Goal: Information Seeking & Learning: Learn about a topic

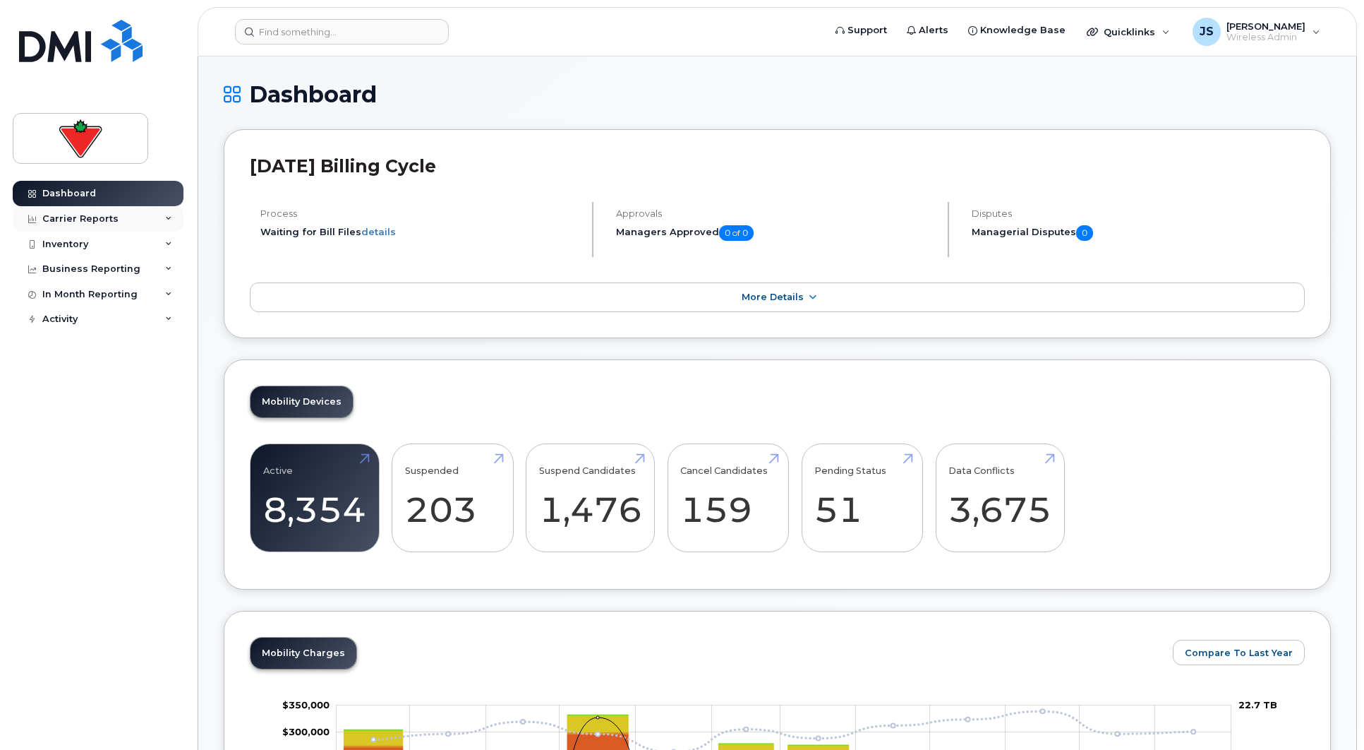
click at [165, 218] on icon at bounding box center [168, 218] width 7 height 7
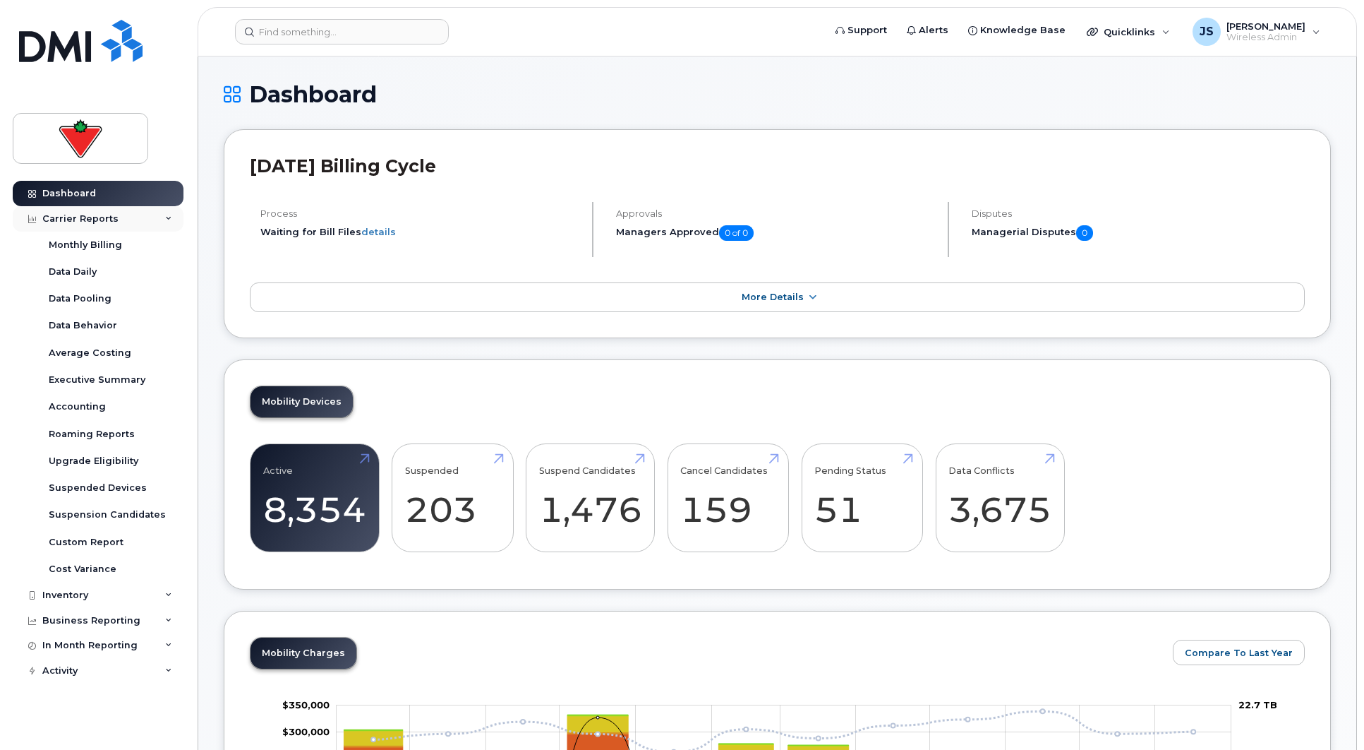
click at [165, 218] on icon at bounding box center [168, 218] width 7 height 7
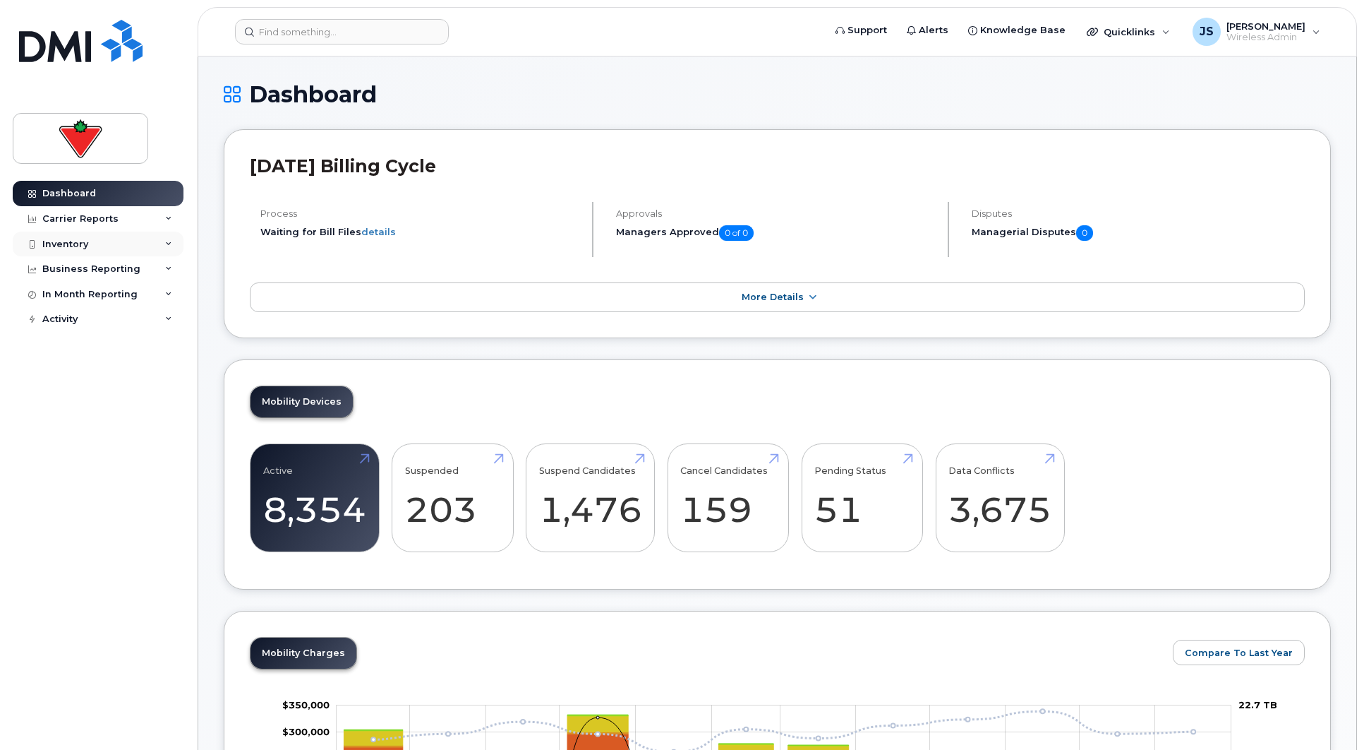
click at [171, 247] on icon at bounding box center [168, 244] width 7 height 7
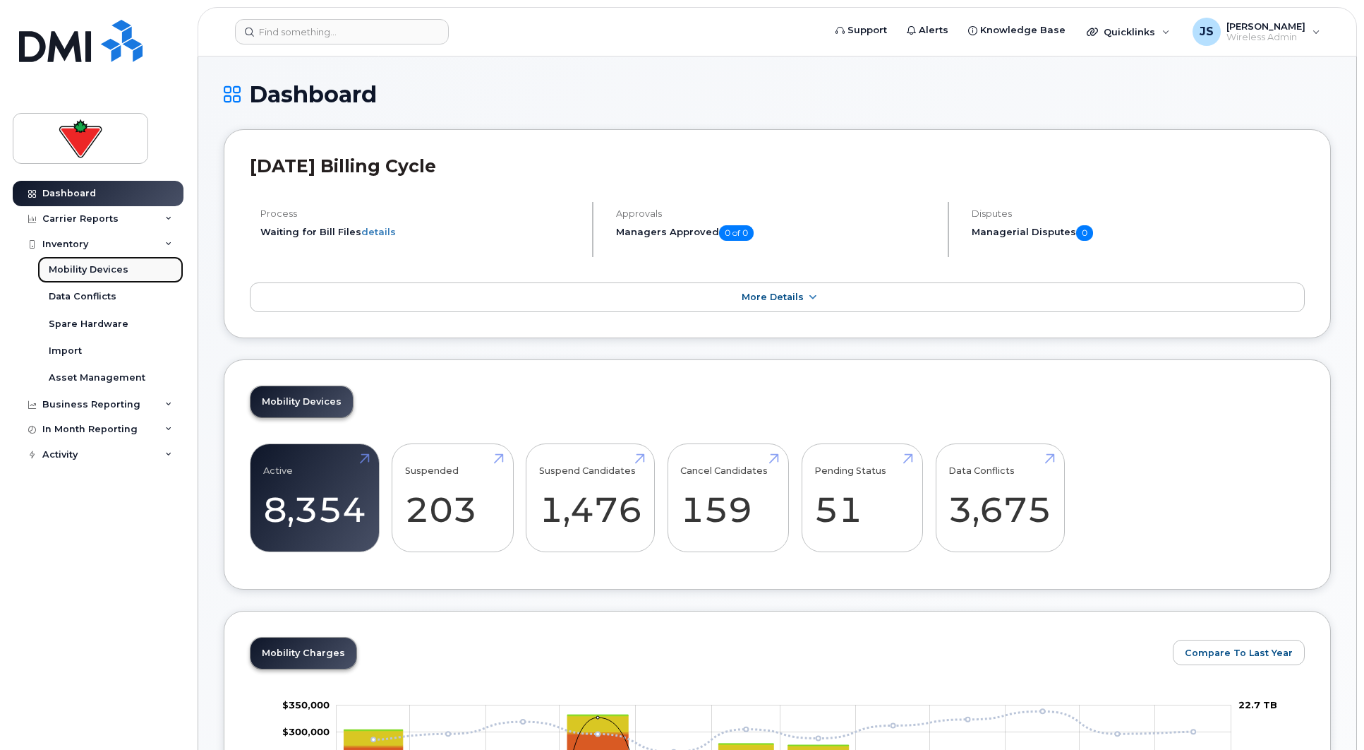
click at [97, 272] on div "Mobility Devices" at bounding box center [89, 269] width 80 height 13
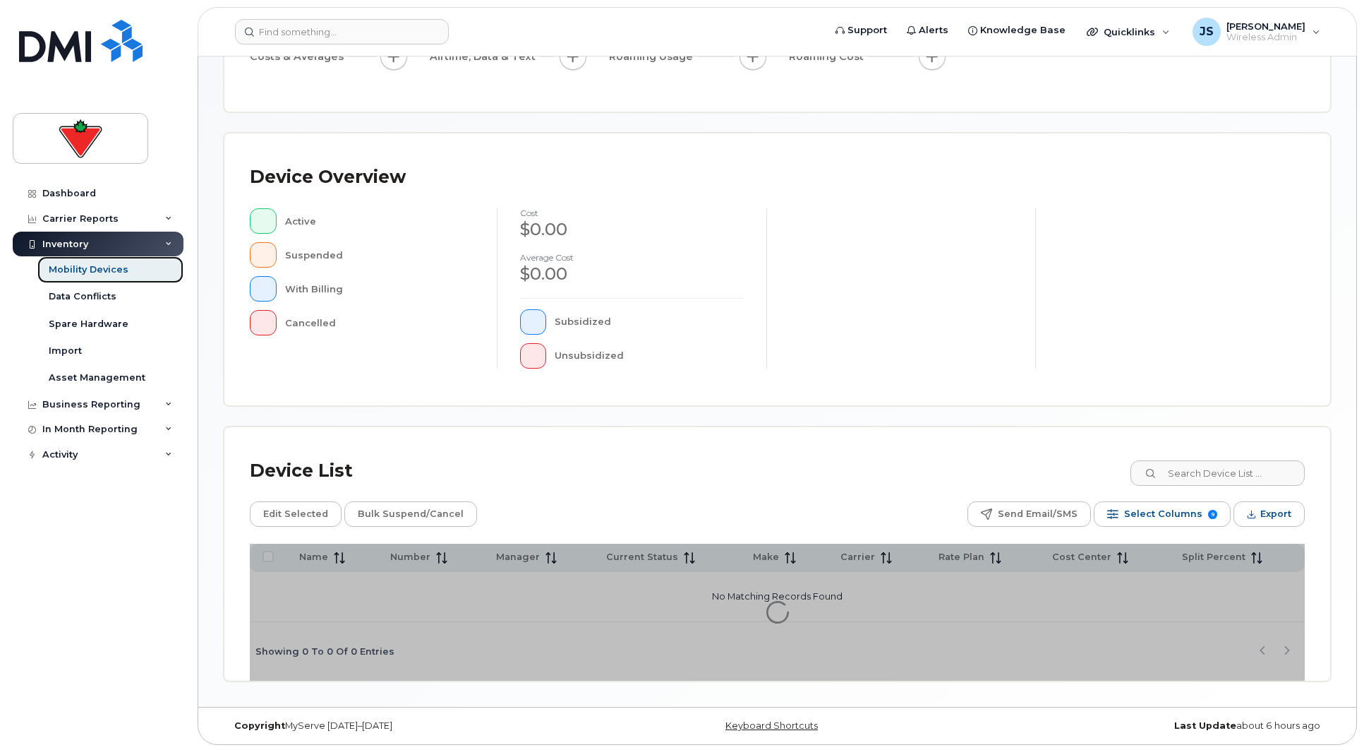
scroll to position [221, 0]
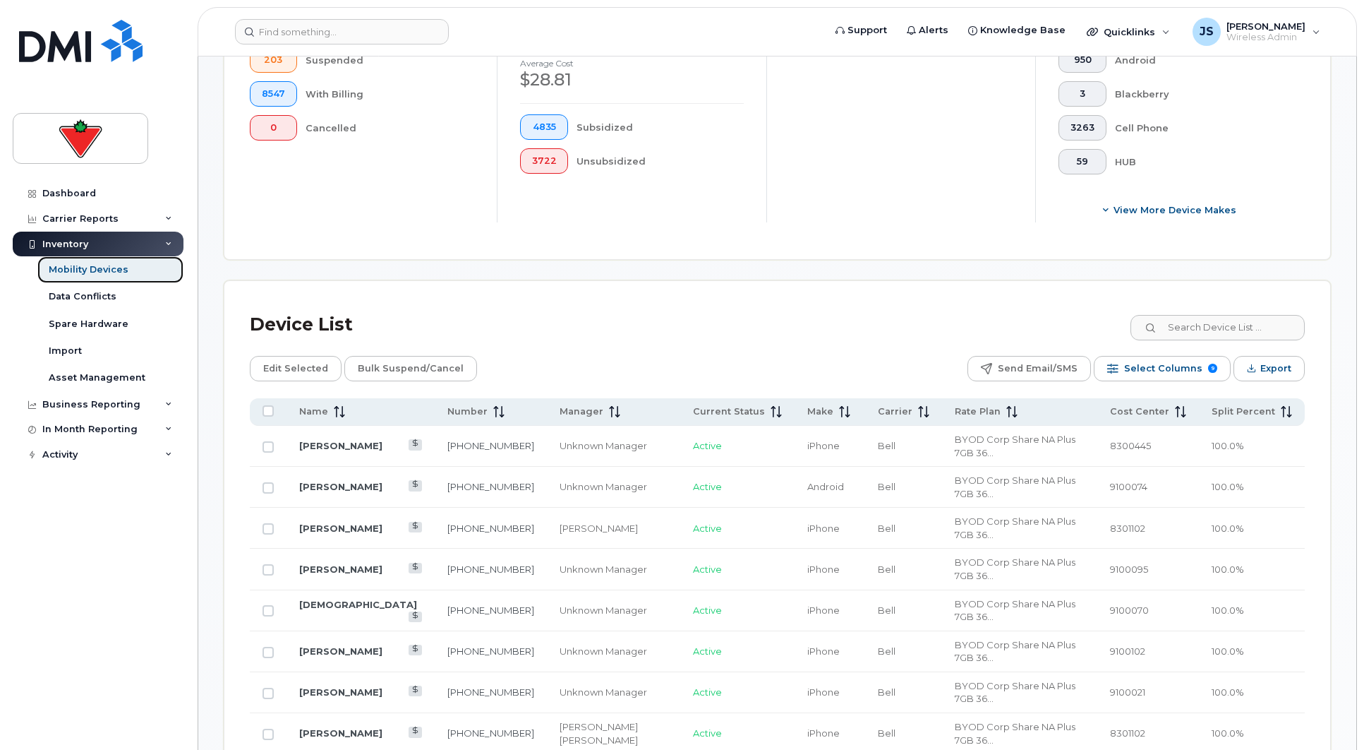
scroll to position [433, 0]
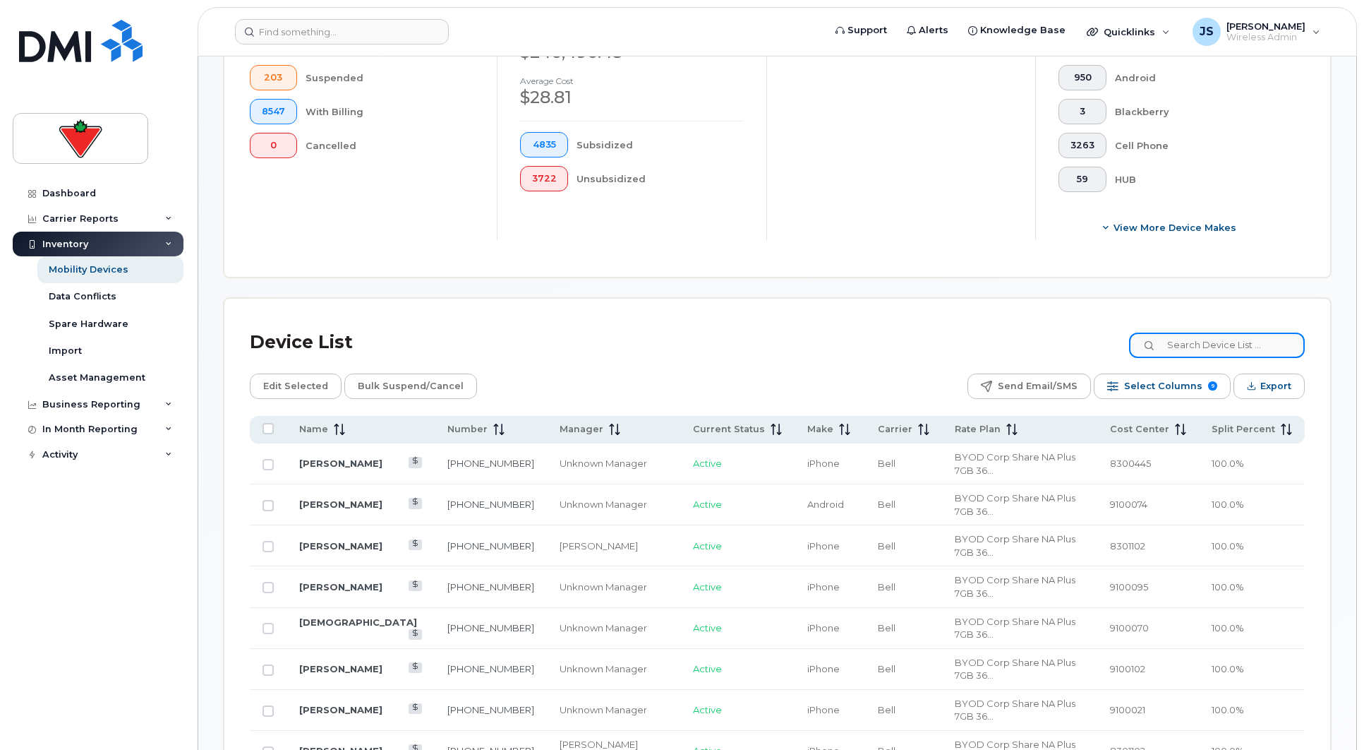
click at [1251, 344] on input at bounding box center [1217, 344] width 176 height 25
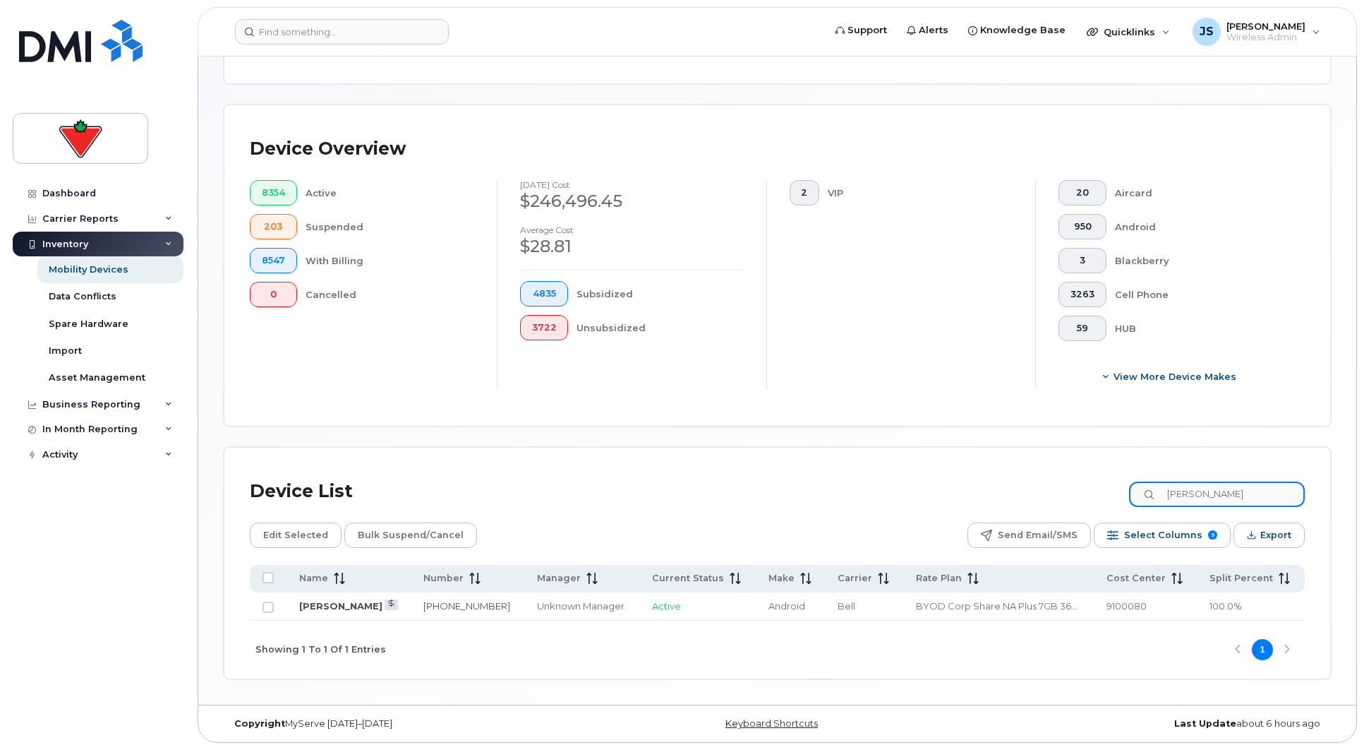
scroll to position [284, 0]
click at [344, 604] on link "Camilo Suarez" at bounding box center [340, 605] width 83 height 11
click at [80, 241] on div "Inventory" at bounding box center [65, 244] width 46 height 11
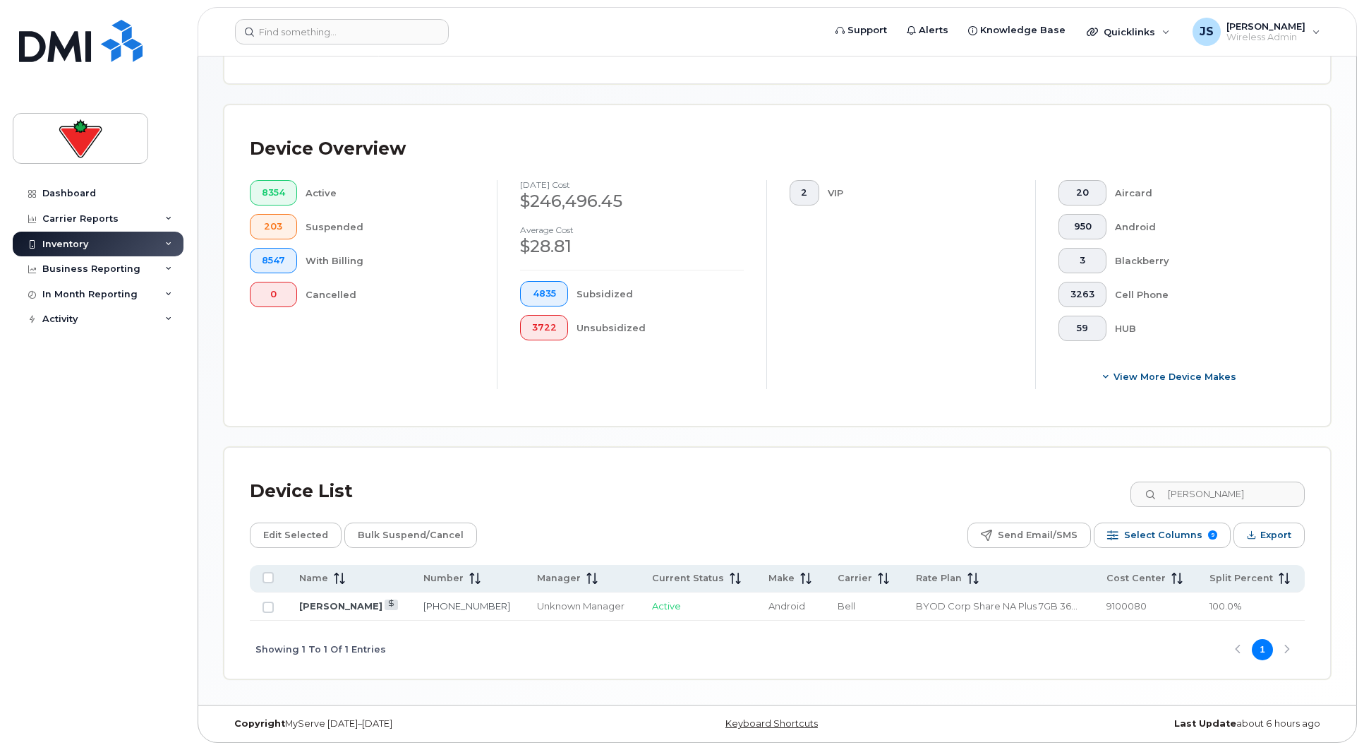
click at [86, 235] on div "Inventory" at bounding box center [98, 244] width 171 height 25
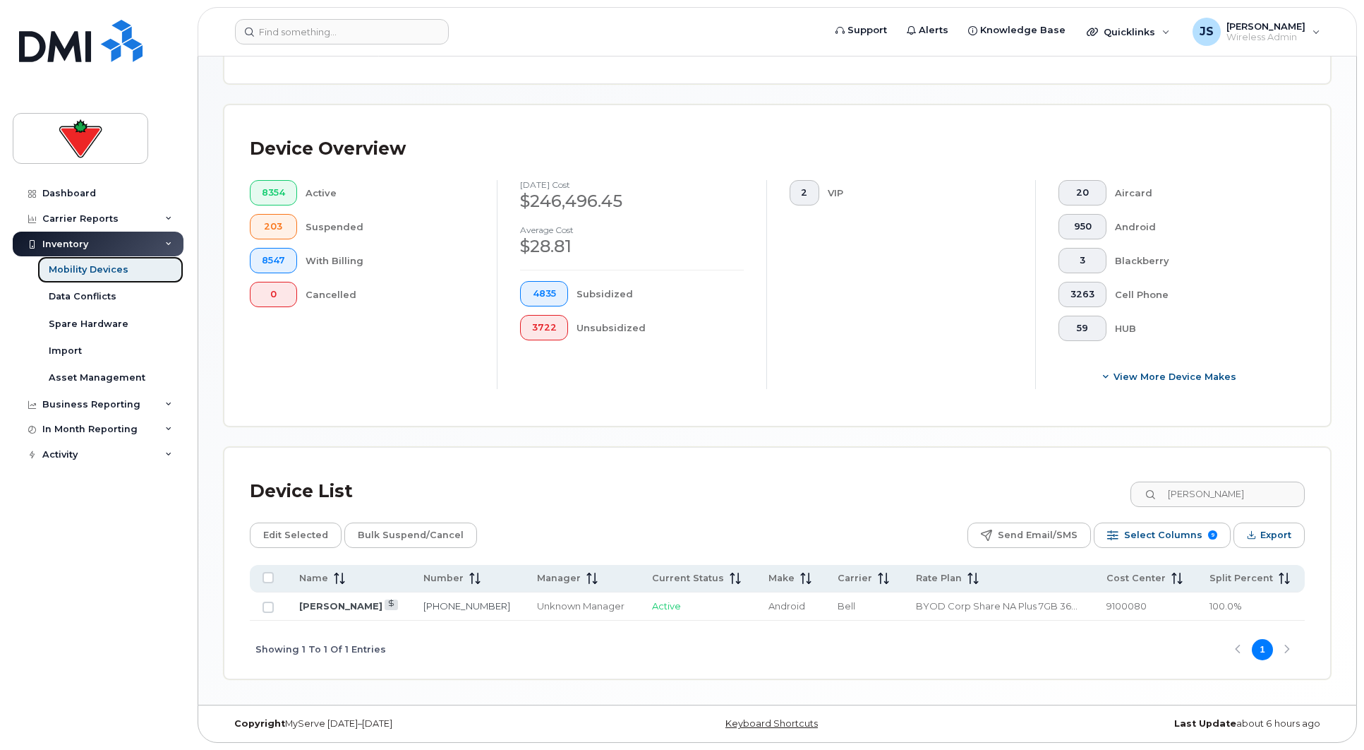
click at [85, 266] on div "Mobility Devices" at bounding box center [89, 269] width 80 height 13
drag, startPoint x: 1230, startPoint y: 492, endPoint x: 1094, endPoint y: 471, distance: 137.8
click at [1094, 471] on div "Device List suarez Edit Selected Bulk Suspend/Cancel Send Email/SMS Select Colu…" at bounding box center [777, 562] width 1106 height 231
type input "sammut"
click at [362, 606] on link "[PERSON_NAME]" at bounding box center [340, 605] width 83 height 11
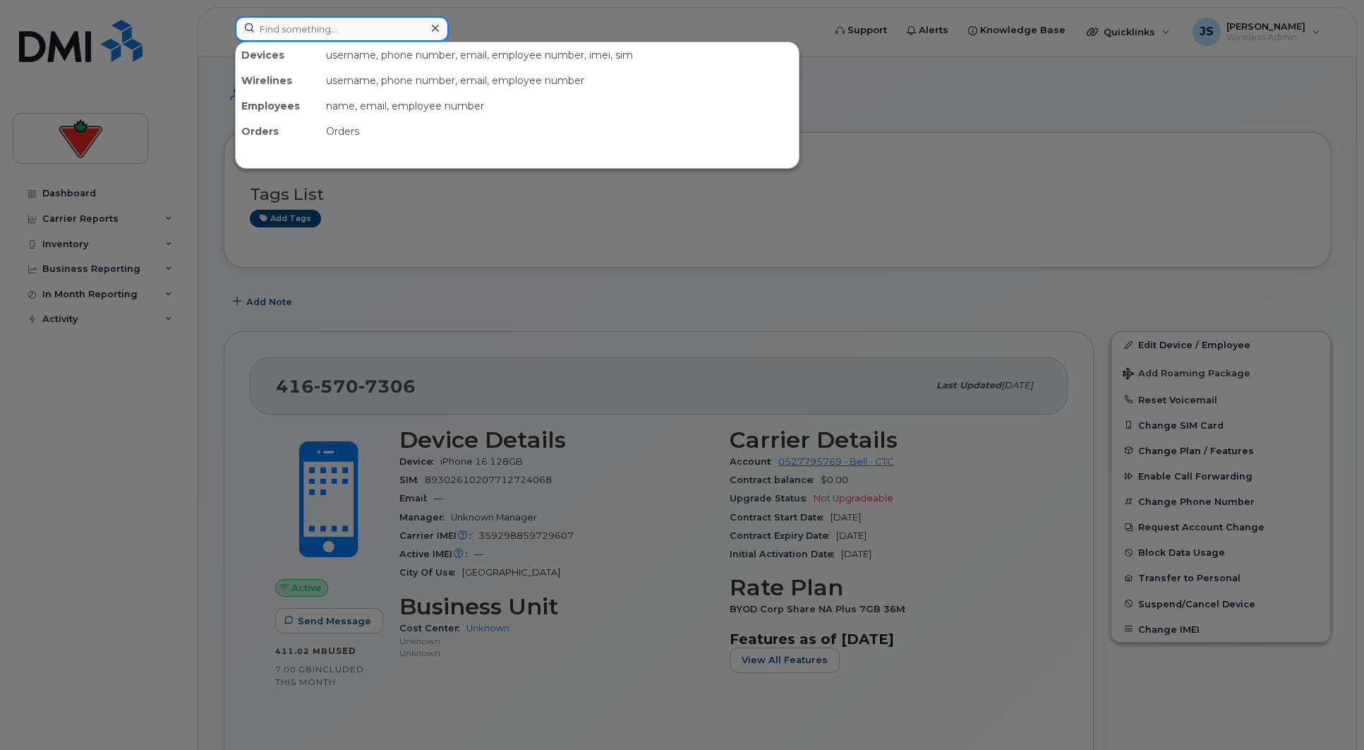
click at [308, 30] on input at bounding box center [342, 28] width 214 height 25
type input "f"
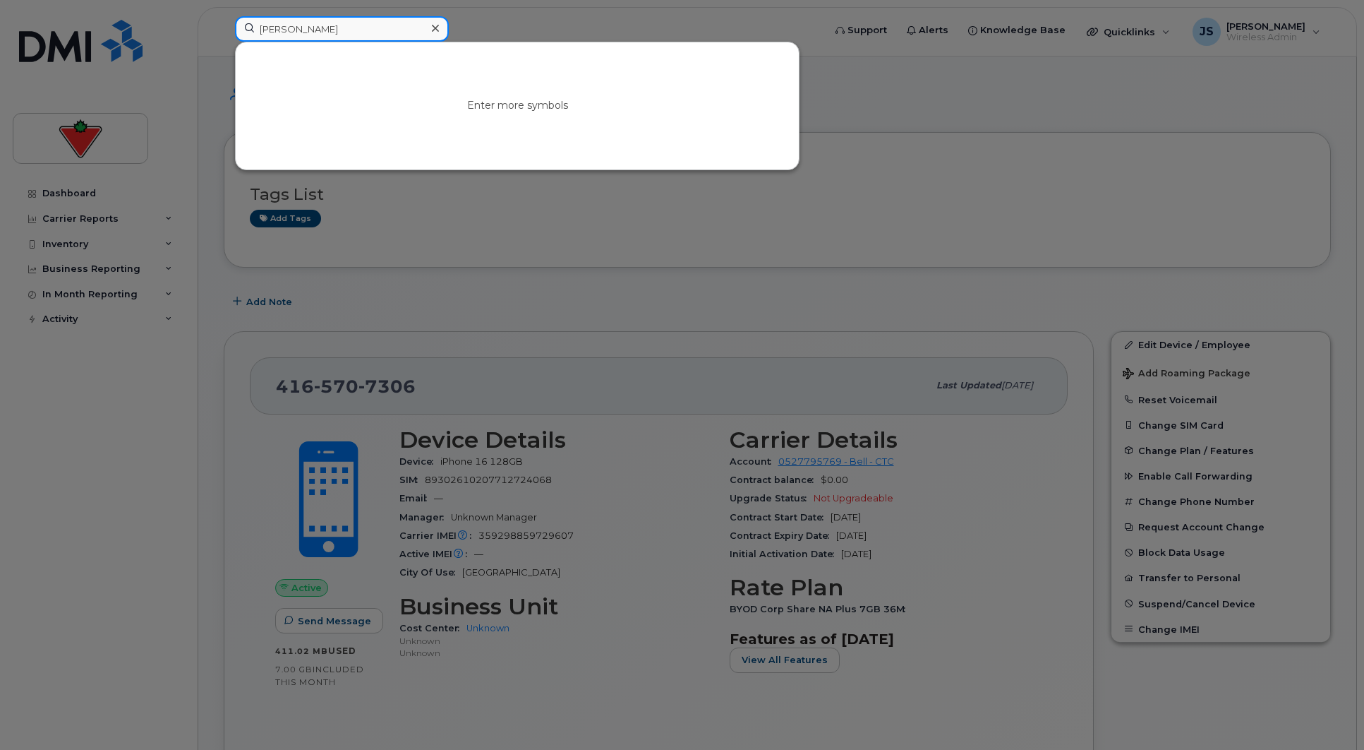
type input "chahine"
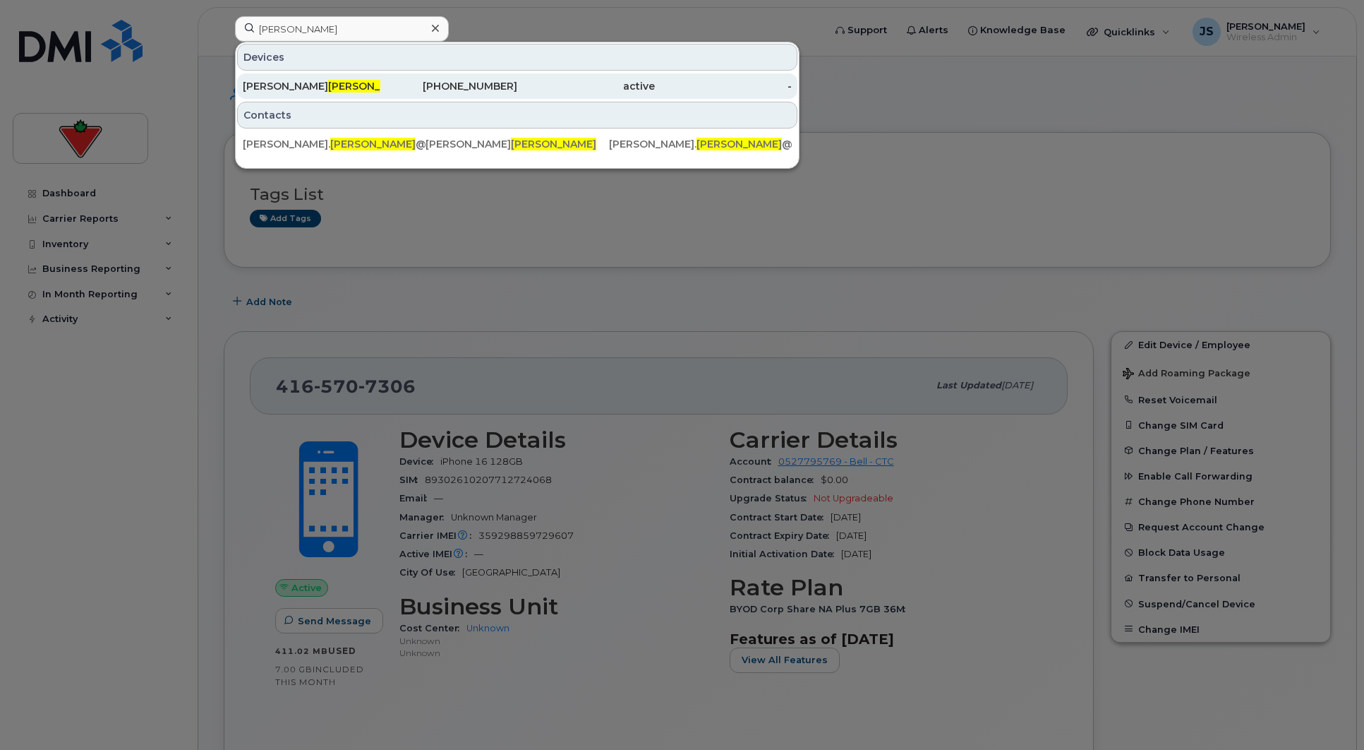
click at [368, 85] on div "Francois Chahine" at bounding box center [312, 86] width 138 height 14
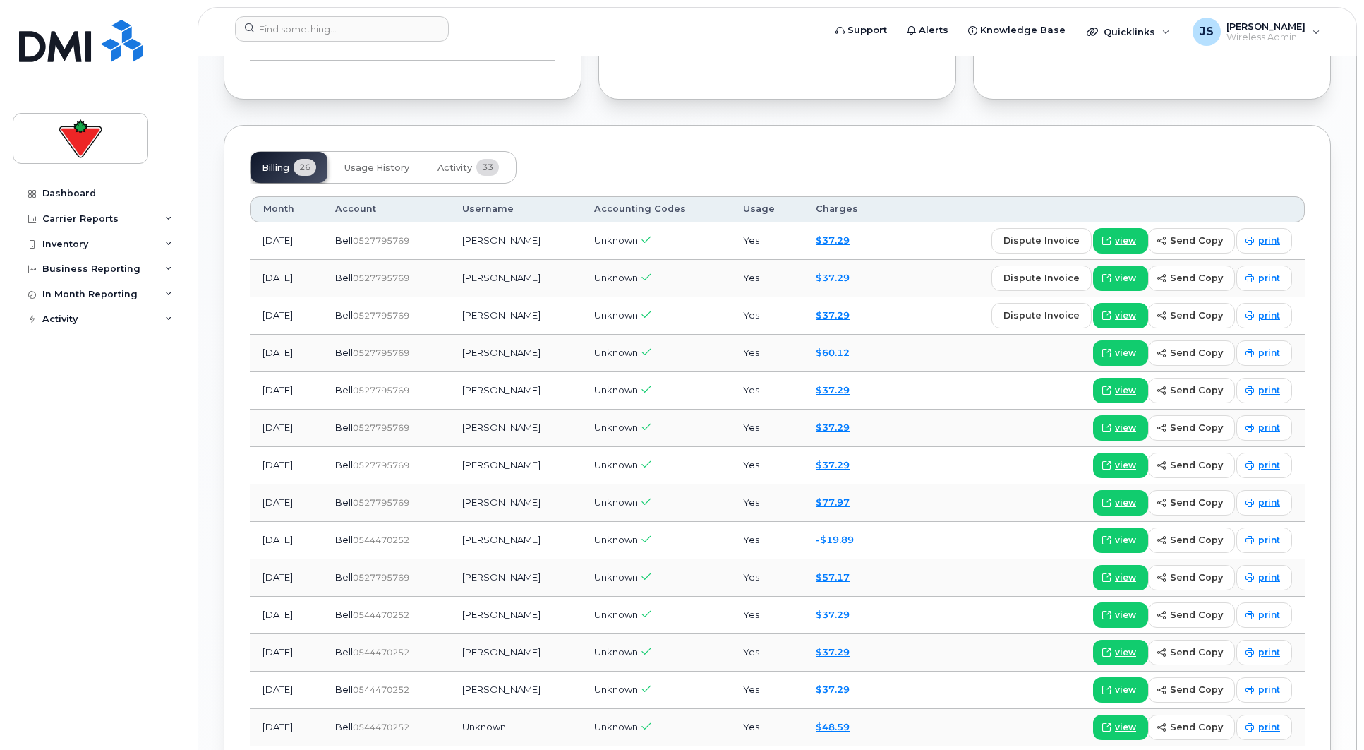
scroll to position [732, 0]
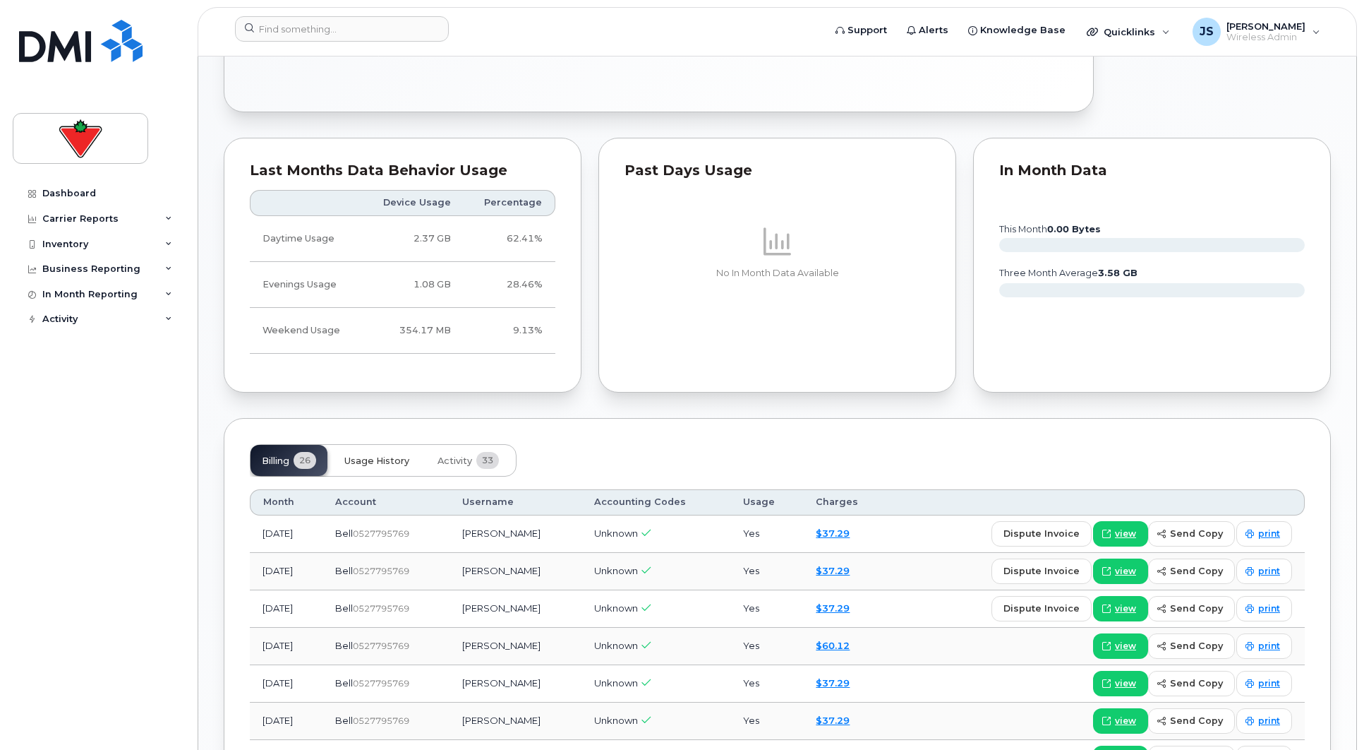
click at [384, 455] on span "Usage History" at bounding box center [376, 460] width 65 height 11
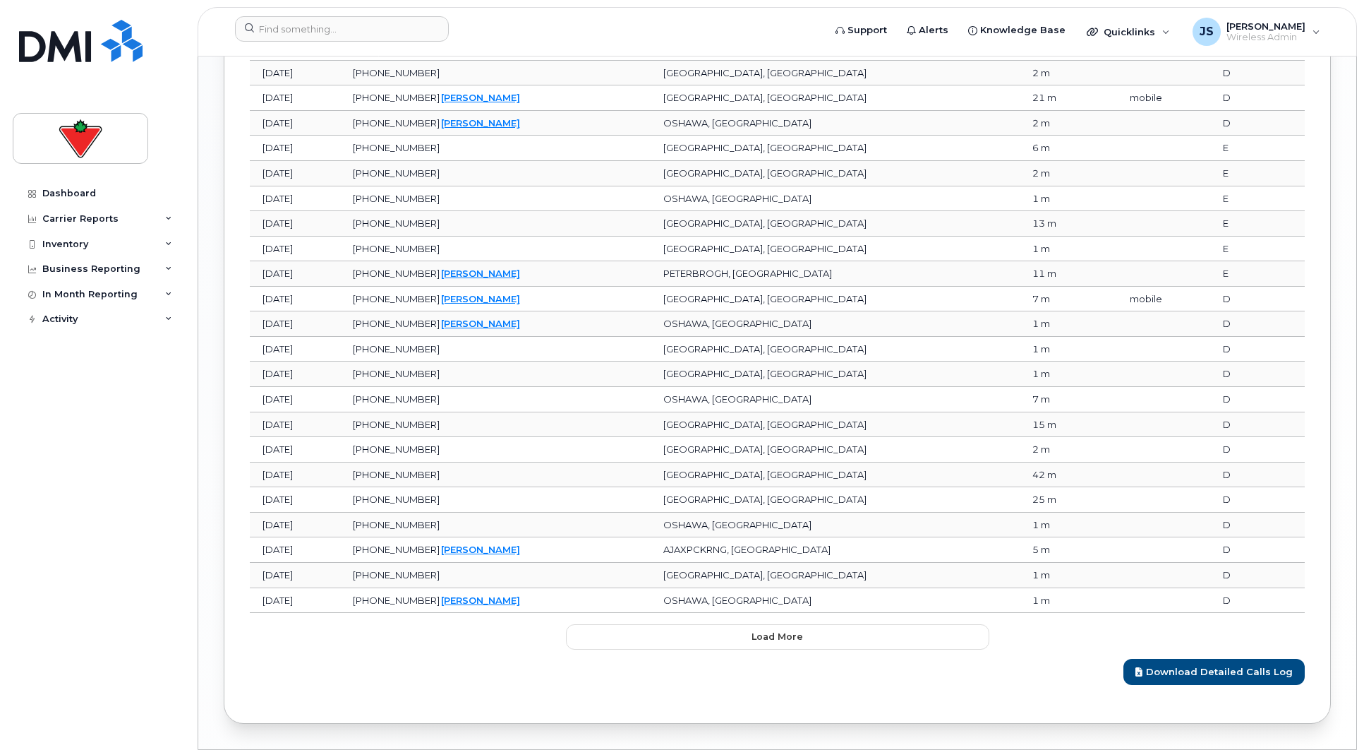
scroll to position [1556, 0]
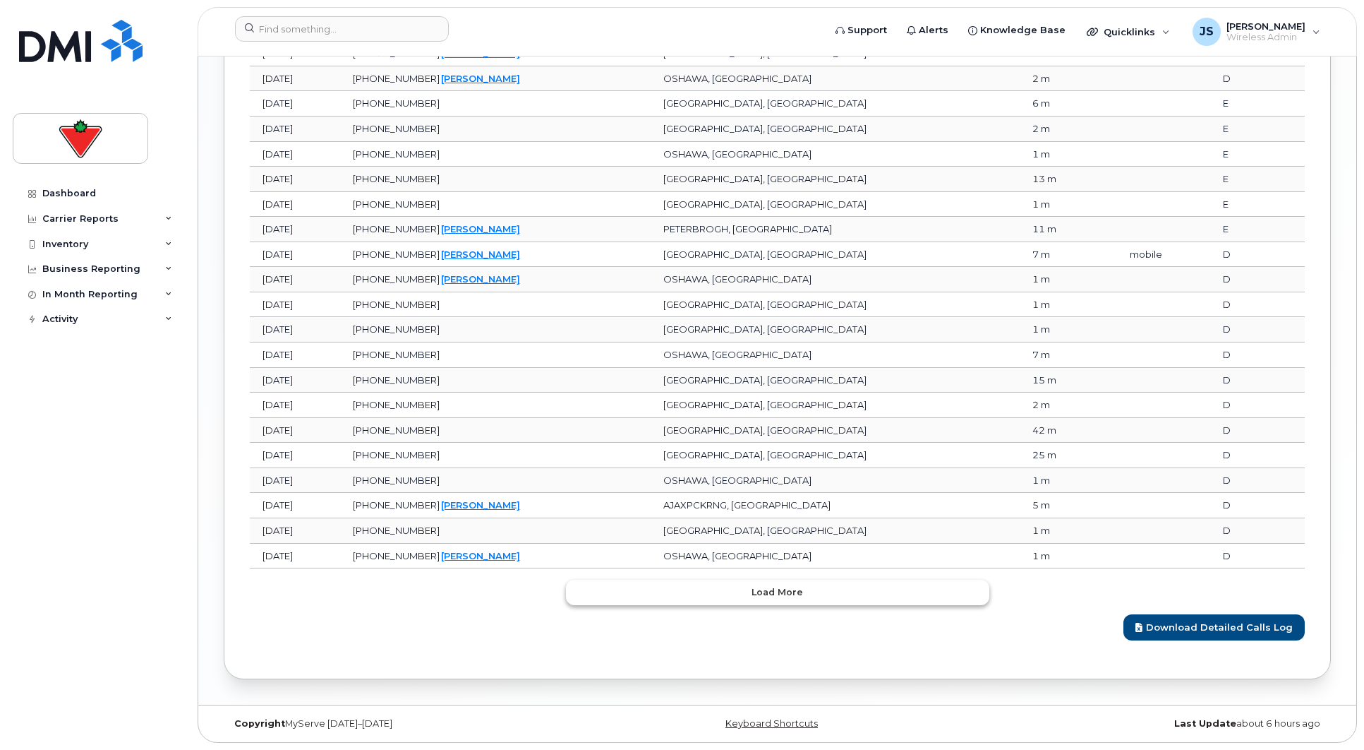
click at [773, 596] on span "Load more" at bounding box center [778, 591] width 52 height 13
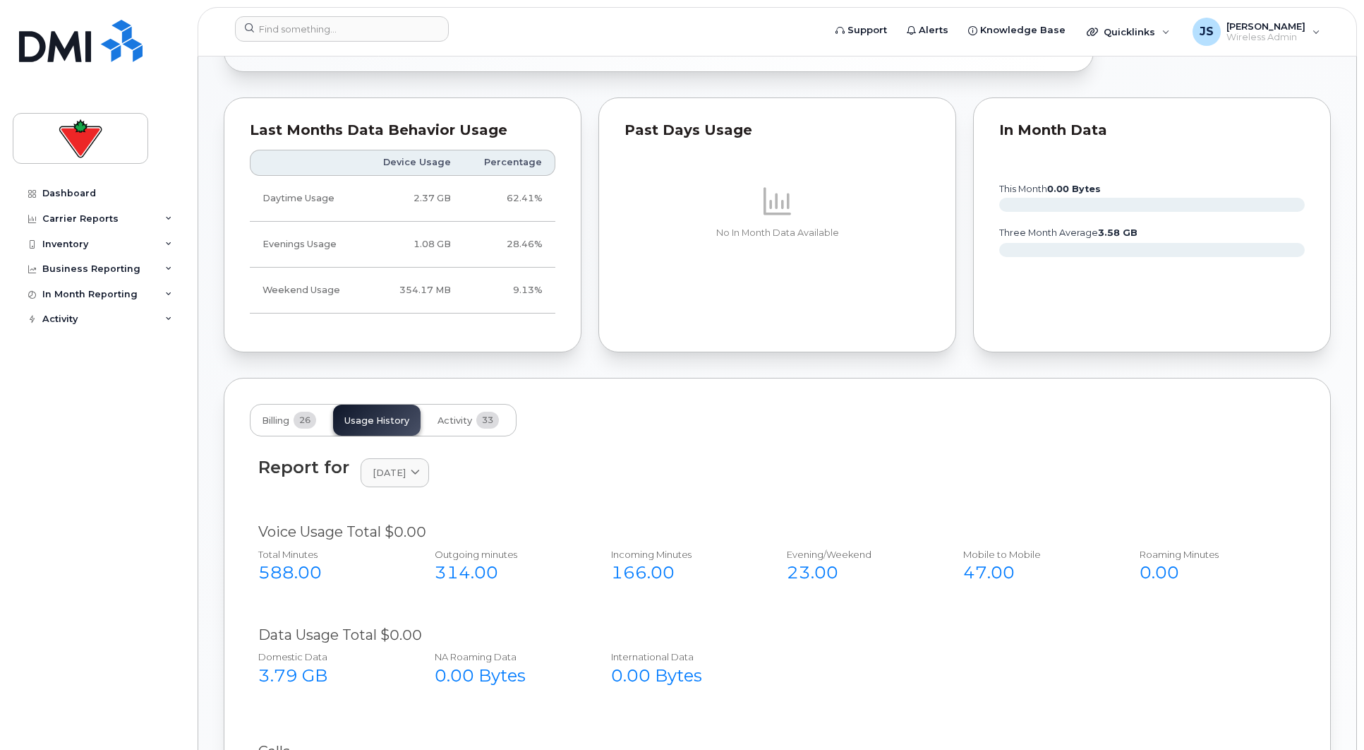
scroll to position [631, 0]
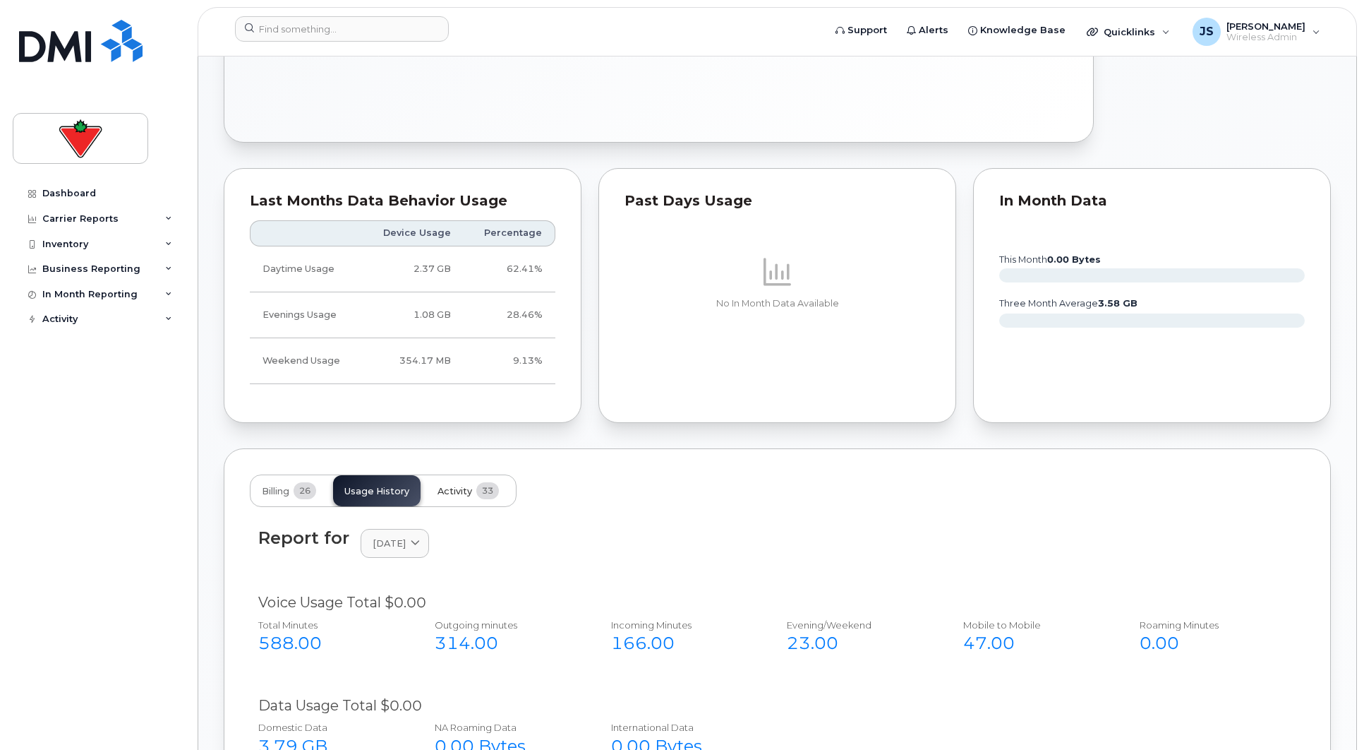
click at [458, 489] on span "Activity" at bounding box center [455, 491] width 35 height 11
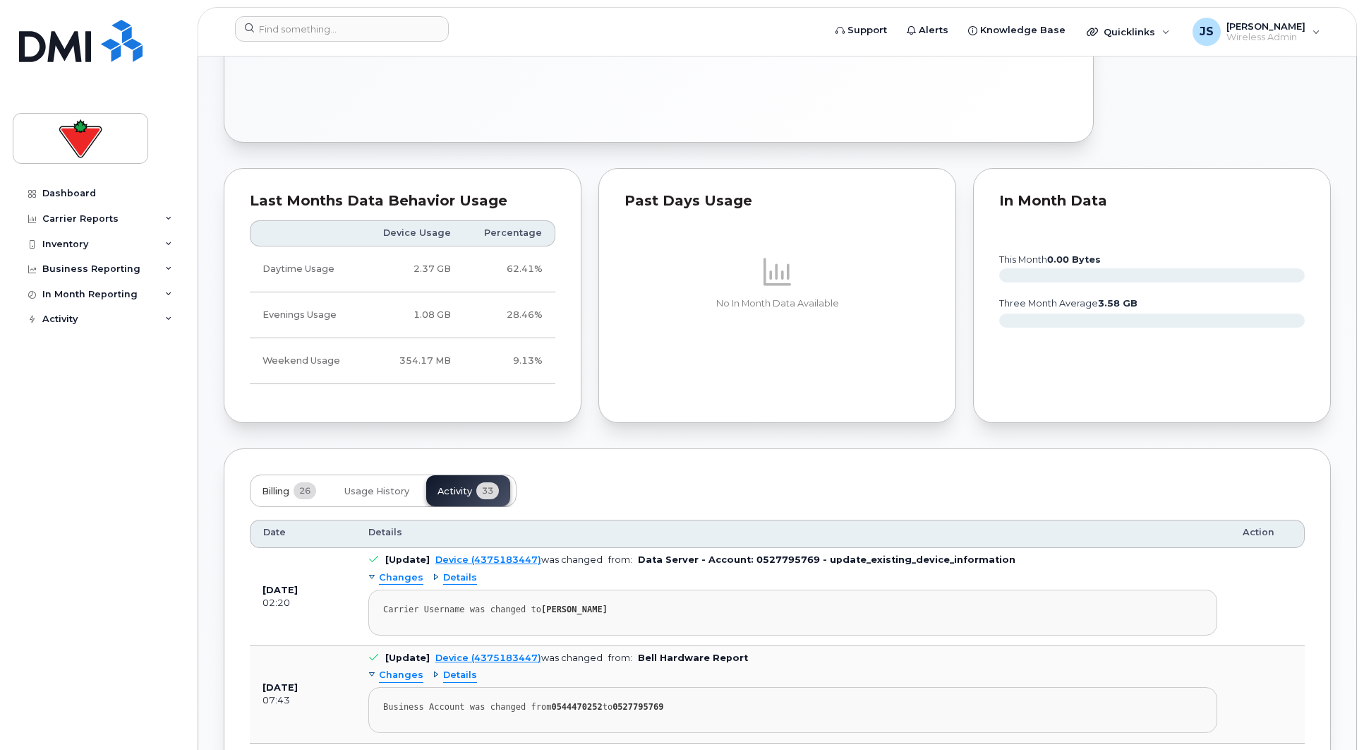
click at [275, 493] on span "Billing" at bounding box center [276, 491] width 28 height 11
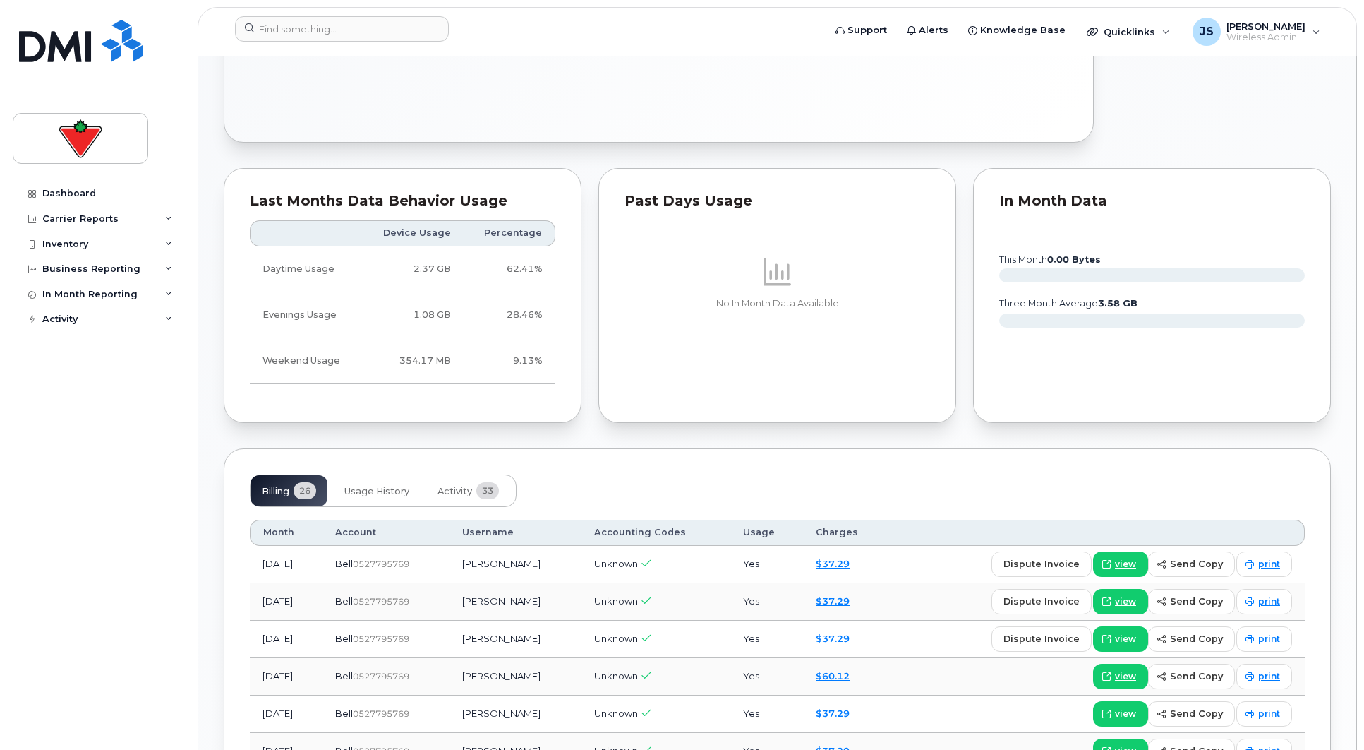
scroll to position [560, 0]
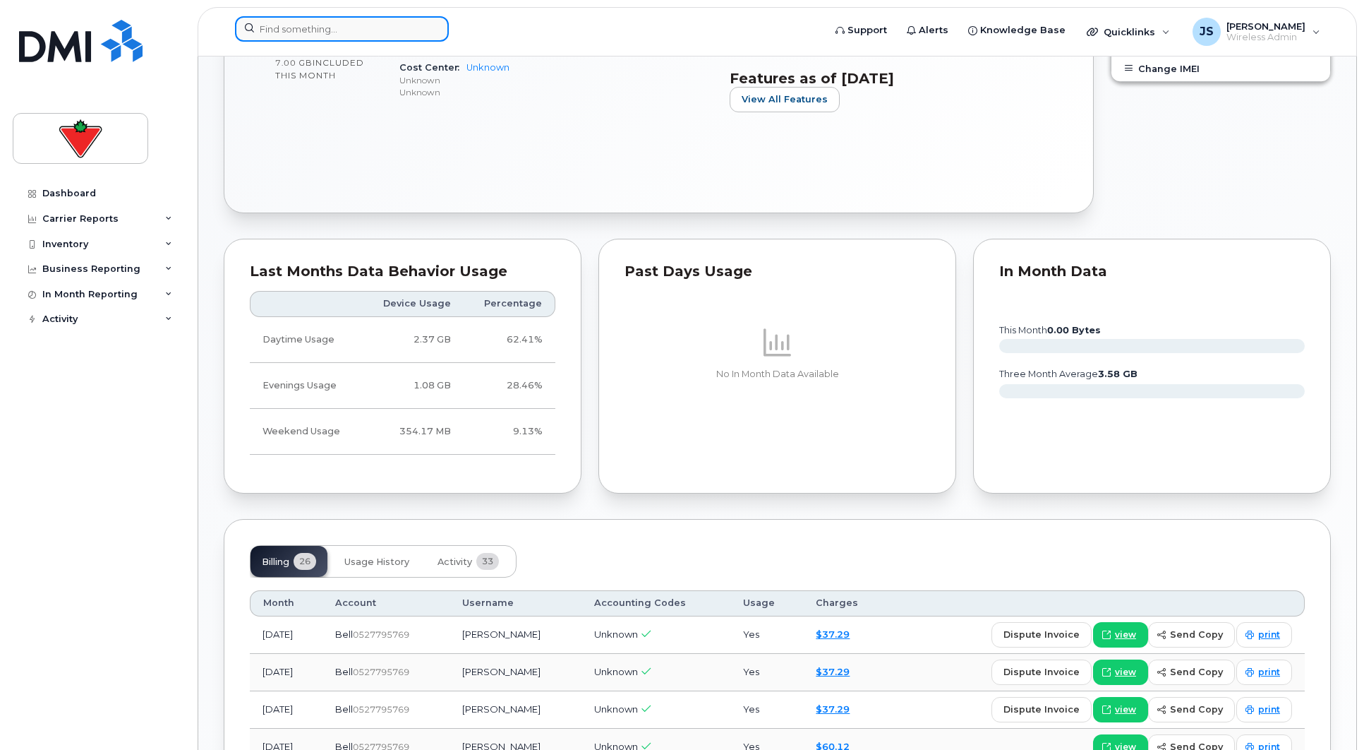
click at [339, 31] on input at bounding box center [342, 28] width 214 height 25
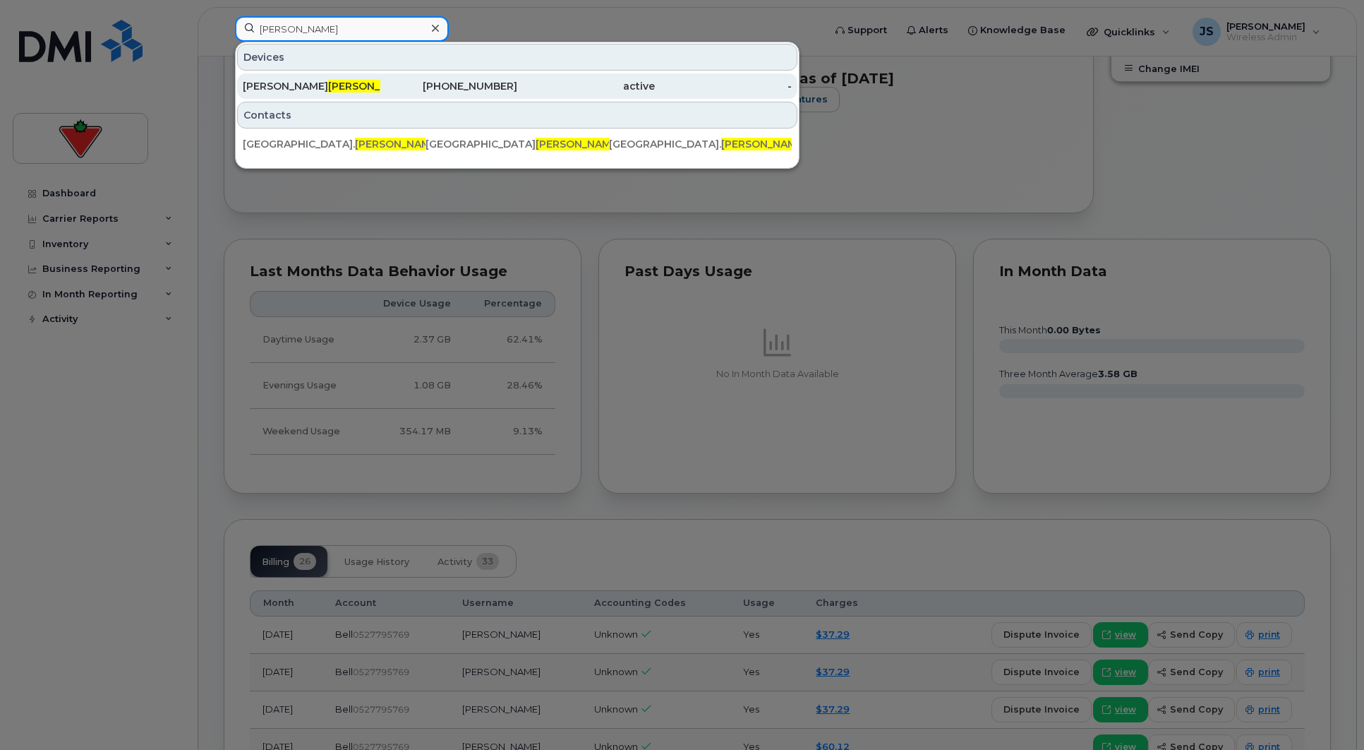
type input "[PERSON_NAME]"
click at [407, 87] on div "[PHONE_NUMBER]" at bounding box center [449, 86] width 138 height 14
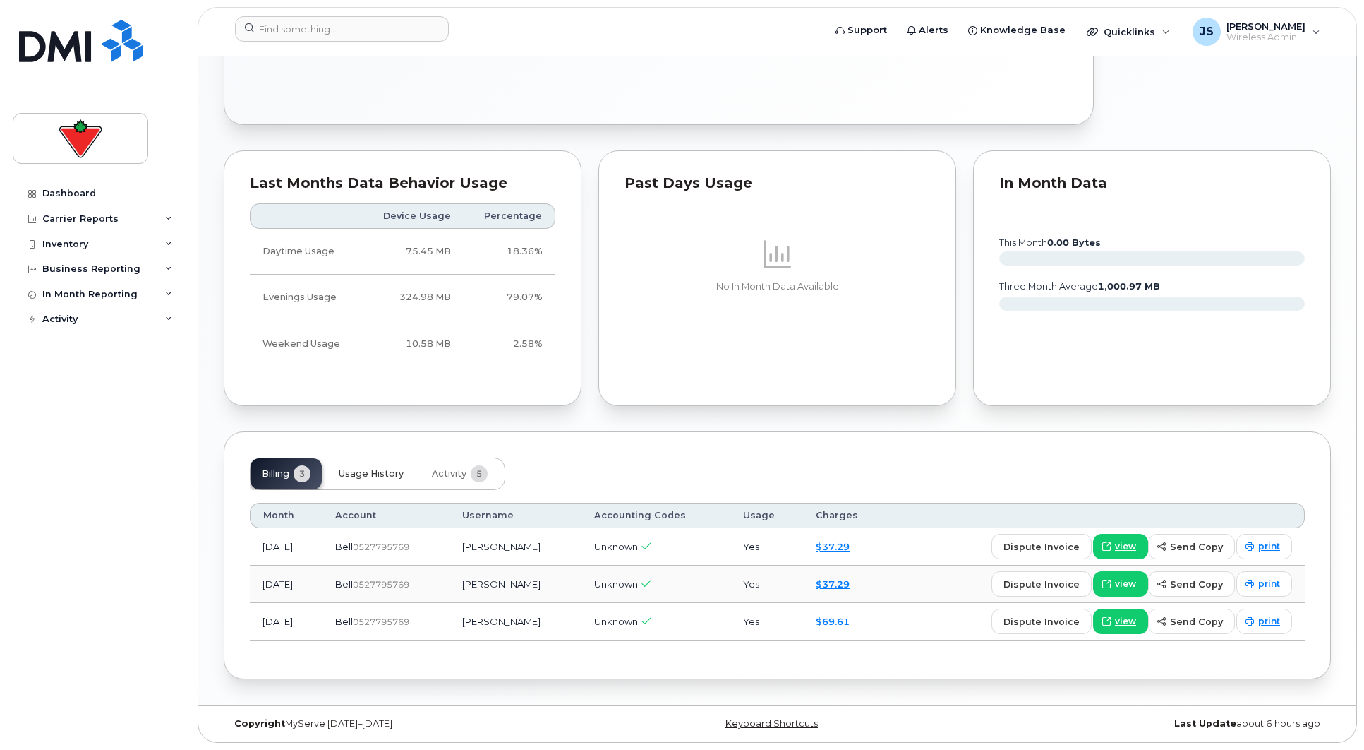
click at [374, 474] on span "Usage History" at bounding box center [371, 473] width 65 height 11
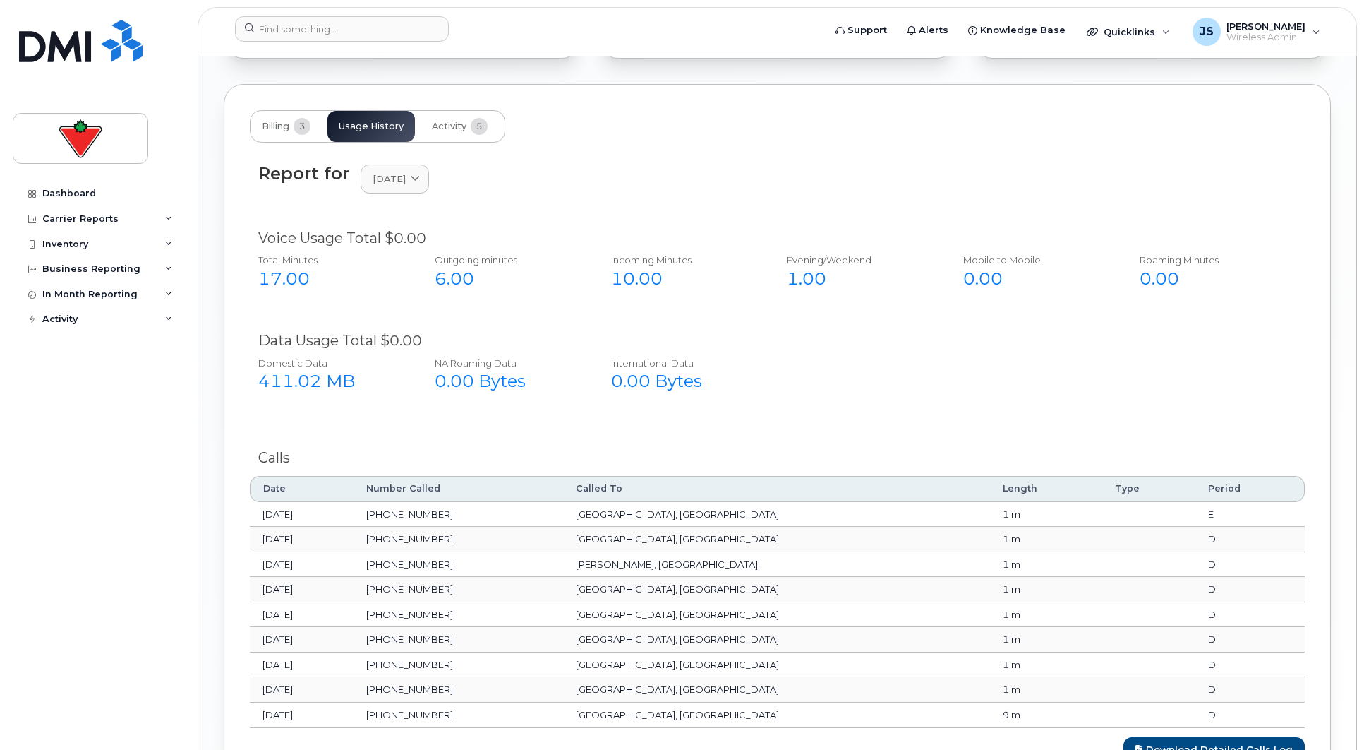
scroll to position [986, 0]
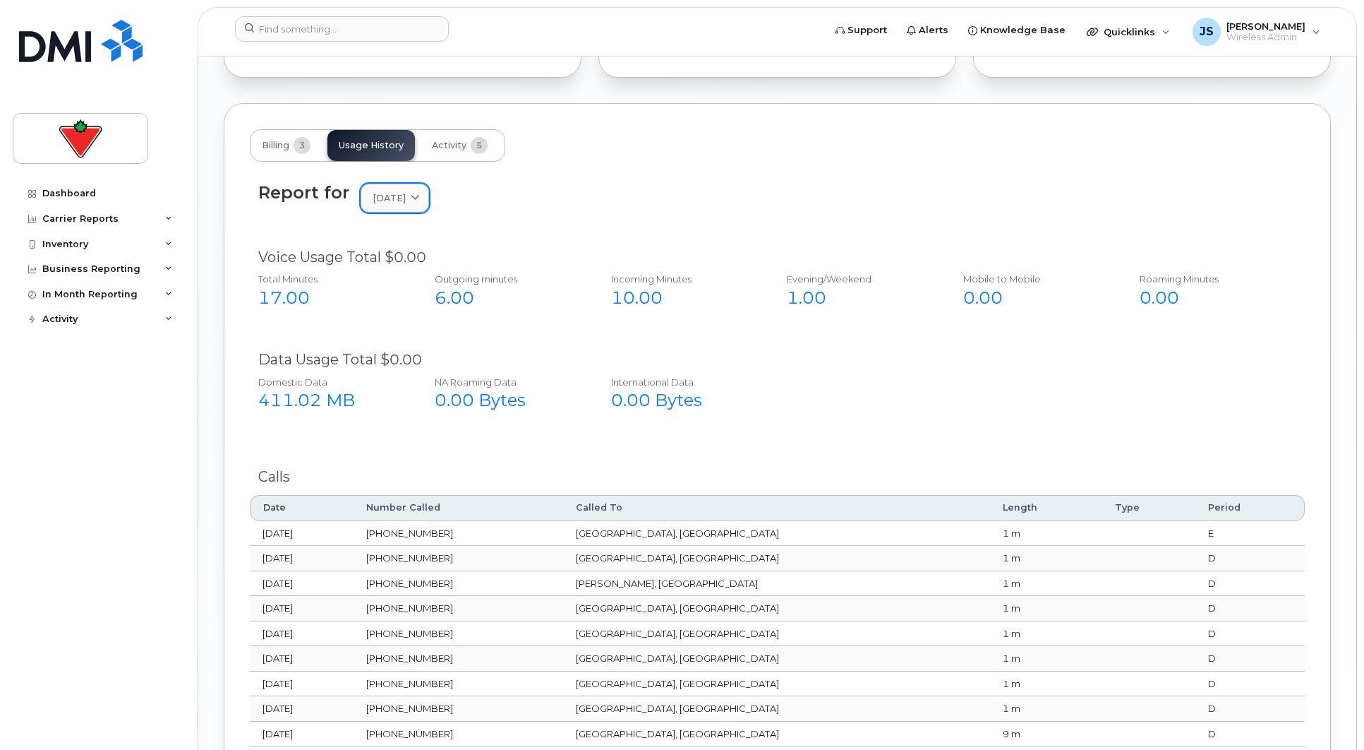
click at [422, 198] on span at bounding box center [415, 197] width 13 height 13
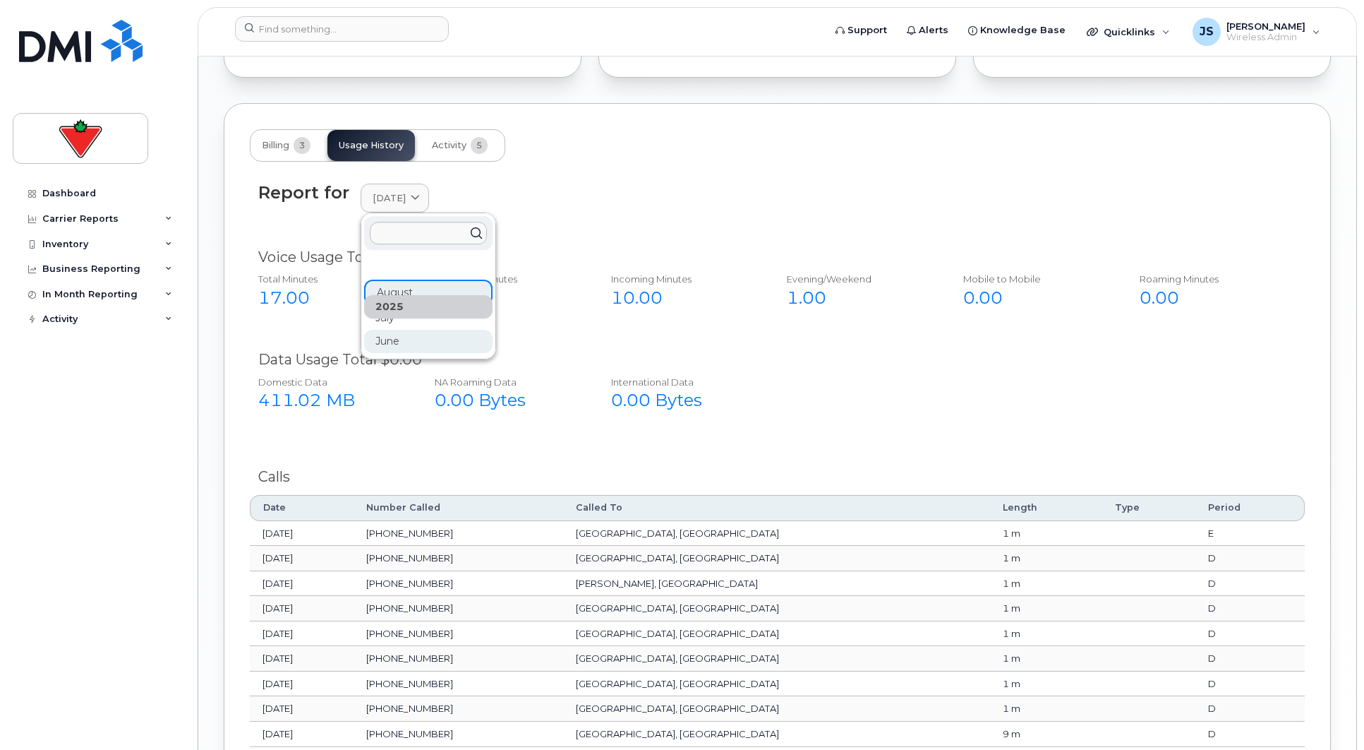
click at [424, 337] on div "June" at bounding box center [428, 341] width 128 height 23
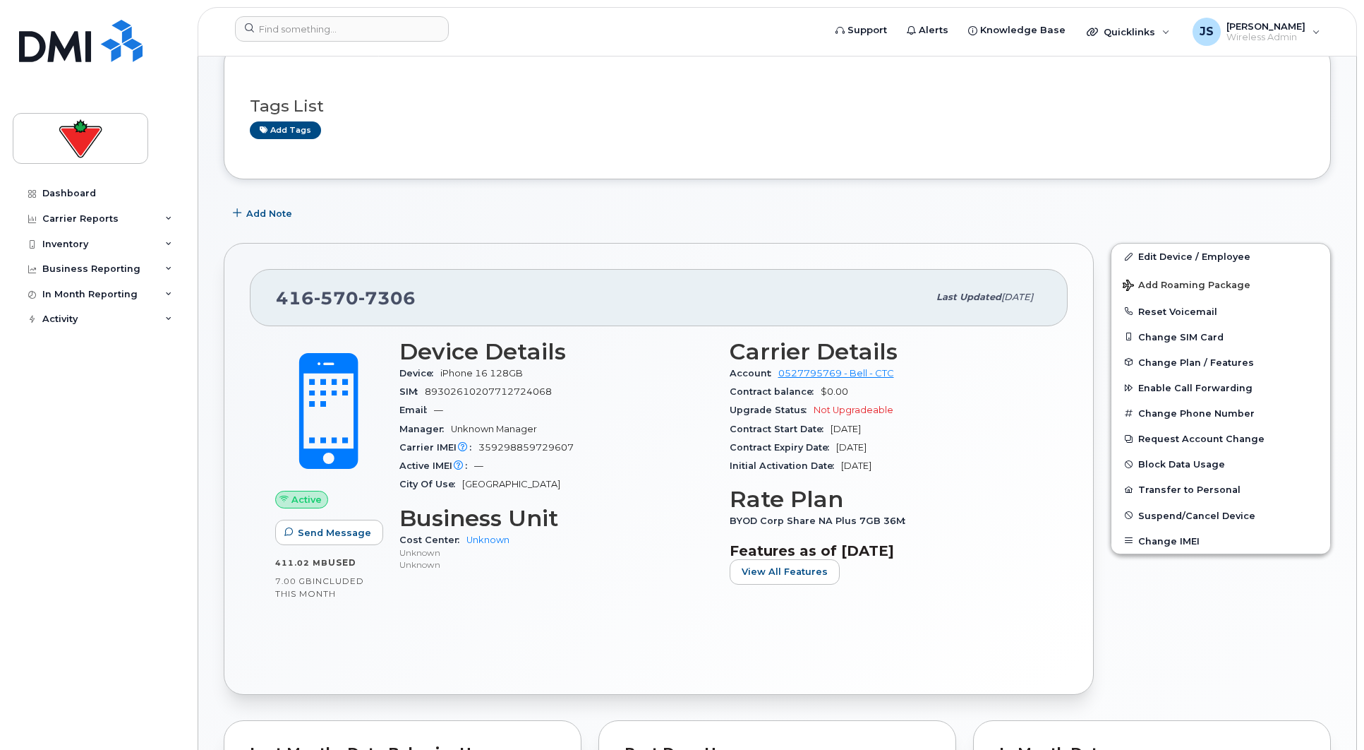
scroll to position [0, 0]
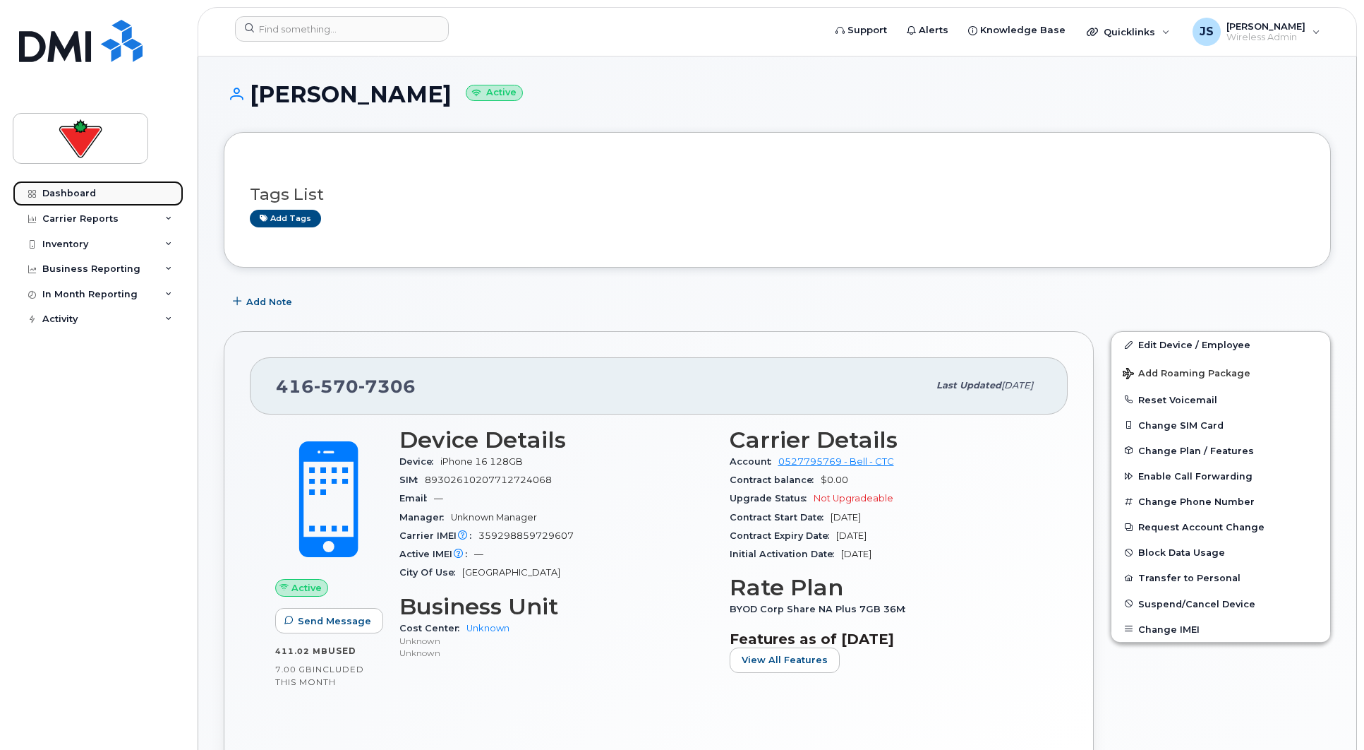
click at [82, 191] on div "Dashboard" at bounding box center [69, 193] width 54 height 11
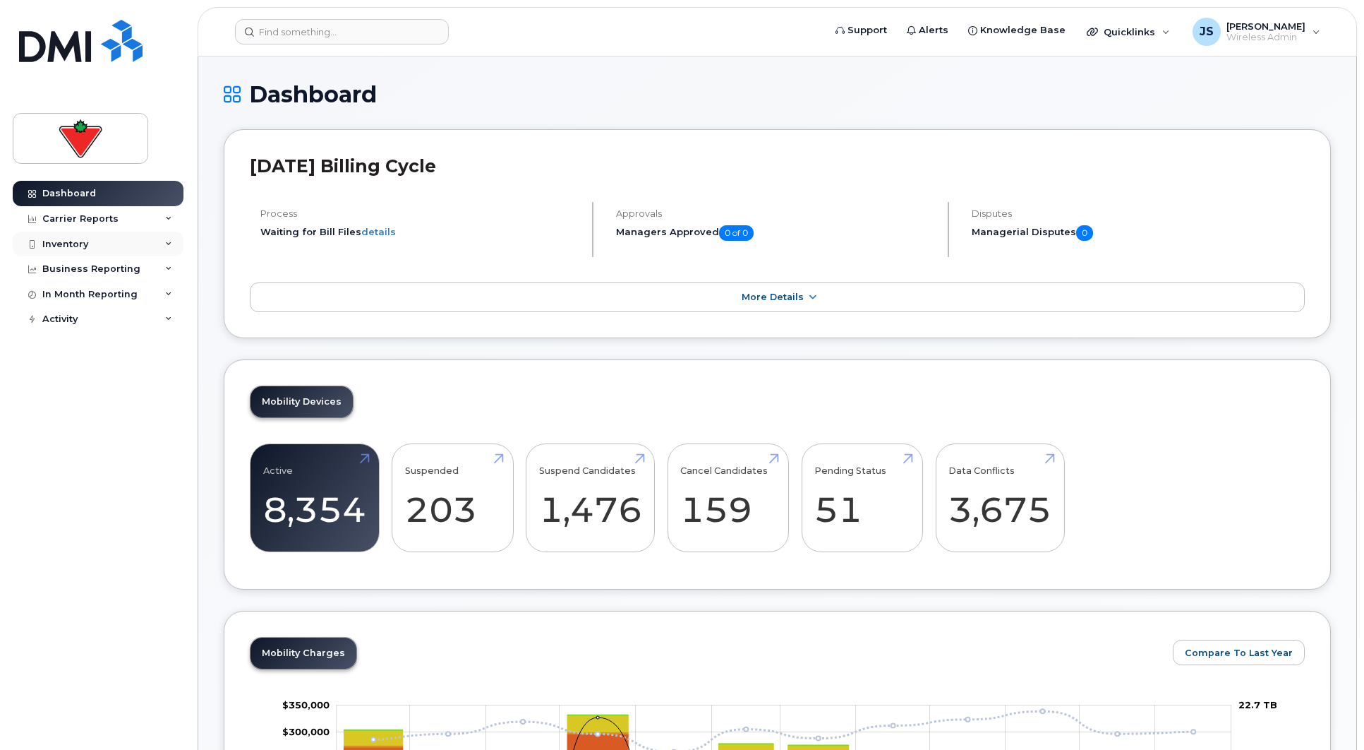
click at [134, 242] on div "Inventory" at bounding box center [98, 244] width 171 height 25
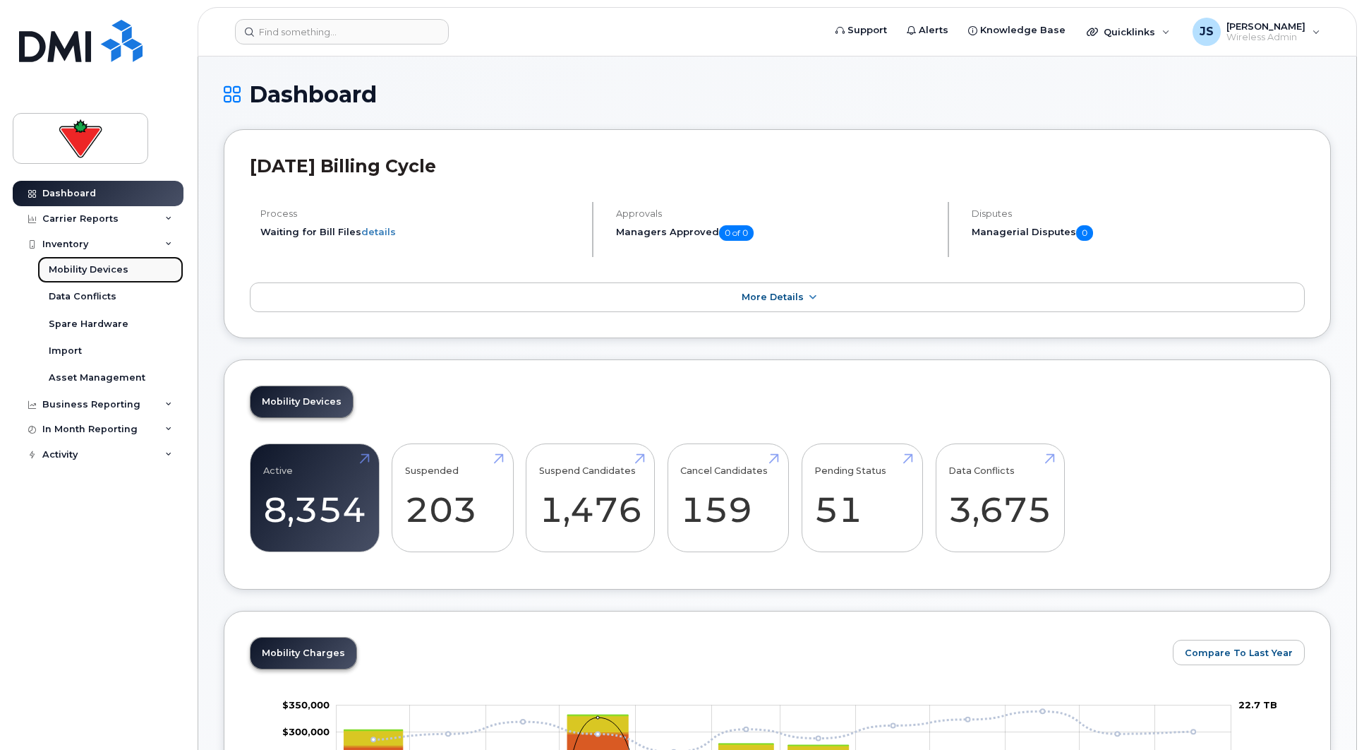
click at [104, 270] on div "Mobility Devices" at bounding box center [89, 269] width 80 height 13
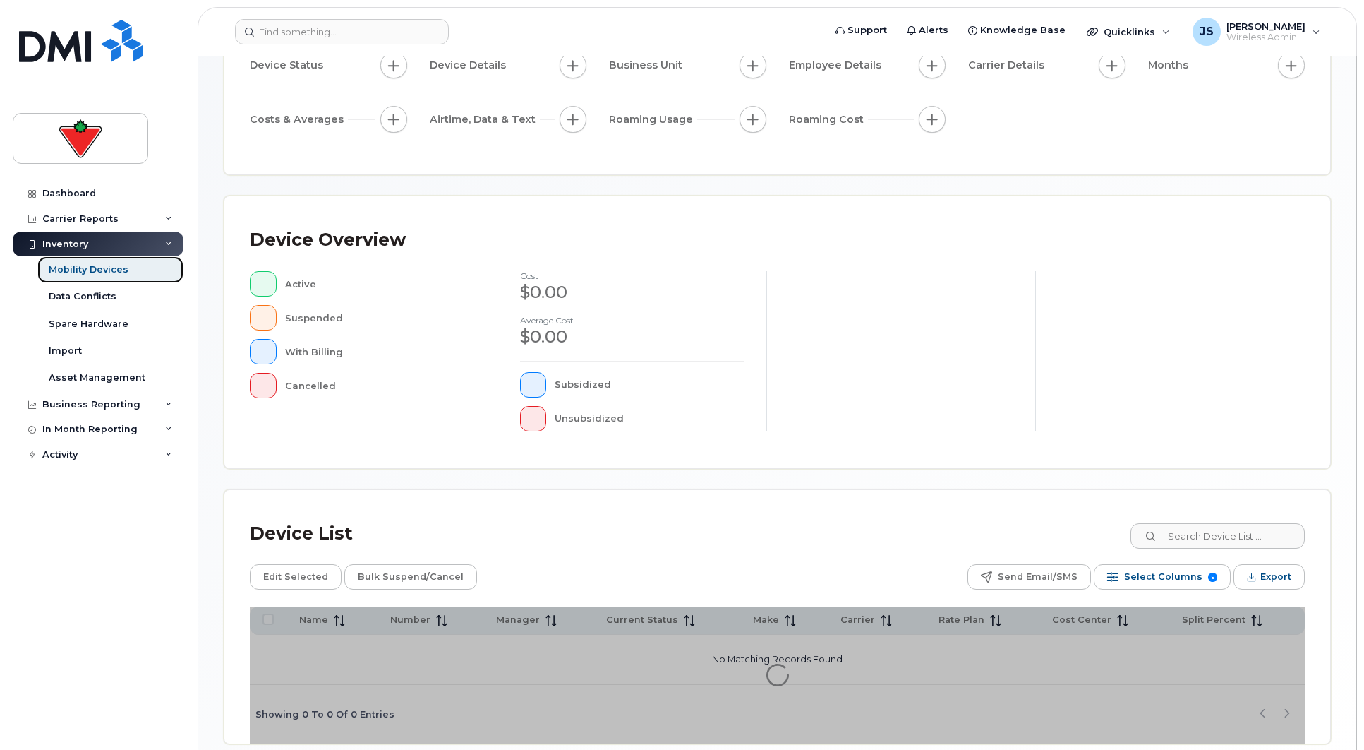
scroll to position [221, 0]
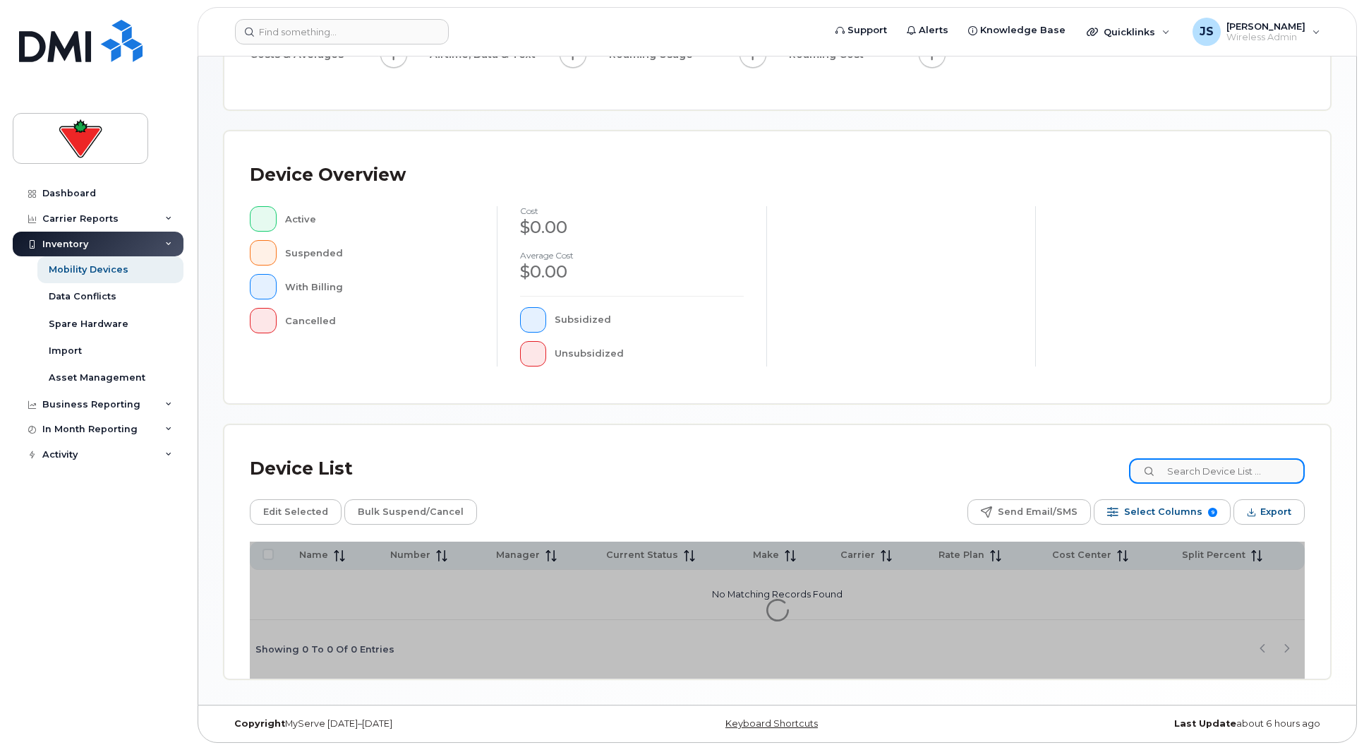
click at [1215, 471] on input at bounding box center [1217, 470] width 176 height 25
type input "sammut"
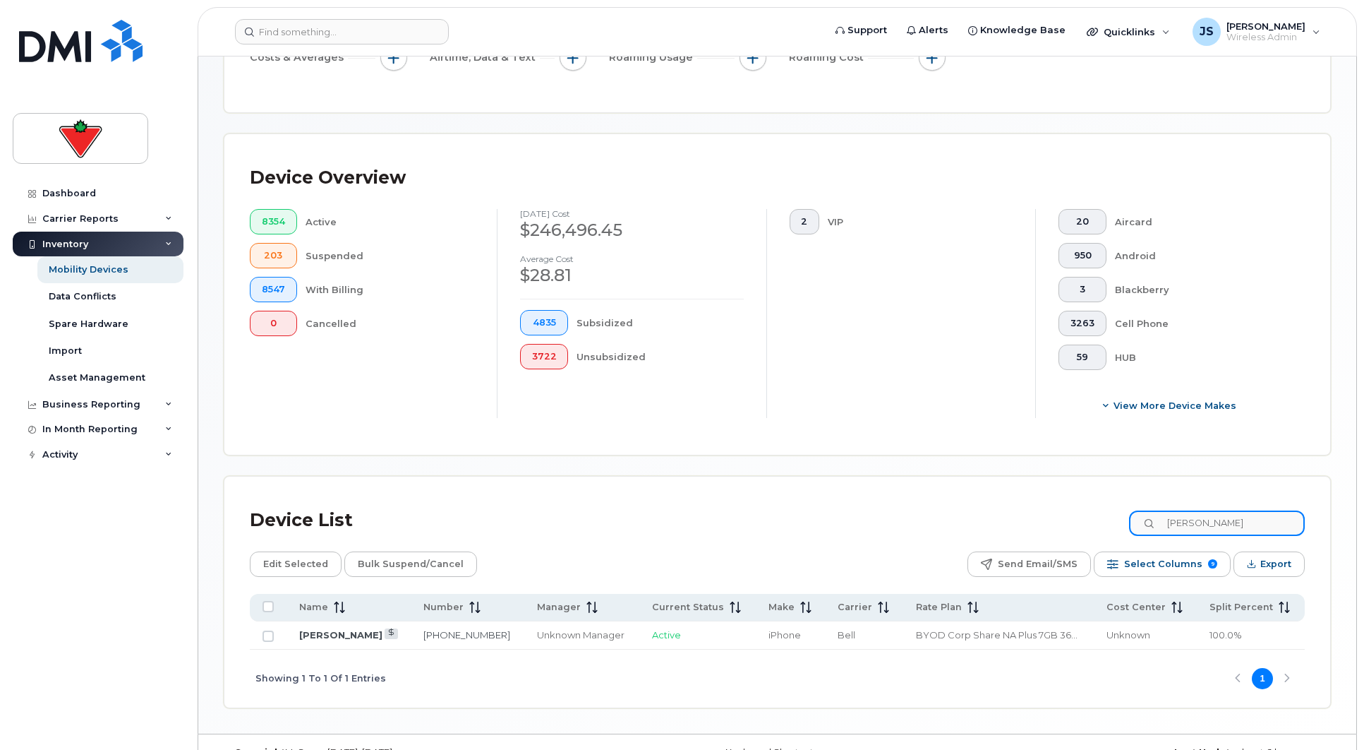
scroll to position [284, 0]
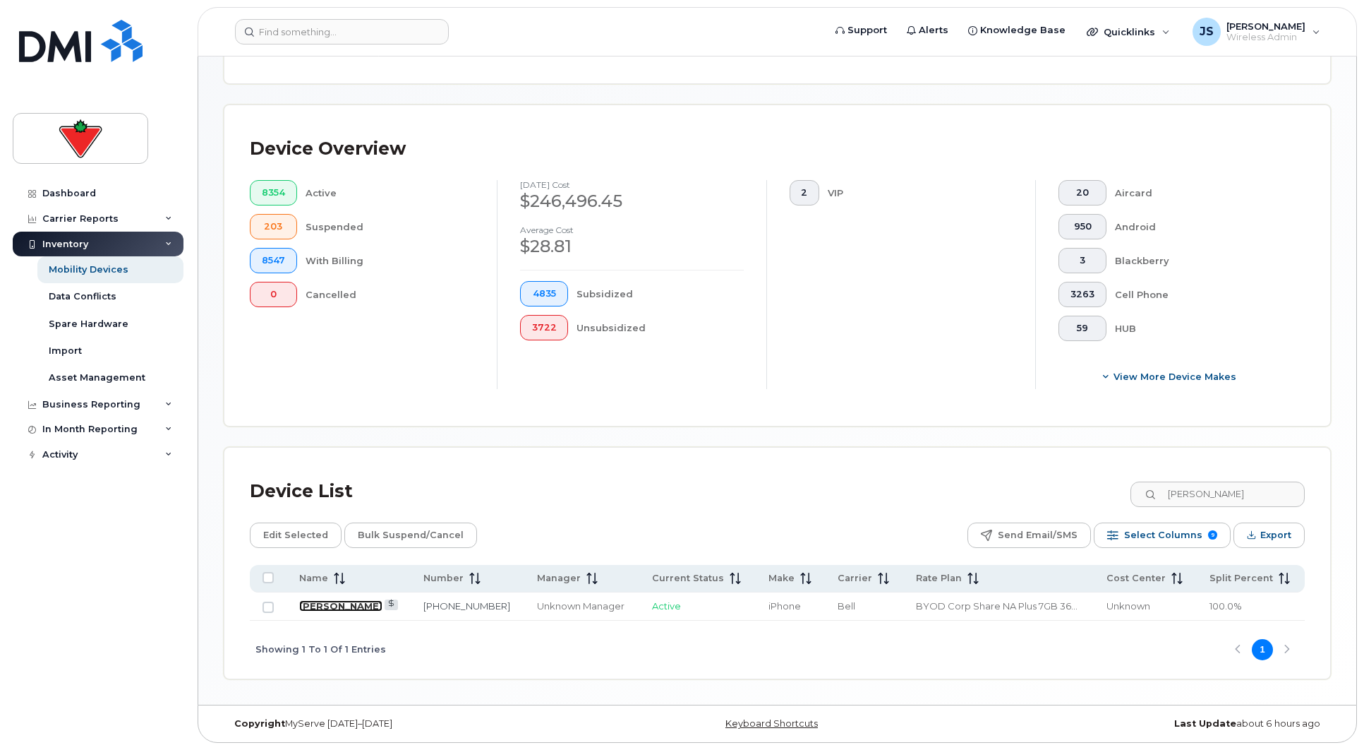
click at [376, 609] on link "[PERSON_NAME]" at bounding box center [340, 605] width 83 height 11
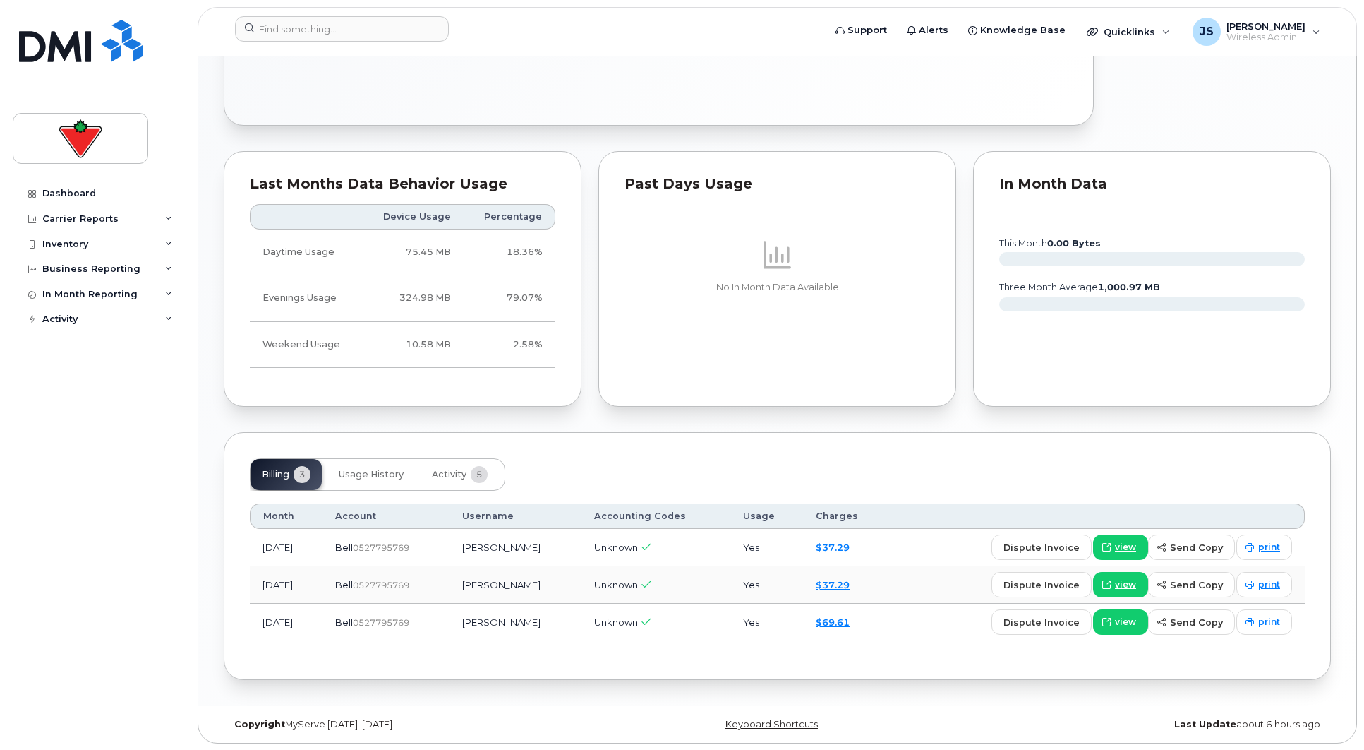
scroll to position [658, 0]
click at [448, 463] on button "Activity 5" at bounding box center [460, 473] width 78 height 31
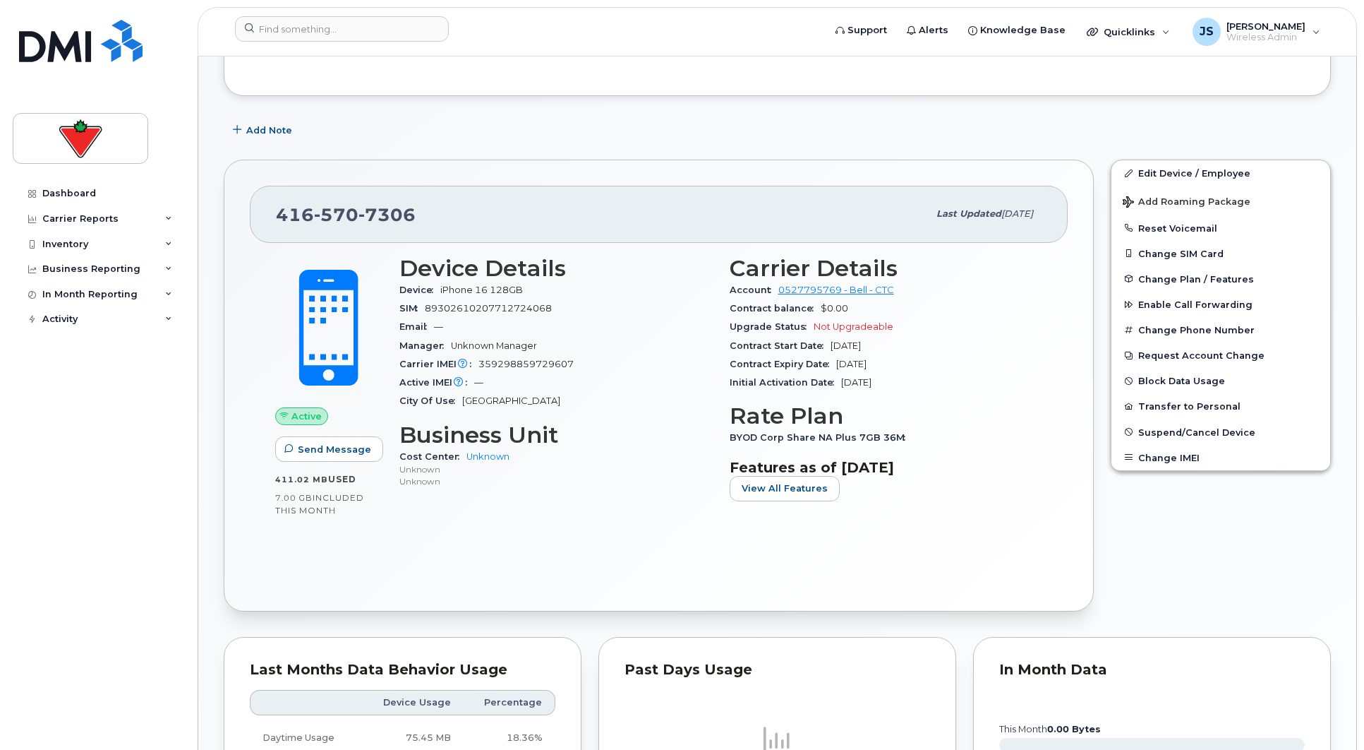
scroll to position [242, 0]
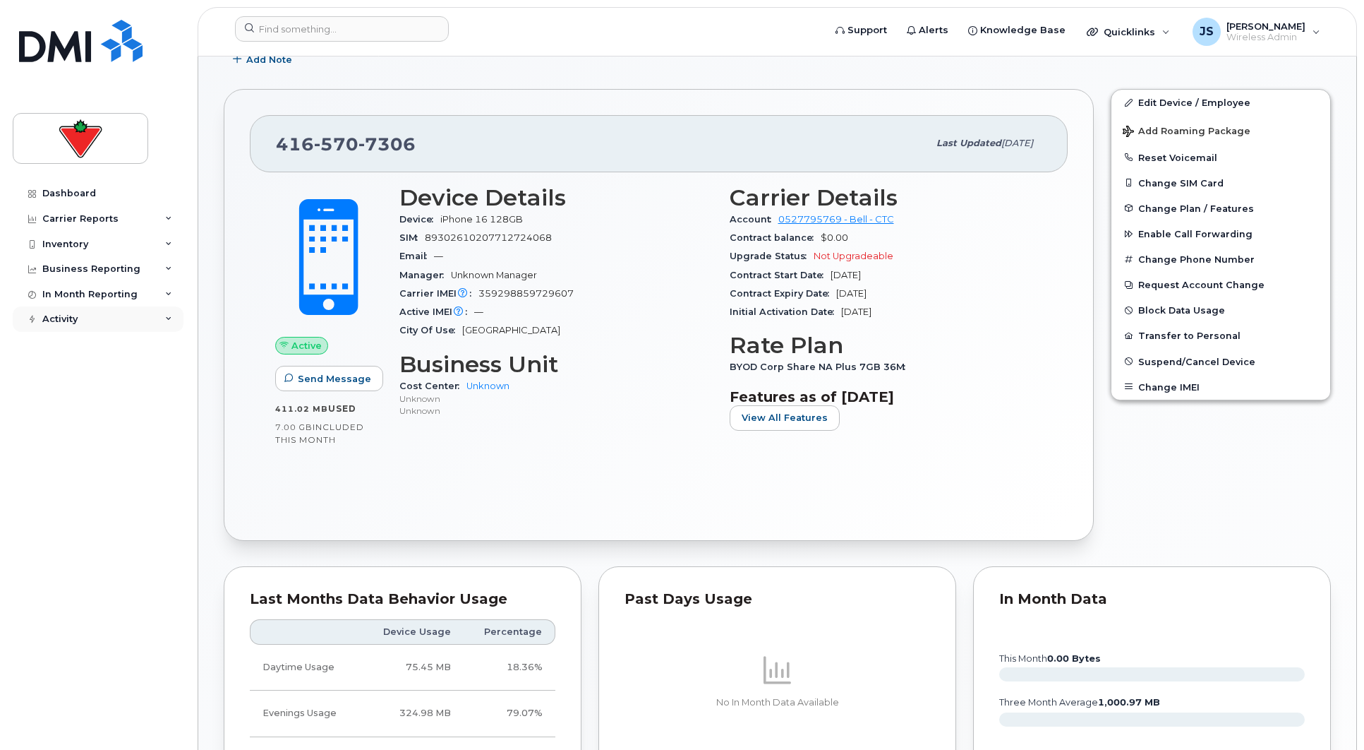
click at [151, 322] on div "Activity" at bounding box center [98, 318] width 171 height 25
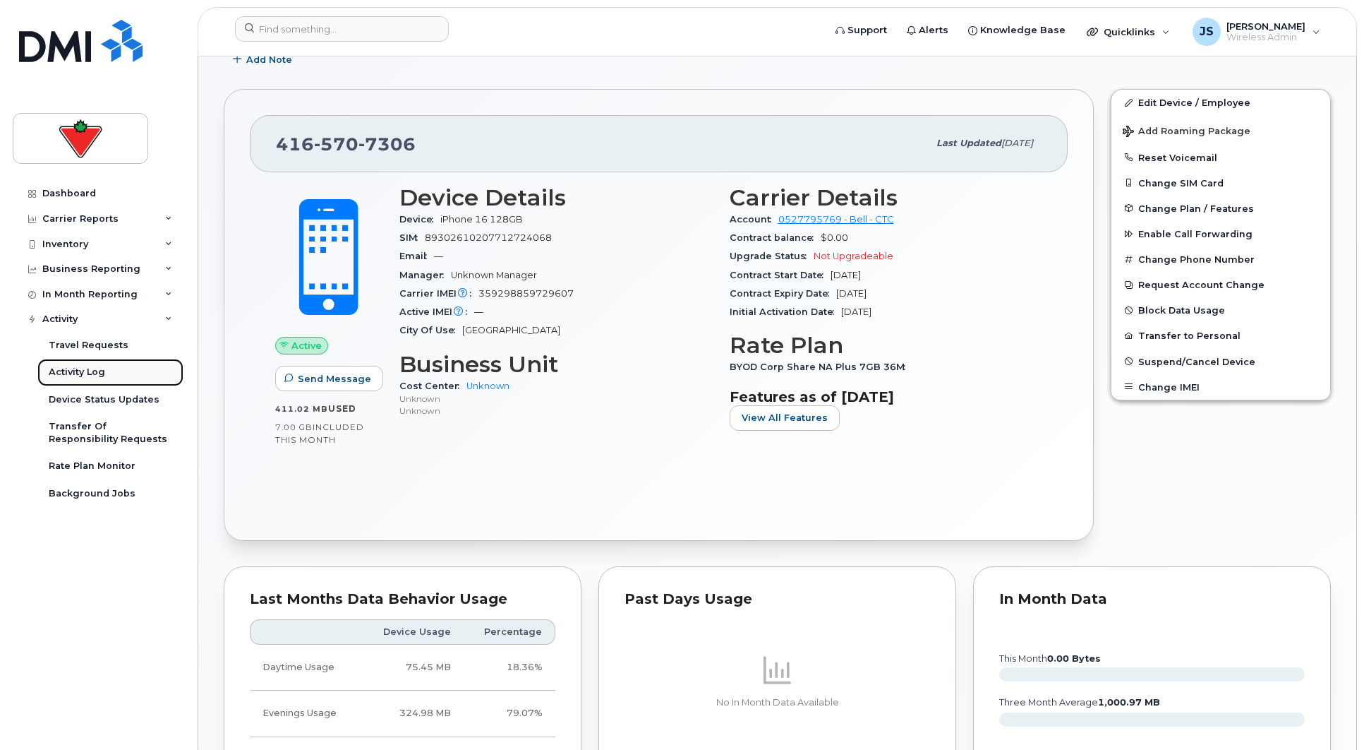
click at [125, 373] on link "Activity Log" at bounding box center [110, 372] width 146 height 27
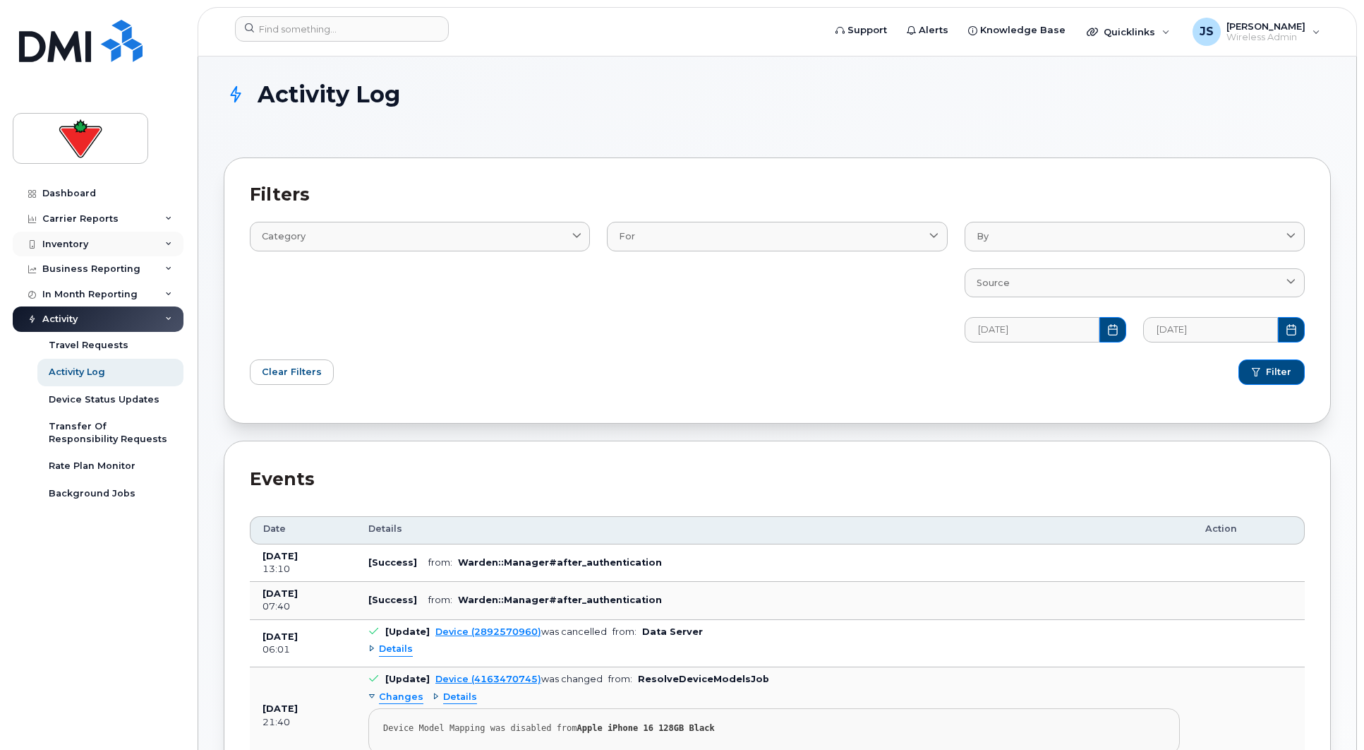
click at [100, 249] on div "Inventory" at bounding box center [98, 244] width 171 height 25
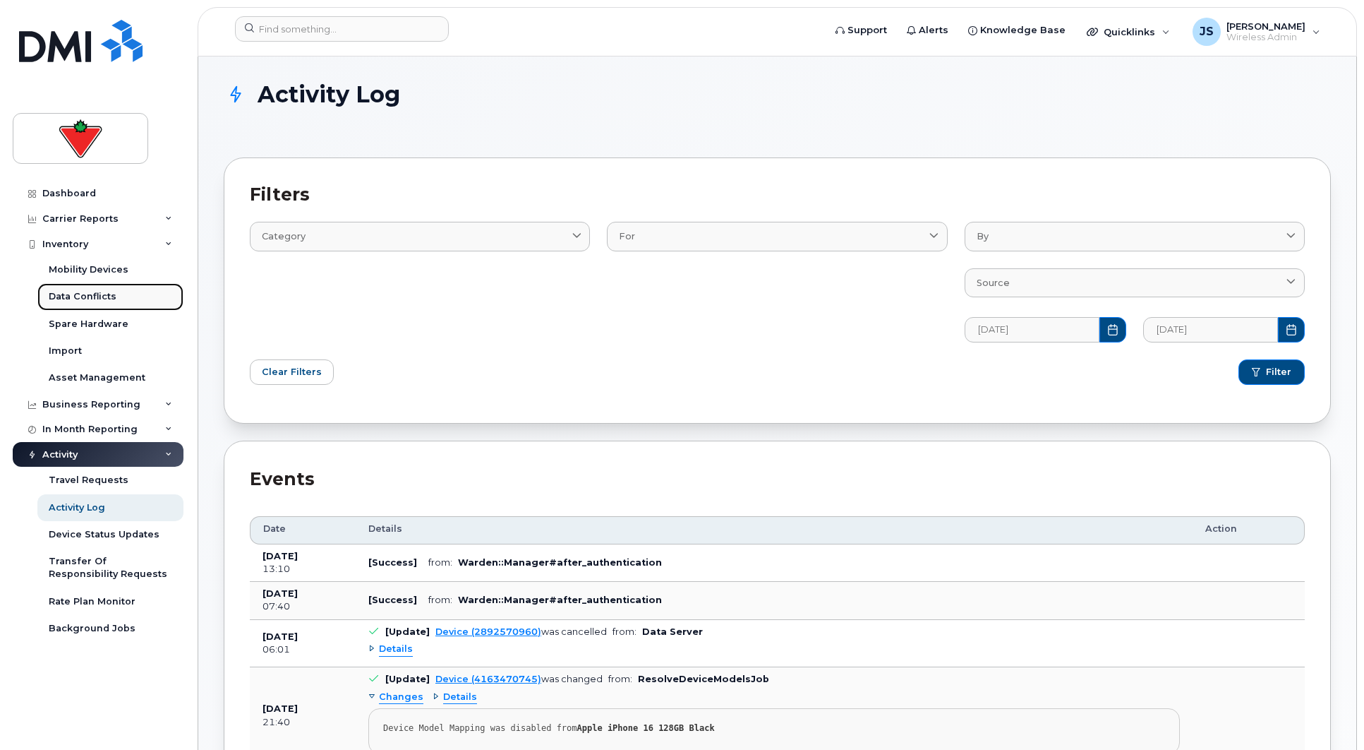
click at [95, 297] on div "Data Conflicts" at bounding box center [83, 296] width 68 height 13
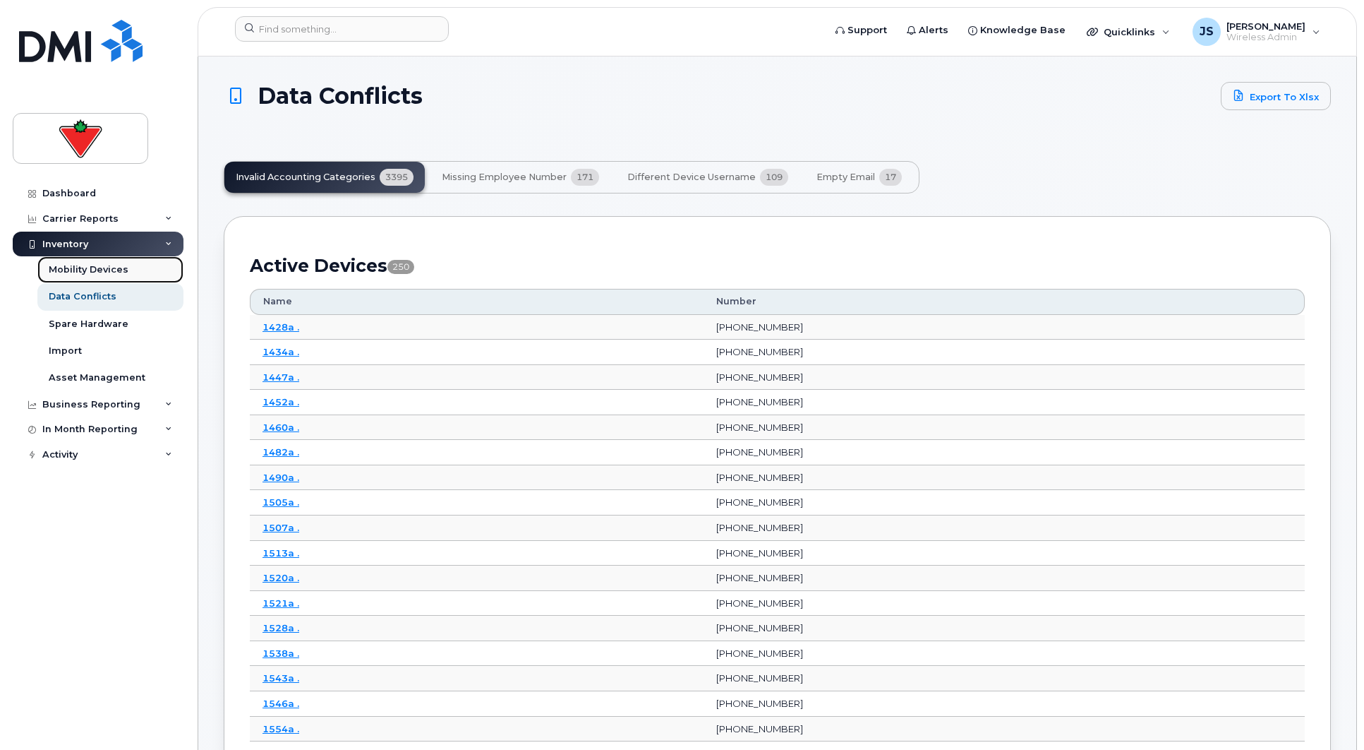
click at [100, 270] on div "Mobility Devices" at bounding box center [89, 269] width 80 height 13
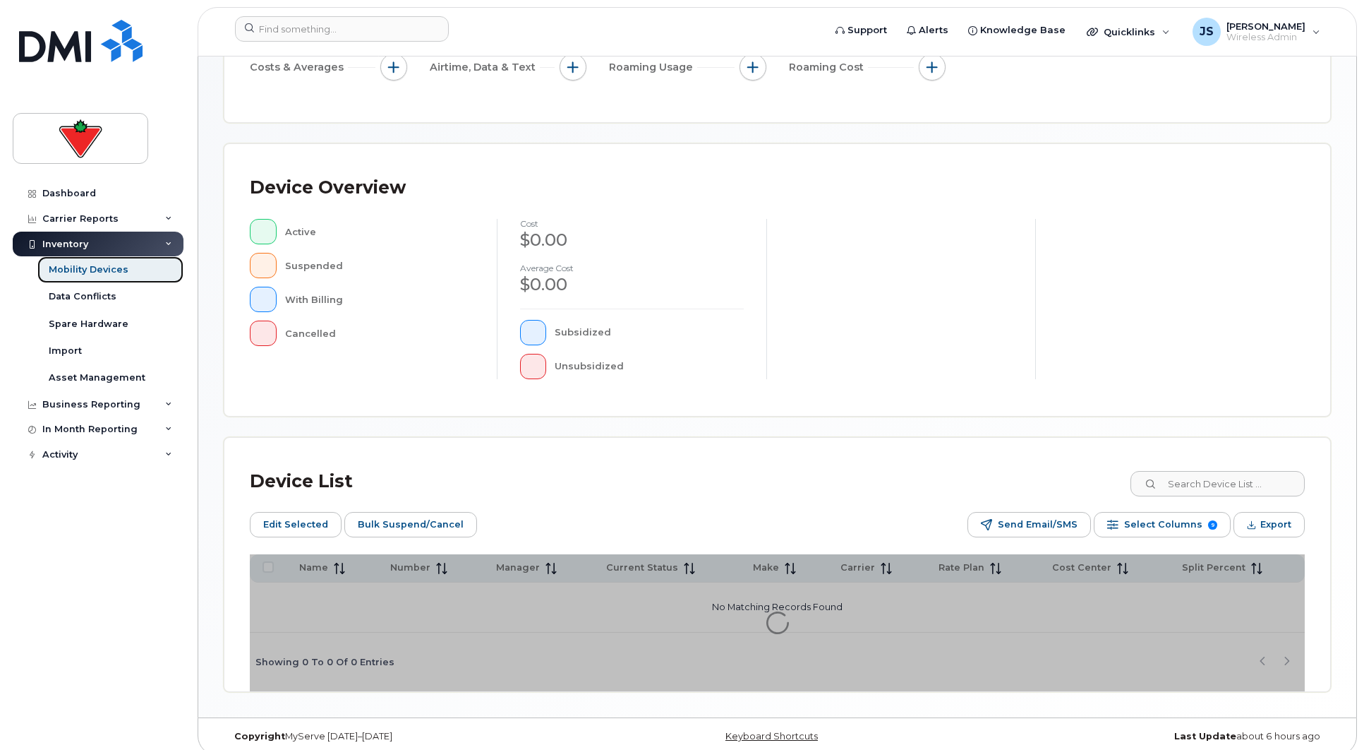
scroll to position [246, 0]
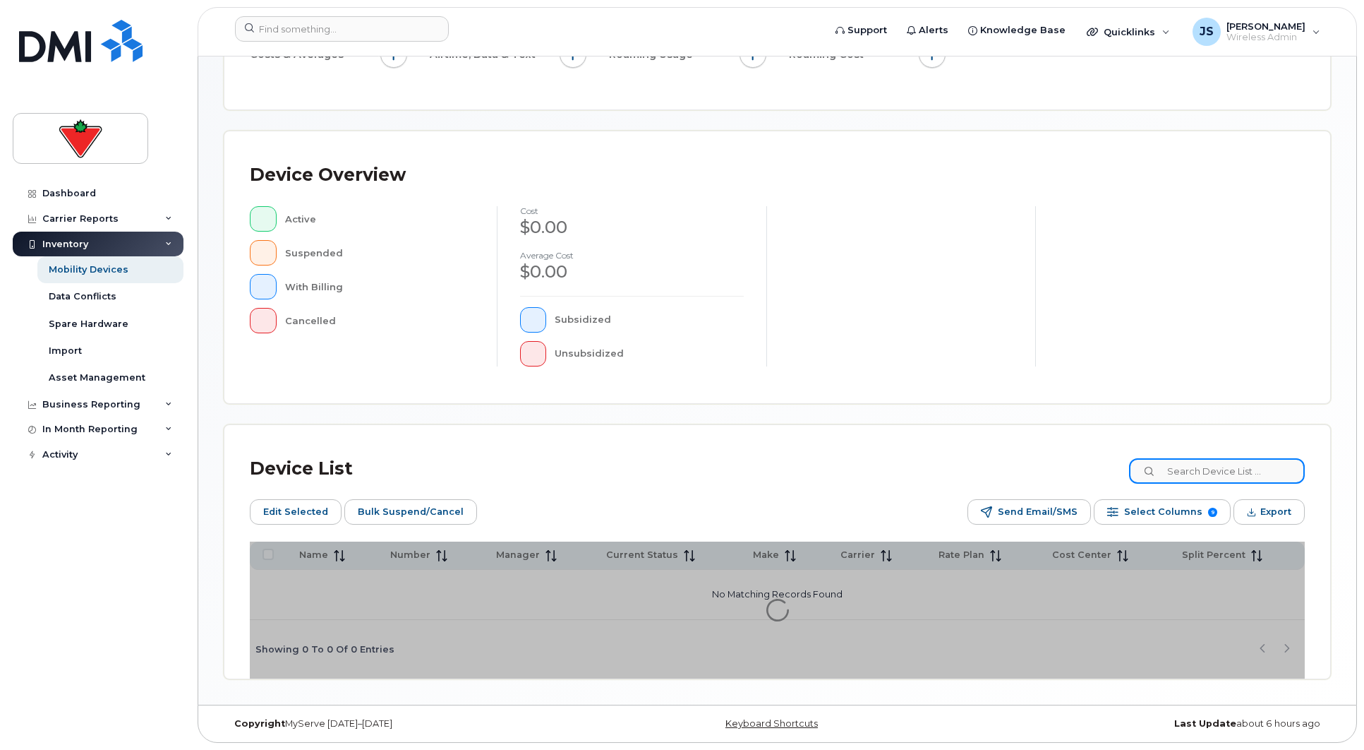
click at [1238, 481] on input at bounding box center [1217, 470] width 176 height 25
type input "suarez"
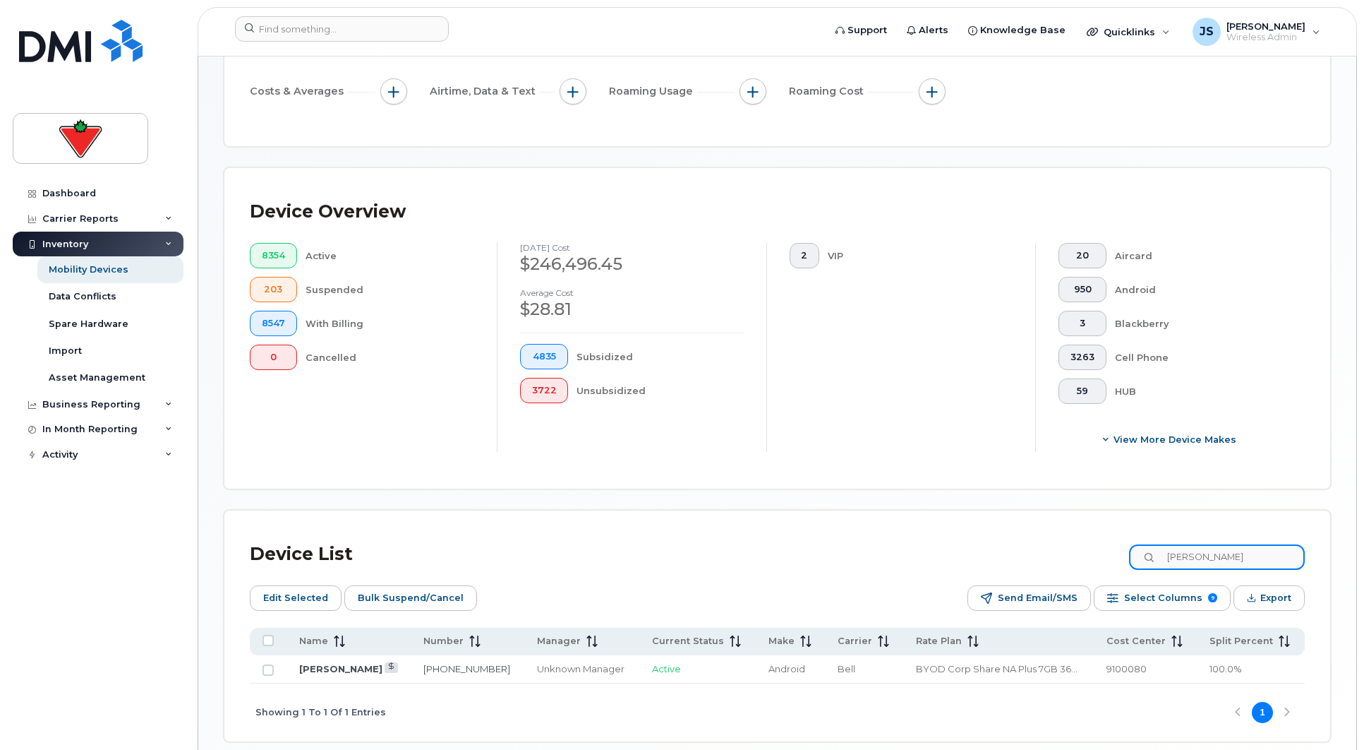
scroll to position [309, 0]
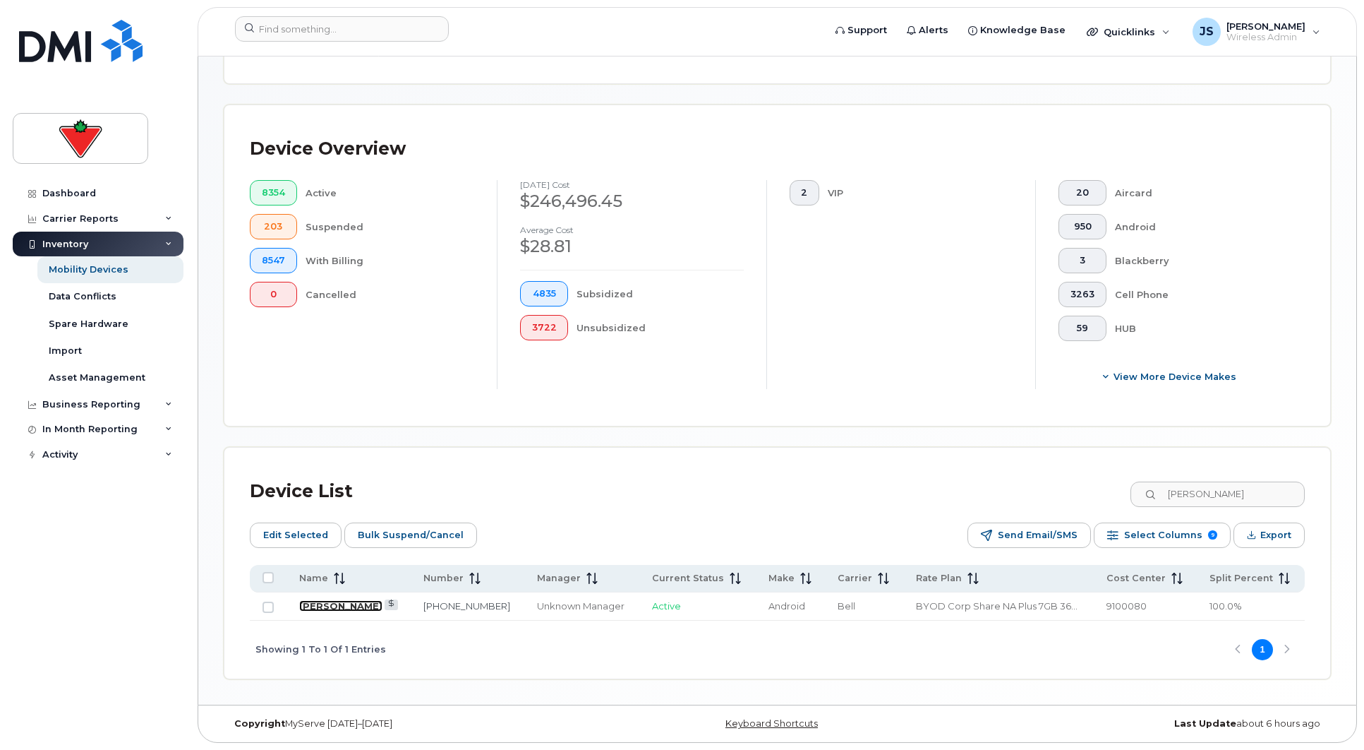
click at [320, 602] on link "[PERSON_NAME]" at bounding box center [340, 605] width 83 height 11
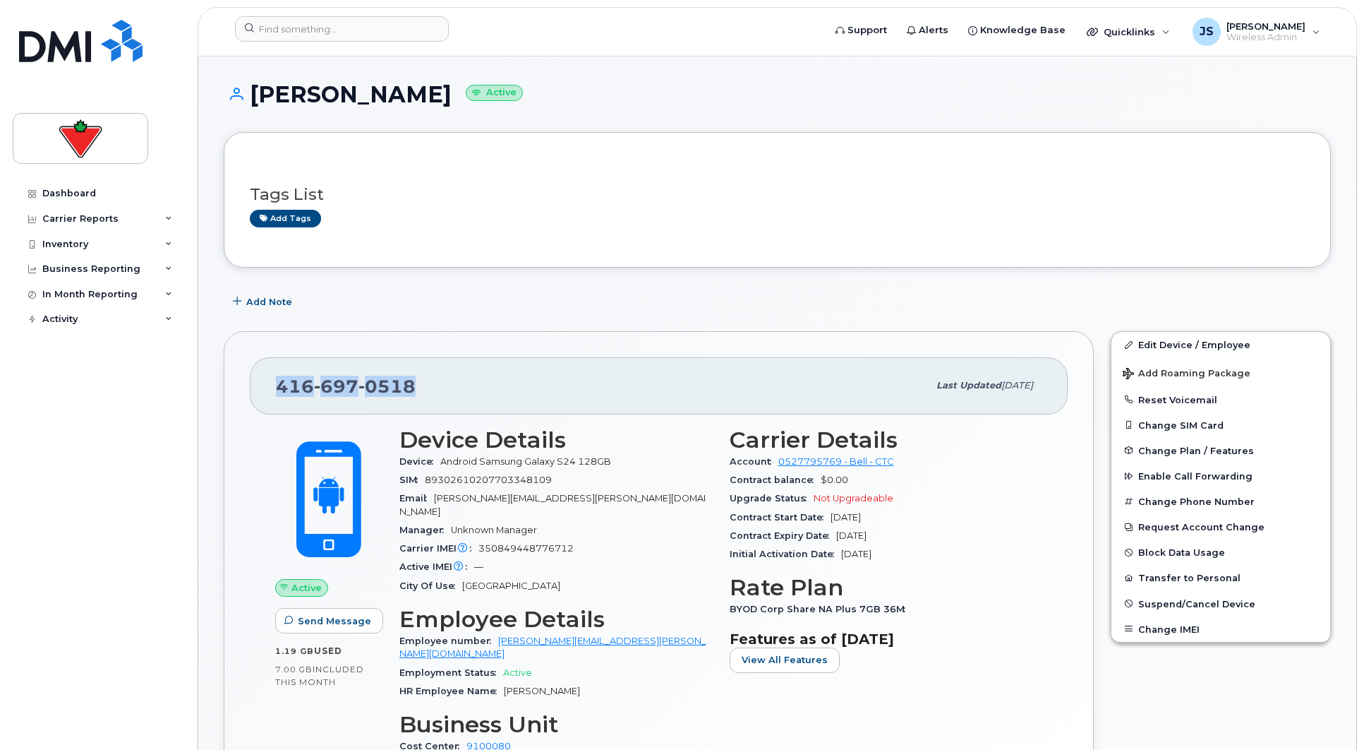
drag, startPoint x: 278, startPoint y: 385, endPoint x: 420, endPoint y: 371, distance: 142.6
click at [418, 371] on div "[PHONE_NUMBER]" at bounding box center [602, 386] width 652 height 30
click at [400, 385] on span "0518" at bounding box center [387, 386] width 57 height 21
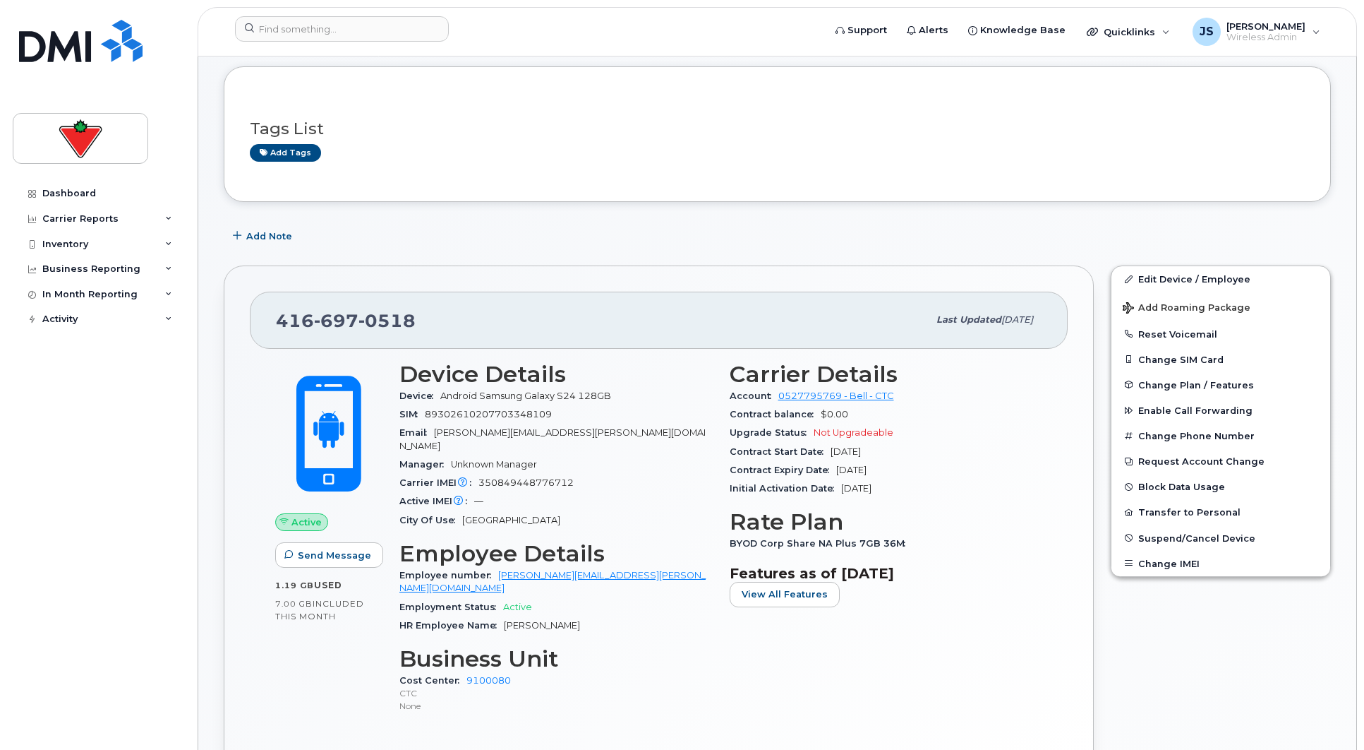
scroll to position [212, 0]
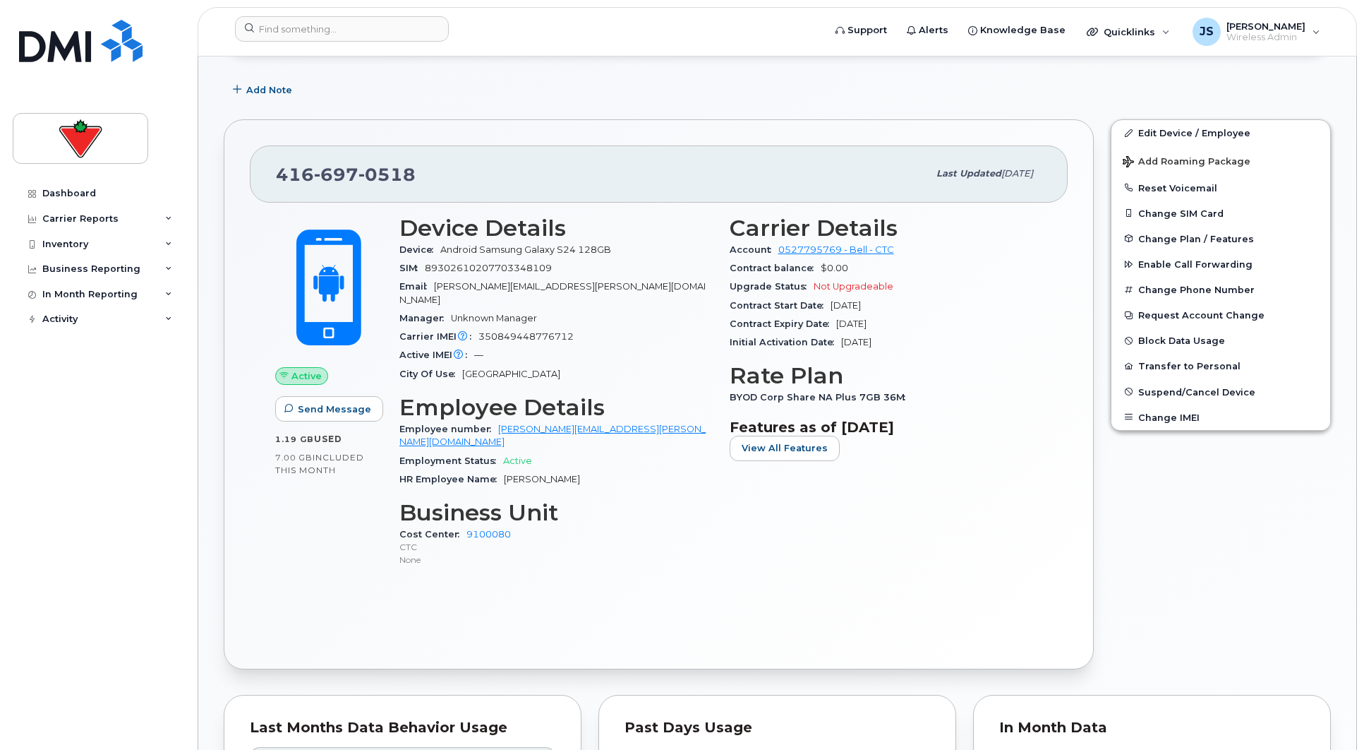
drag, startPoint x: 449, startPoint y: 437, endPoint x: 271, endPoint y: 571, distance: 222.8
click at [267, 571] on div "Active Send Message 1.19 GB  used 7.00 GB  included this month Device Details D…" at bounding box center [659, 423] width 818 height 440
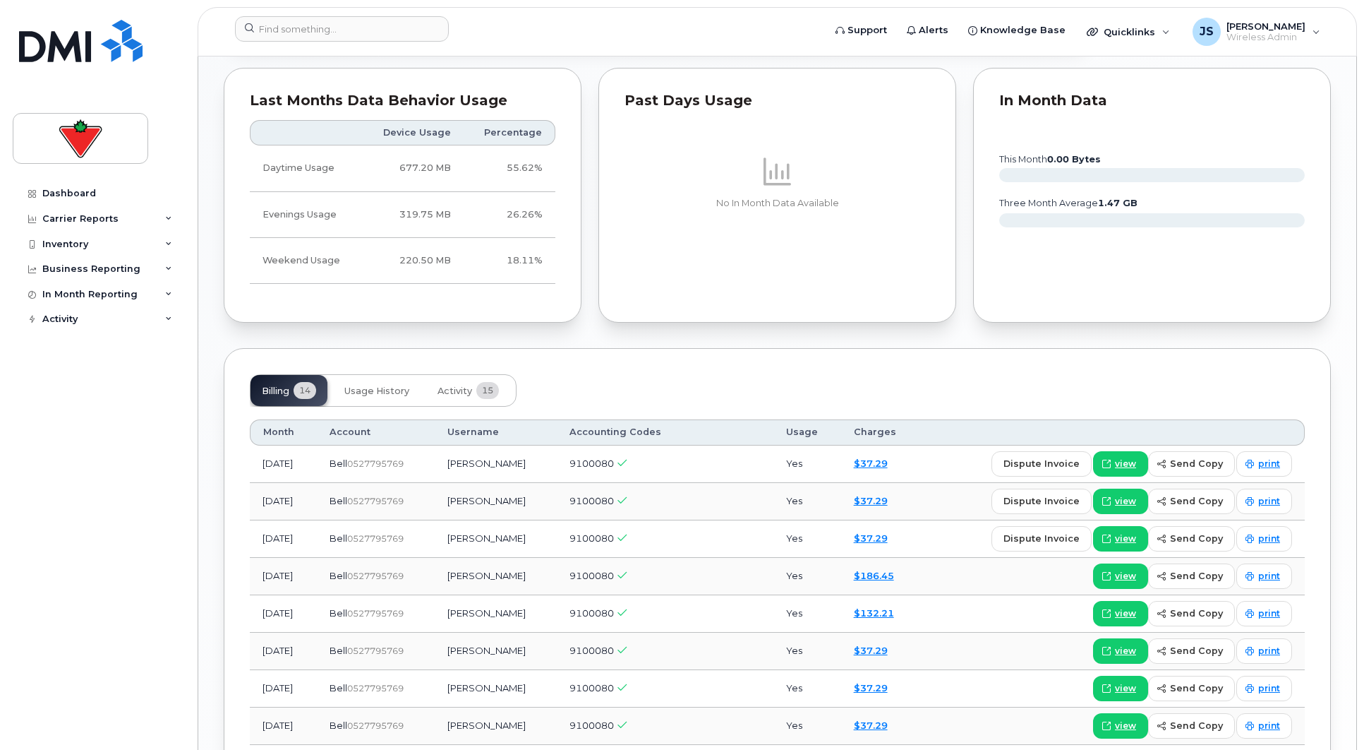
scroll to position [918, 0]
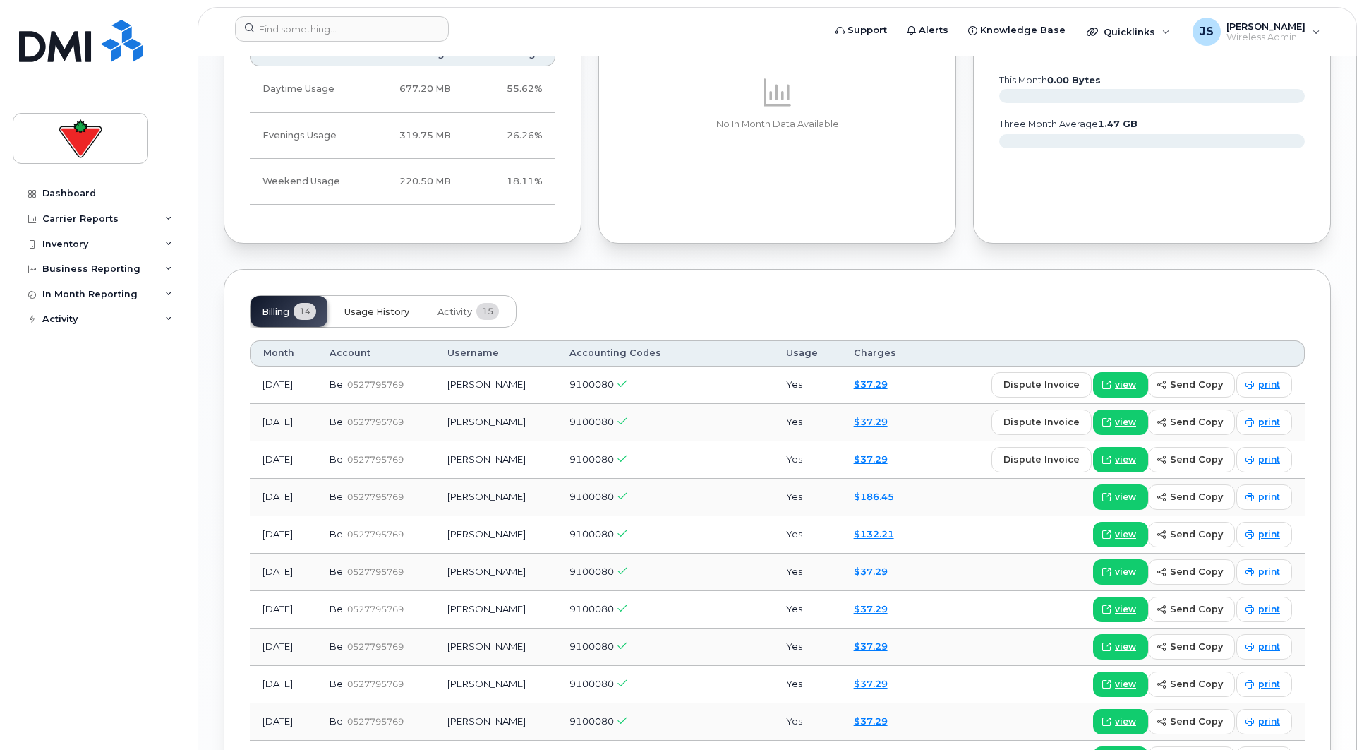
click at [382, 306] on span "Usage History" at bounding box center [376, 311] width 65 height 11
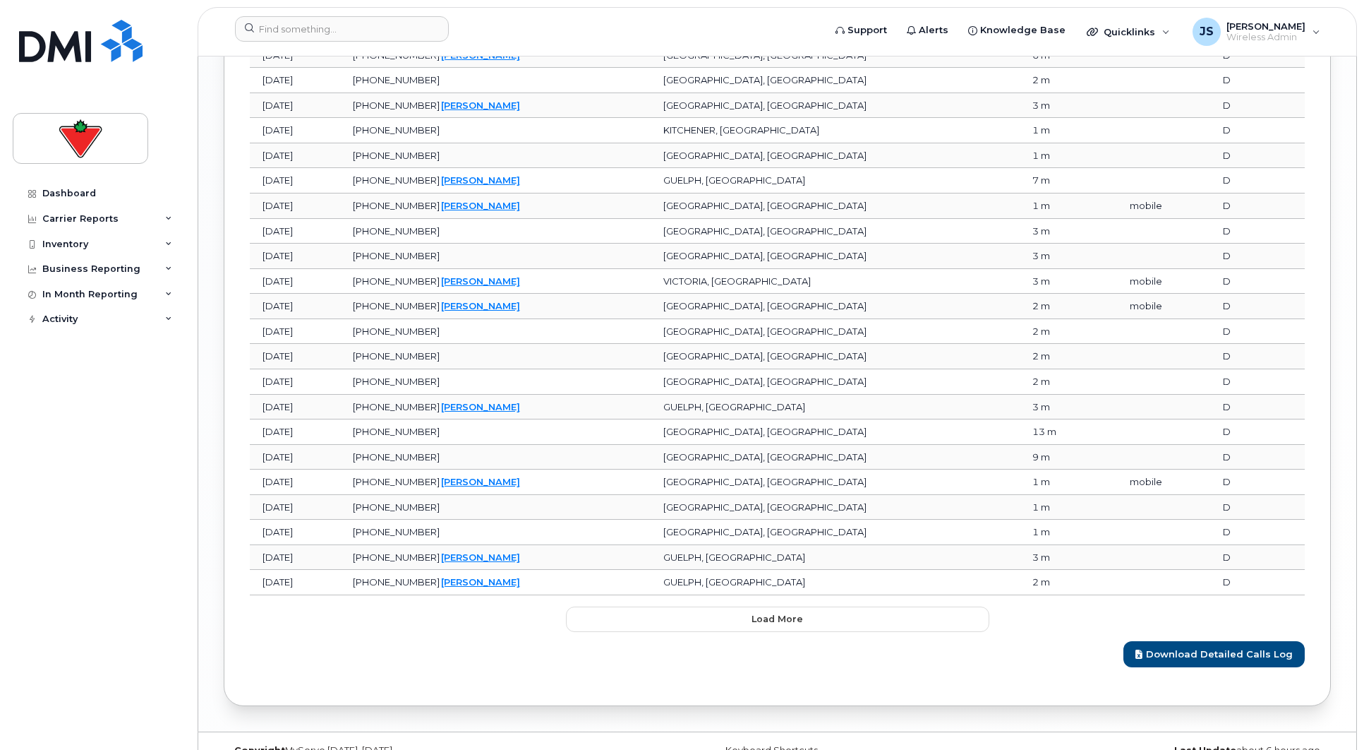
scroll to position [1638, 0]
click at [796, 611] on span "Load more" at bounding box center [778, 617] width 52 height 13
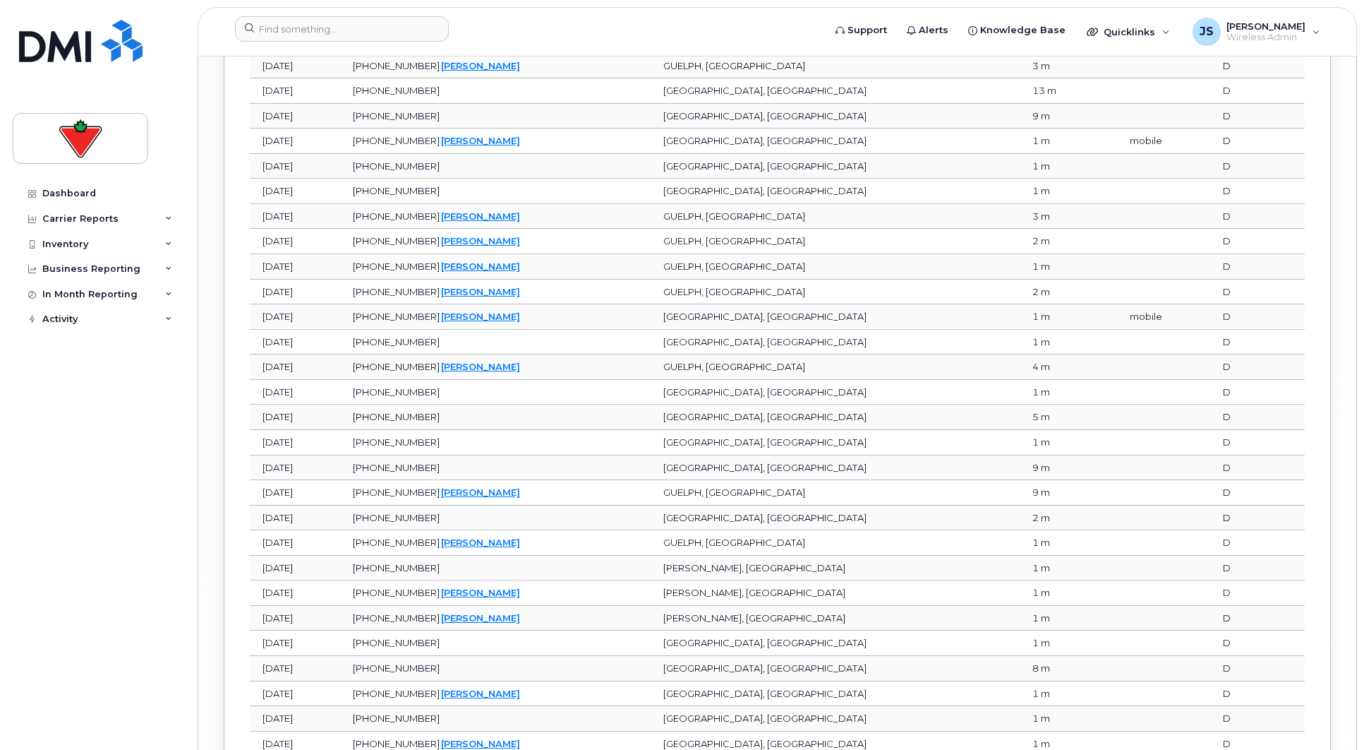
scroll to position [2265, 0]
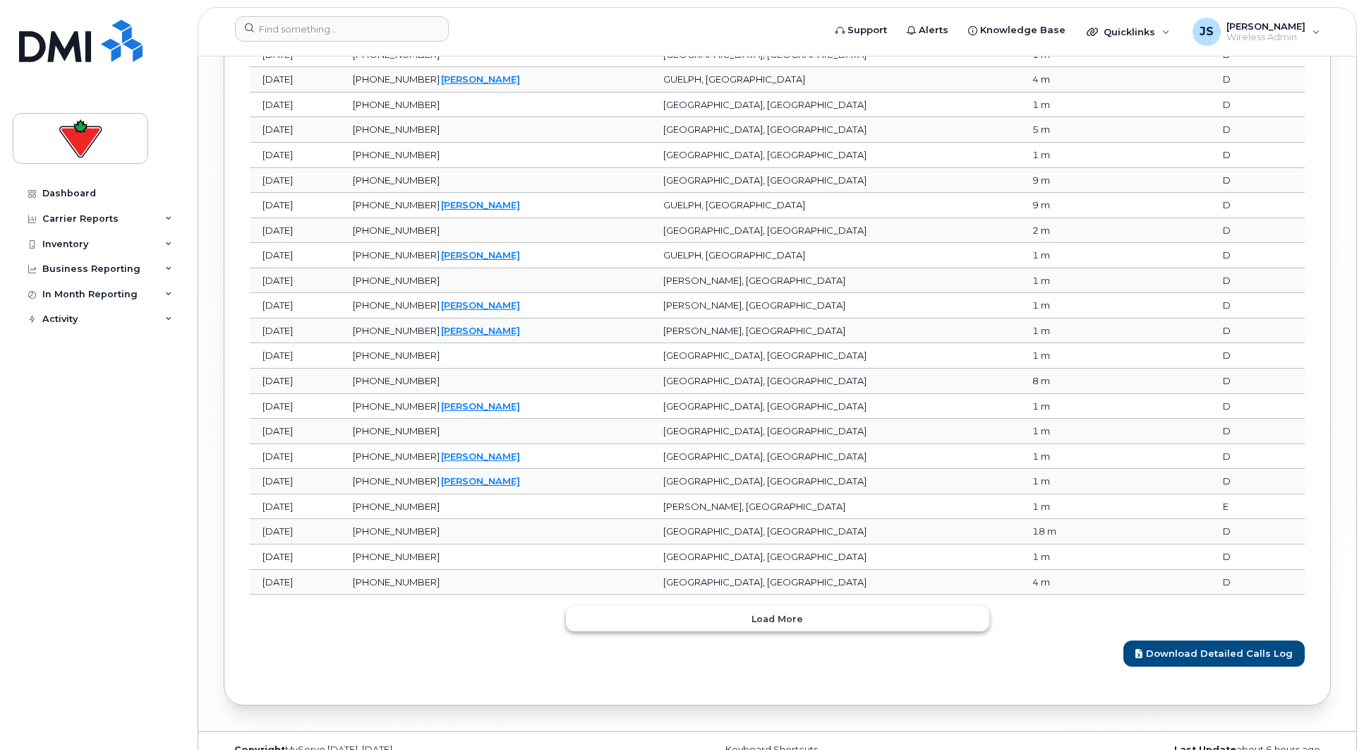
click at [776, 612] on span "Load more" at bounding box center [778, 618] width 52 height 13
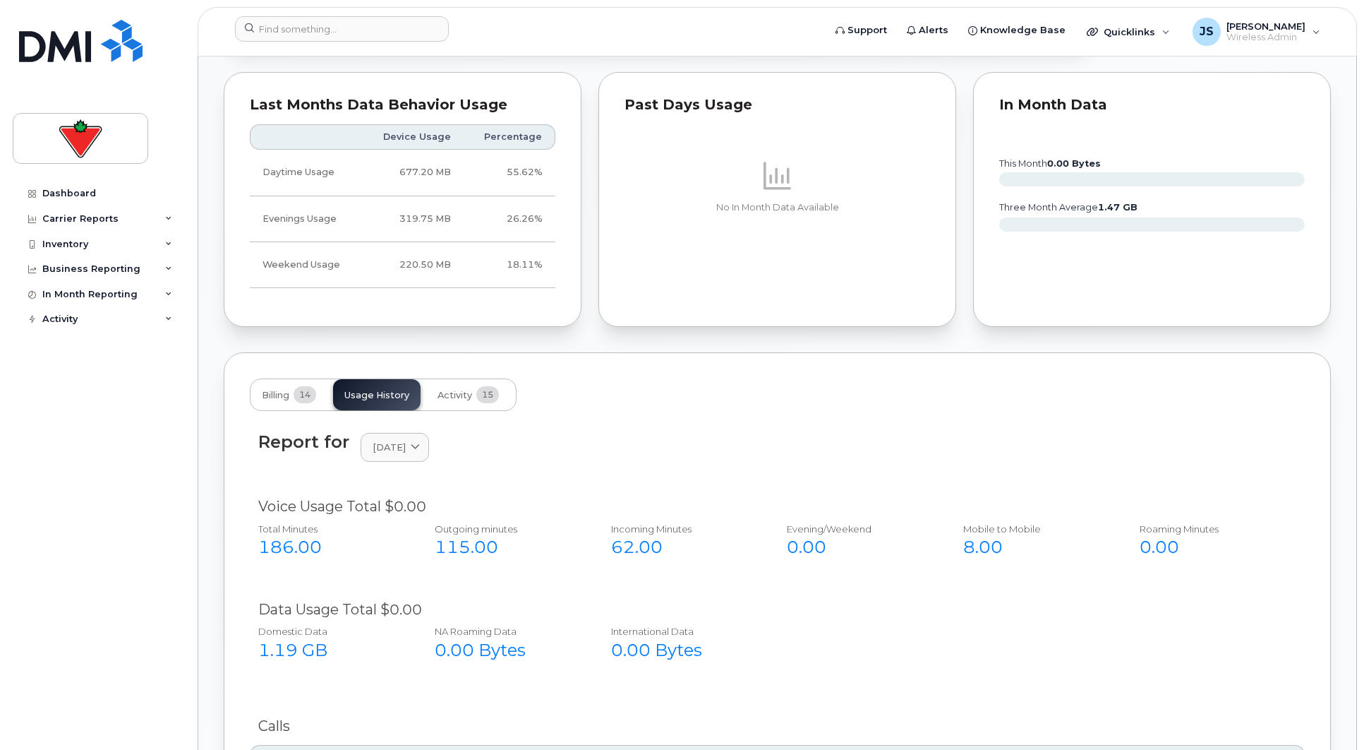
scroll to position [831, 0]
click at [462, 393] on span "Activity" at bounding box center [455, 398] width 35 height 11
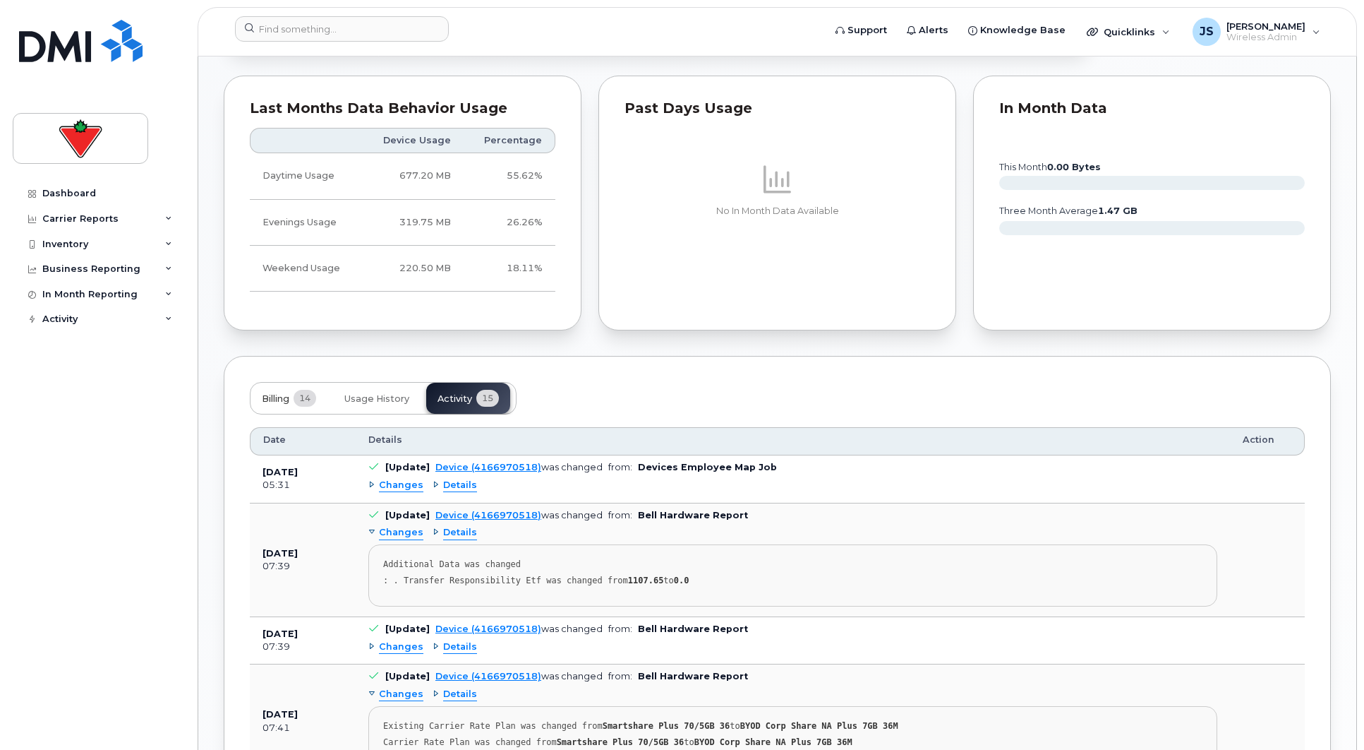
click at [263, 393] on span "Billing" at bounding box center [276, 398] width 28 height 11
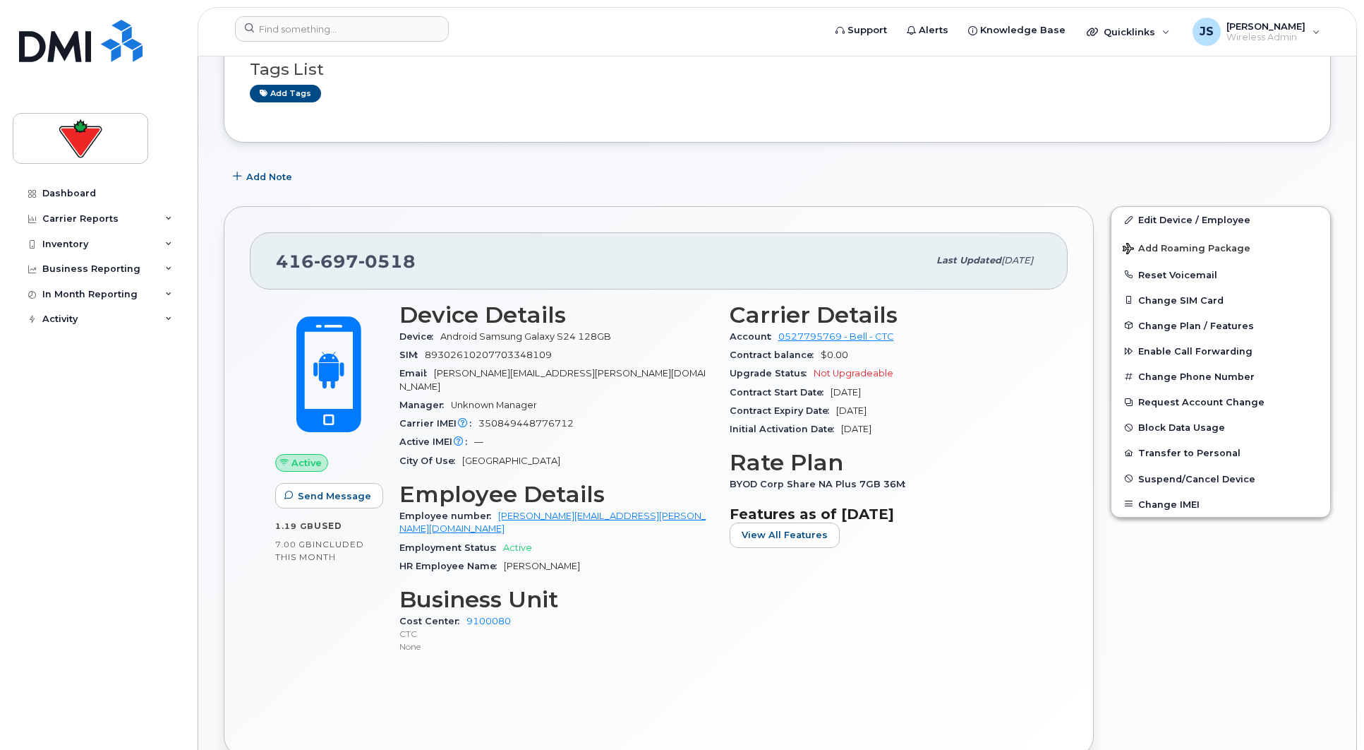
scroll to position [54, 0]
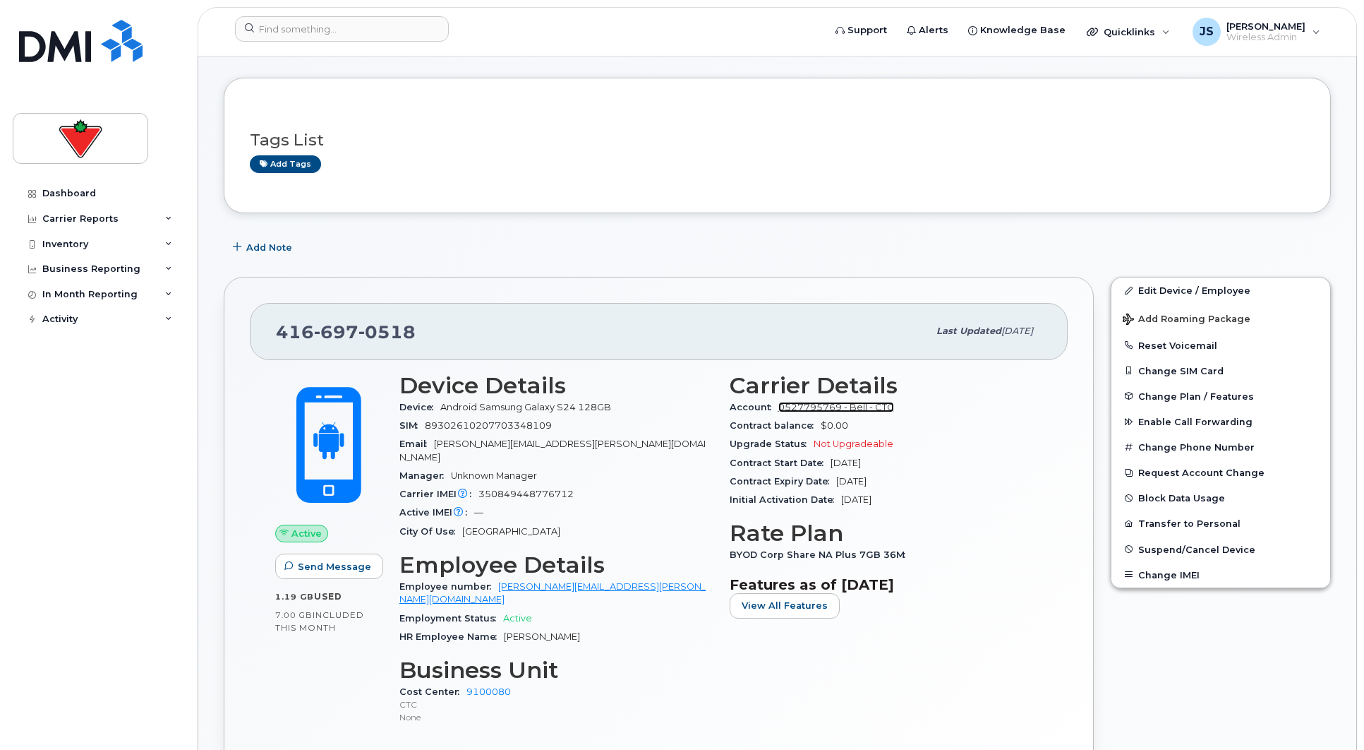
click at [856, 406] on link "0527795769 - Bell - CTC" at bounding box center [837, 407] width 116 height 11
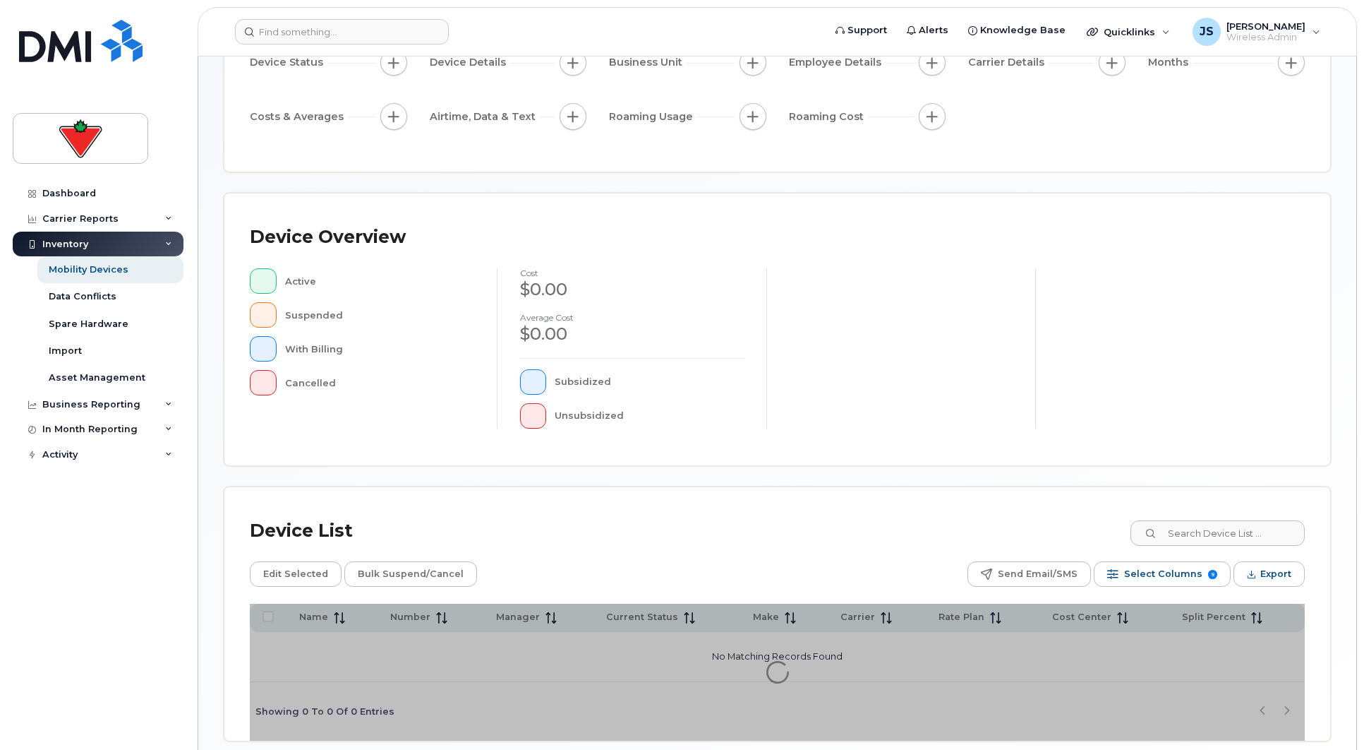
scroll to position [221, 0]
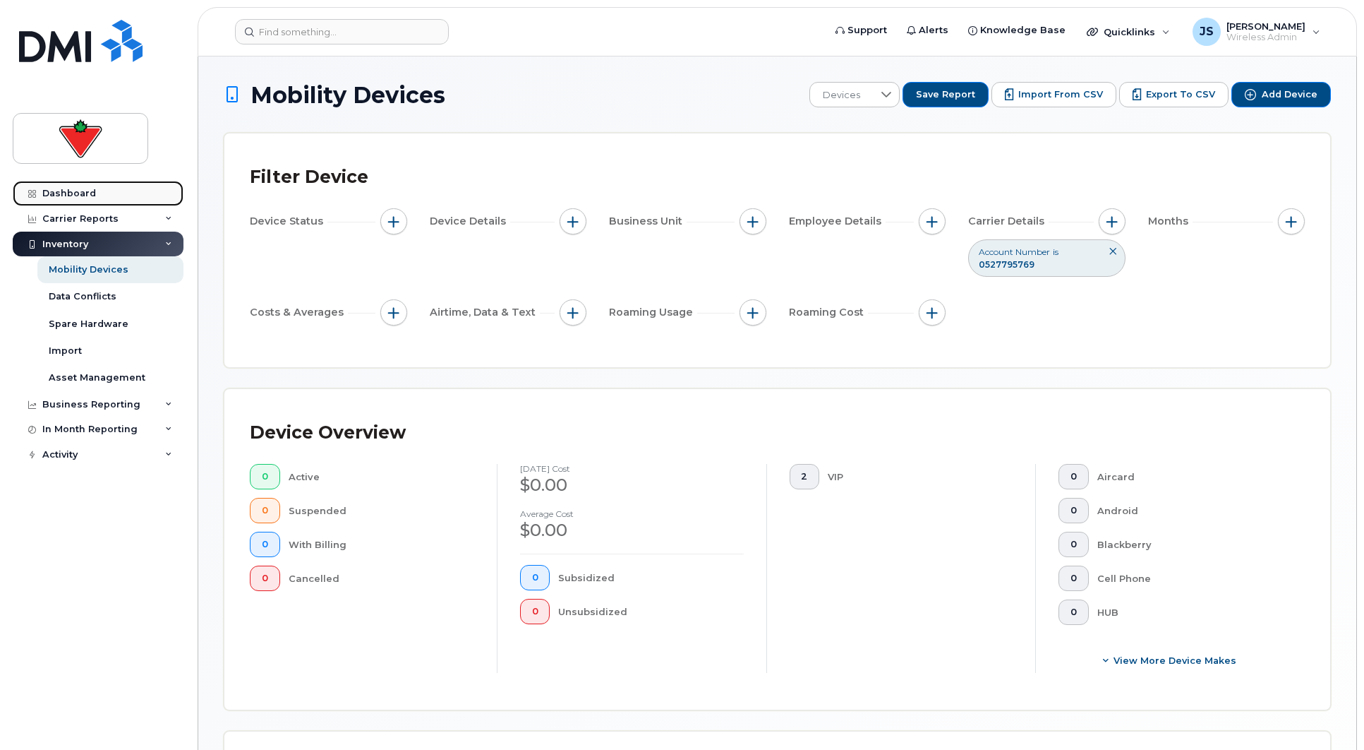
click at [114, 190] on link "Dashboard" at bounding box center [98, 193] width 171 height 25
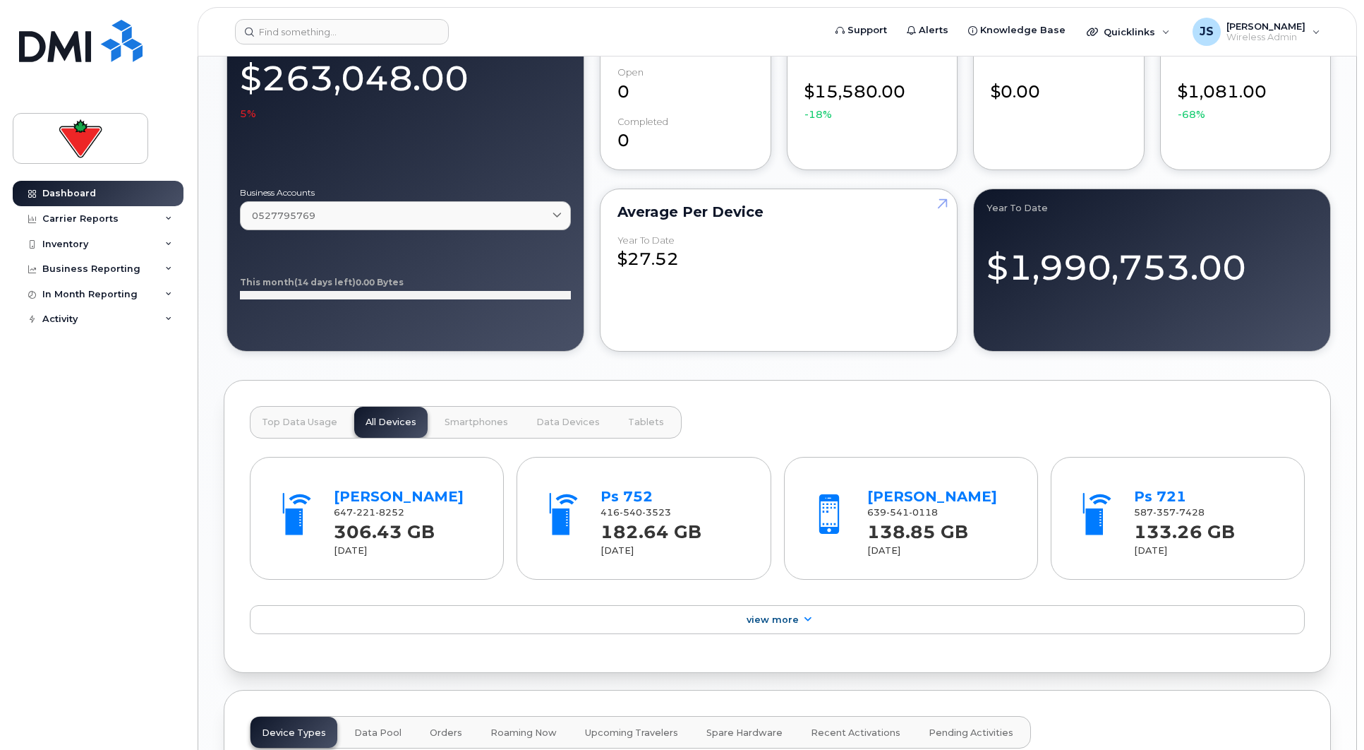
scroll to position [1129, 0]
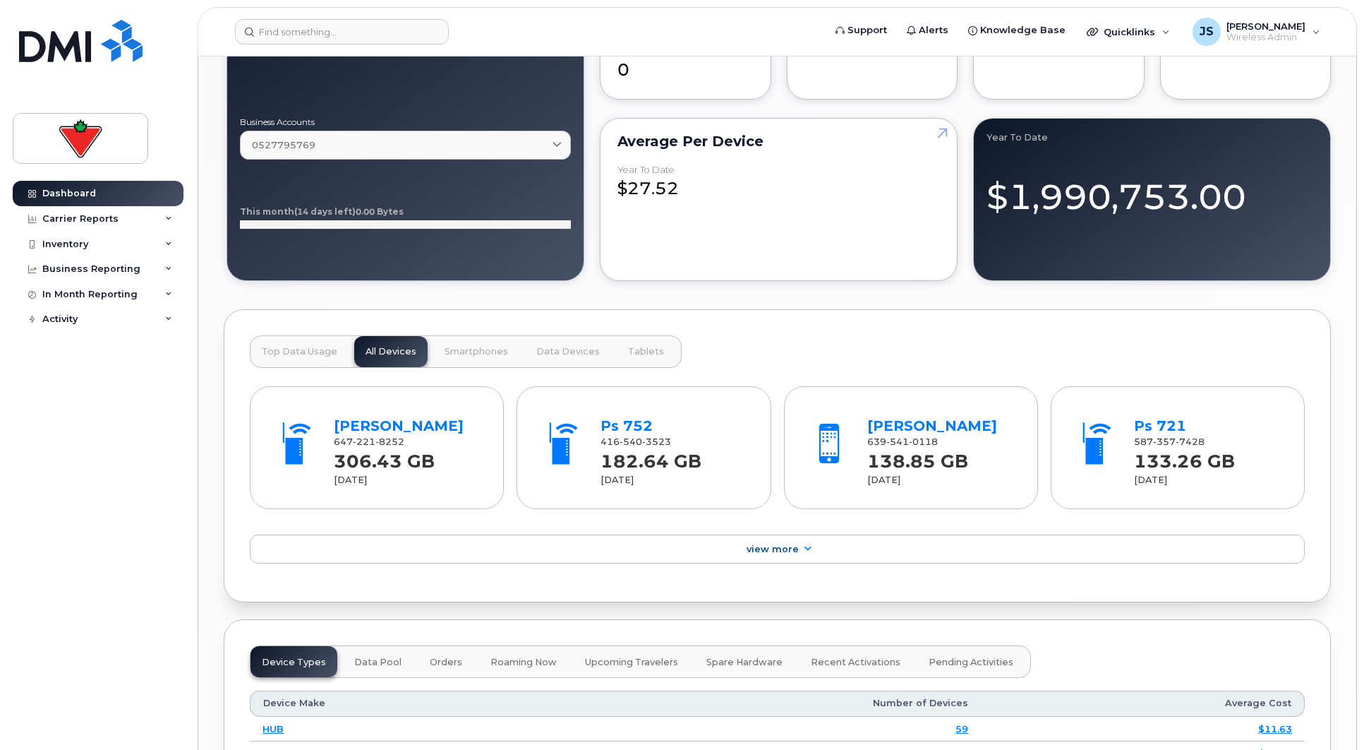
click at [301, 352] on span "Top Data Usage" at bounding box center [300, 351] width 76 height 11
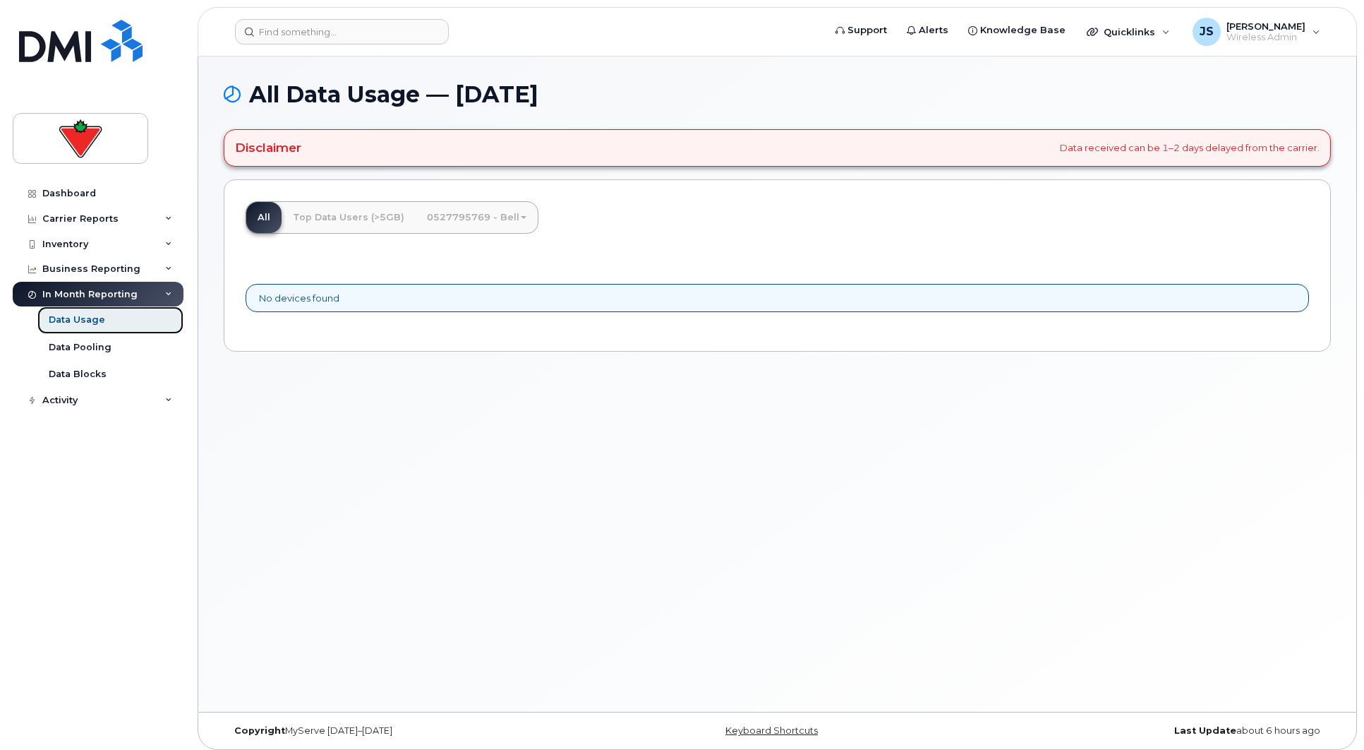
click at [79, 320] on div "Data Usage" at bounding box center [77, 319] width 56 height 13
click at [89, 325] on div "Data Usage" at bounding box center [77, 319] width 56 height 13
click at [349, 212] on link "Top Data Users (>5GB)" at bounding box center [349, 217] width 134 height 31
click at [82, 191] on div "Dashboard" at bounding box center [69, 193] width 54 height 11
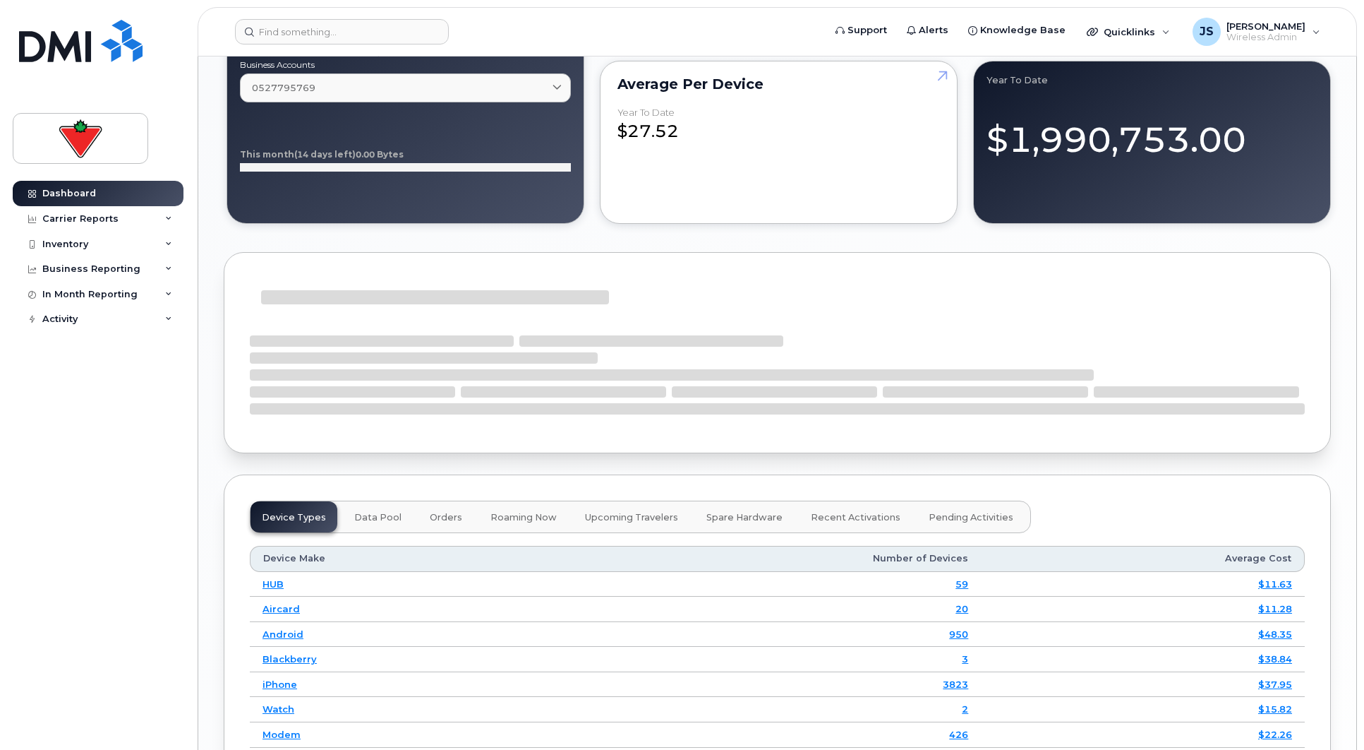
scroll to position [1189, 0]
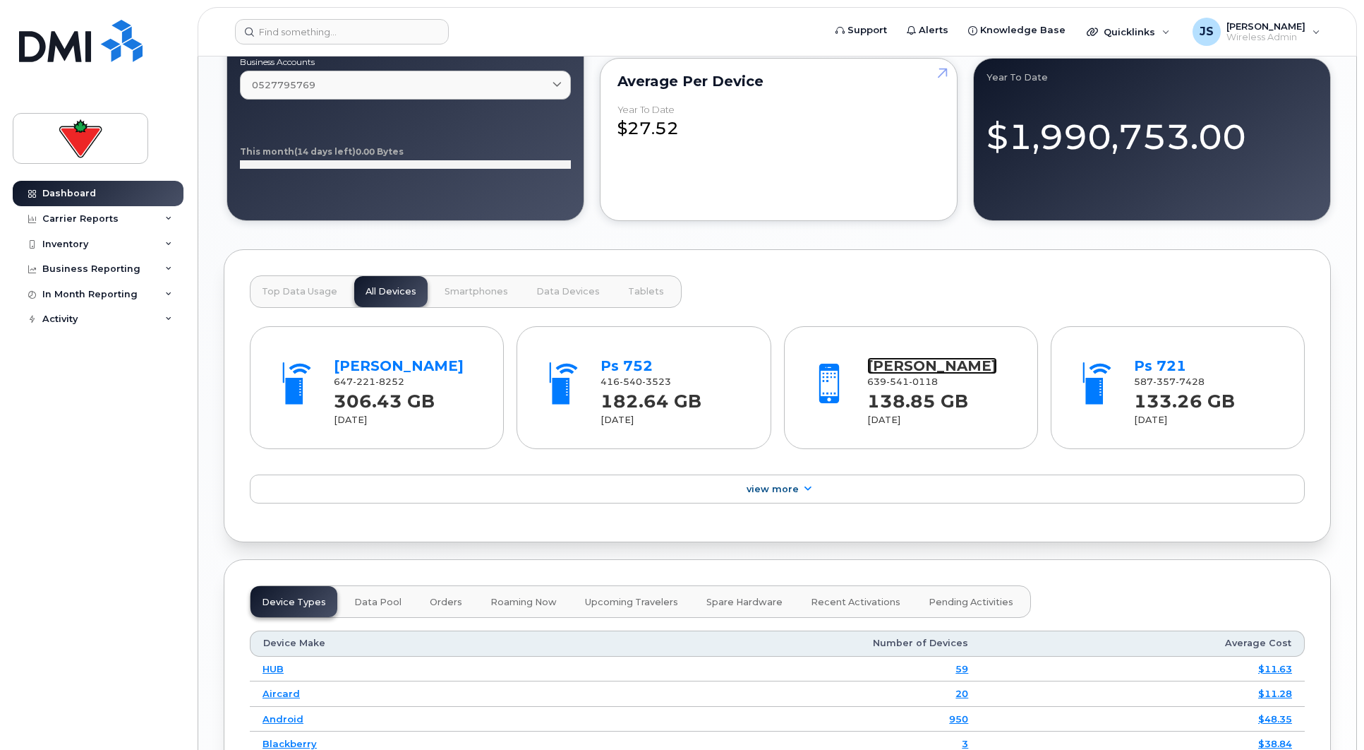
click at [913, 367] on link "Michiko Ordonez" at bounding box center [932, 365] width 130 height 17
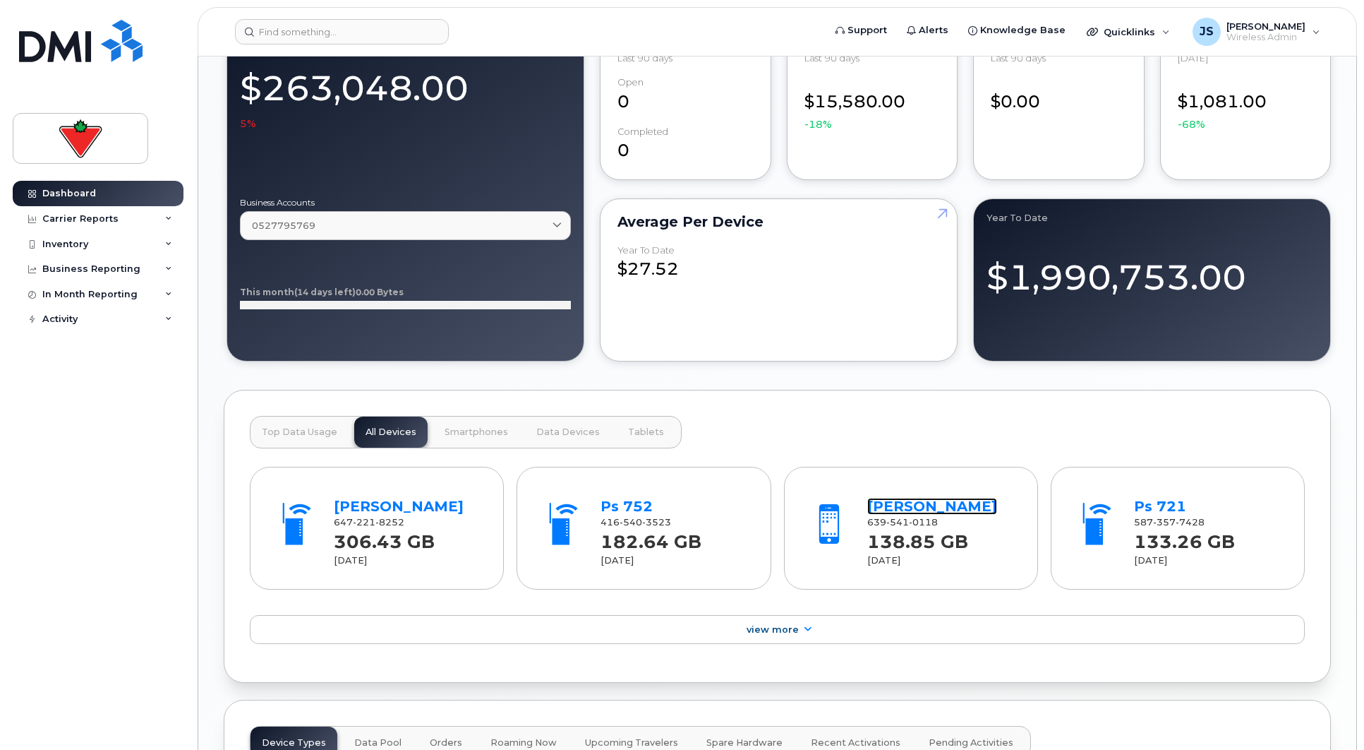
scroll to position [1048, 0]
click at [424, 504] on link "Joseph Sheldon" at bounding box center [399, 506] width 130 height 17
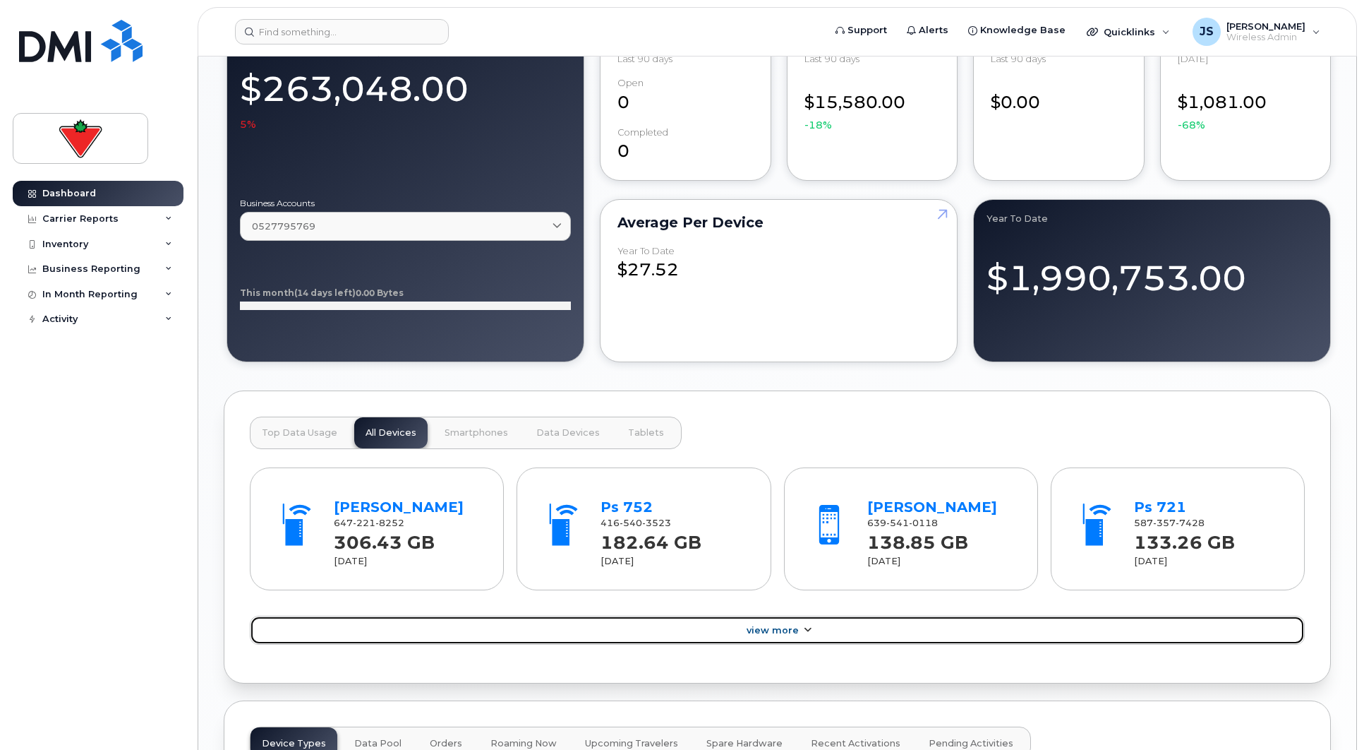
click at [791, 623] on link "View More" at bounding box center [777, 630] width 1055 height 30
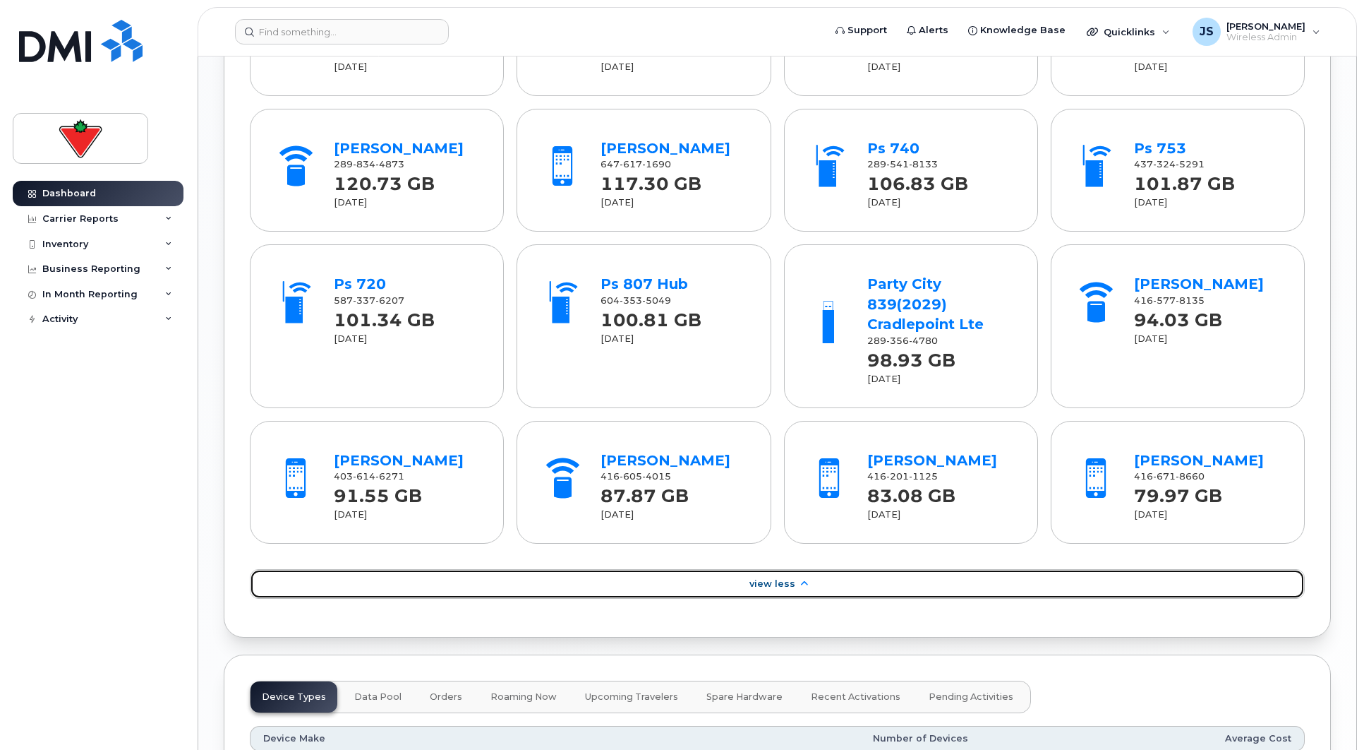
scroll to position [1189, 0]
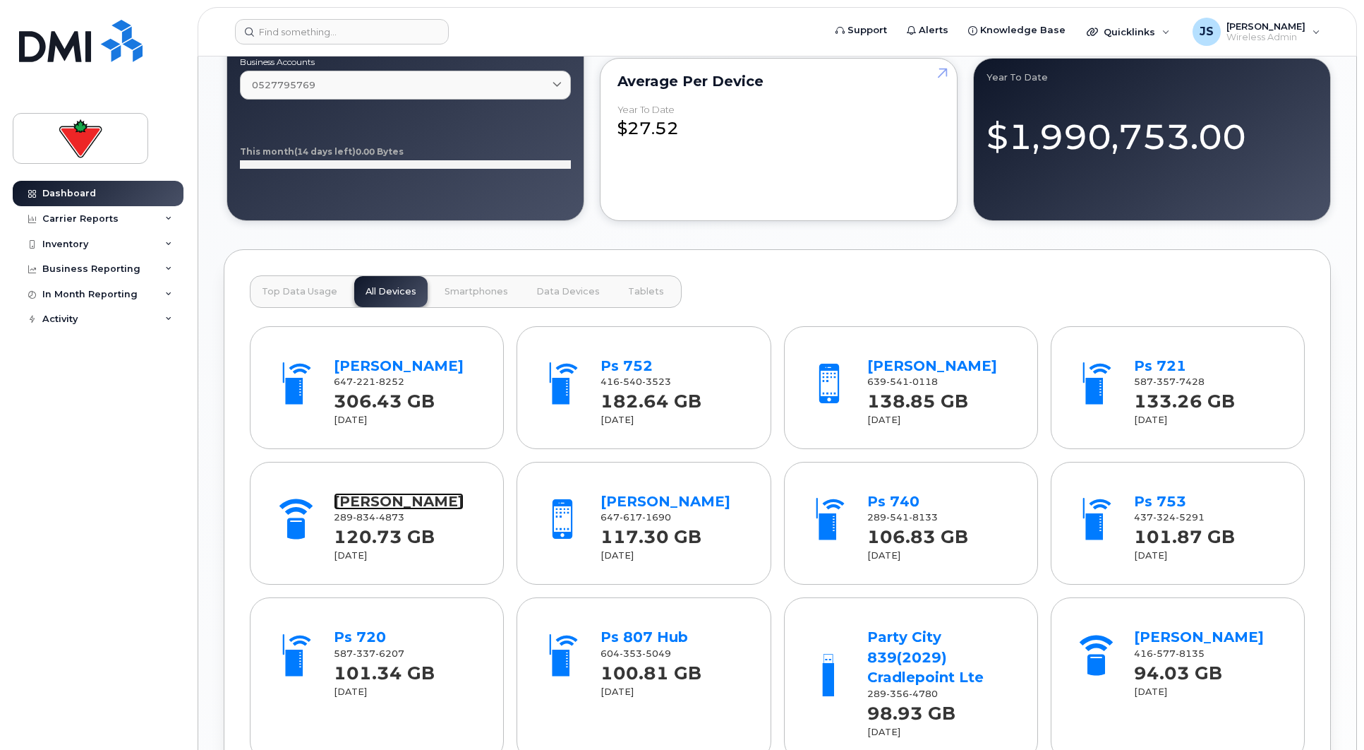
click at [398, 500] on link "David Weir" at bounding box center [399, 501] width 130 height 17
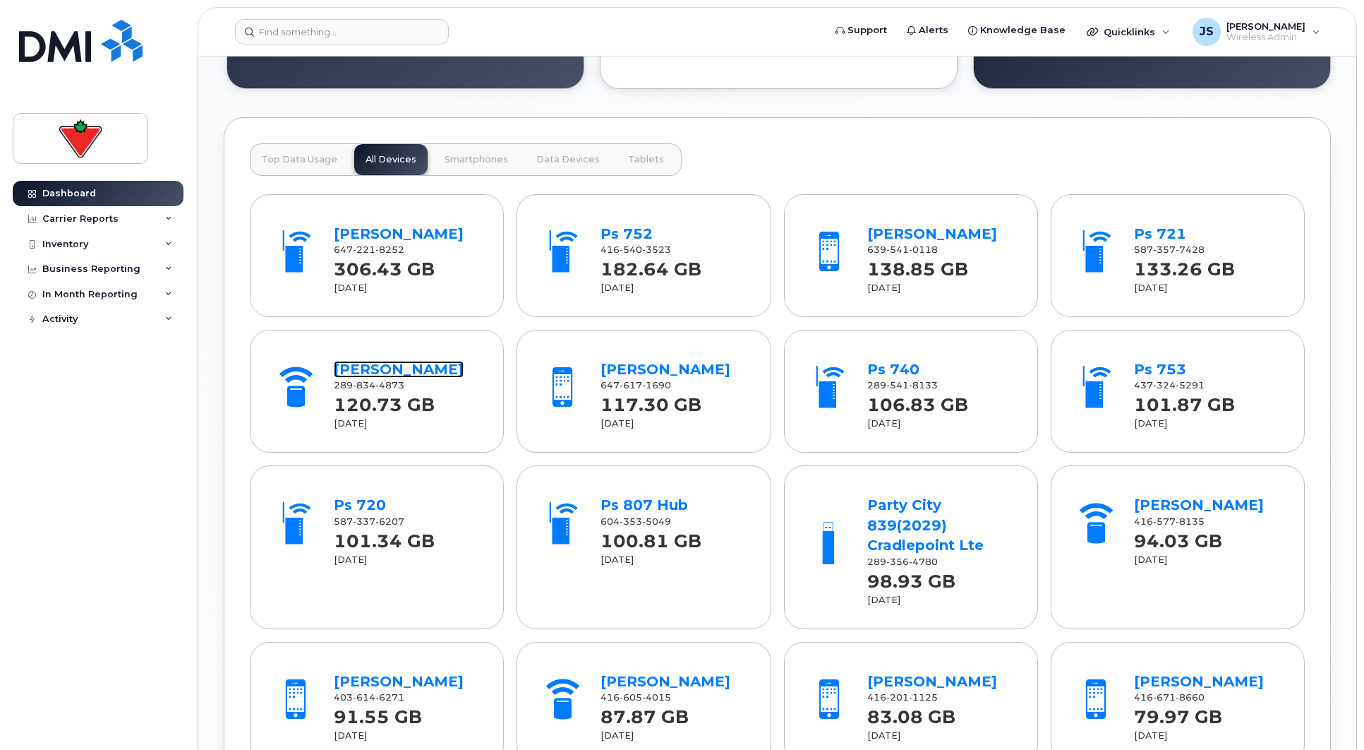
scroll to position [1330, 0]
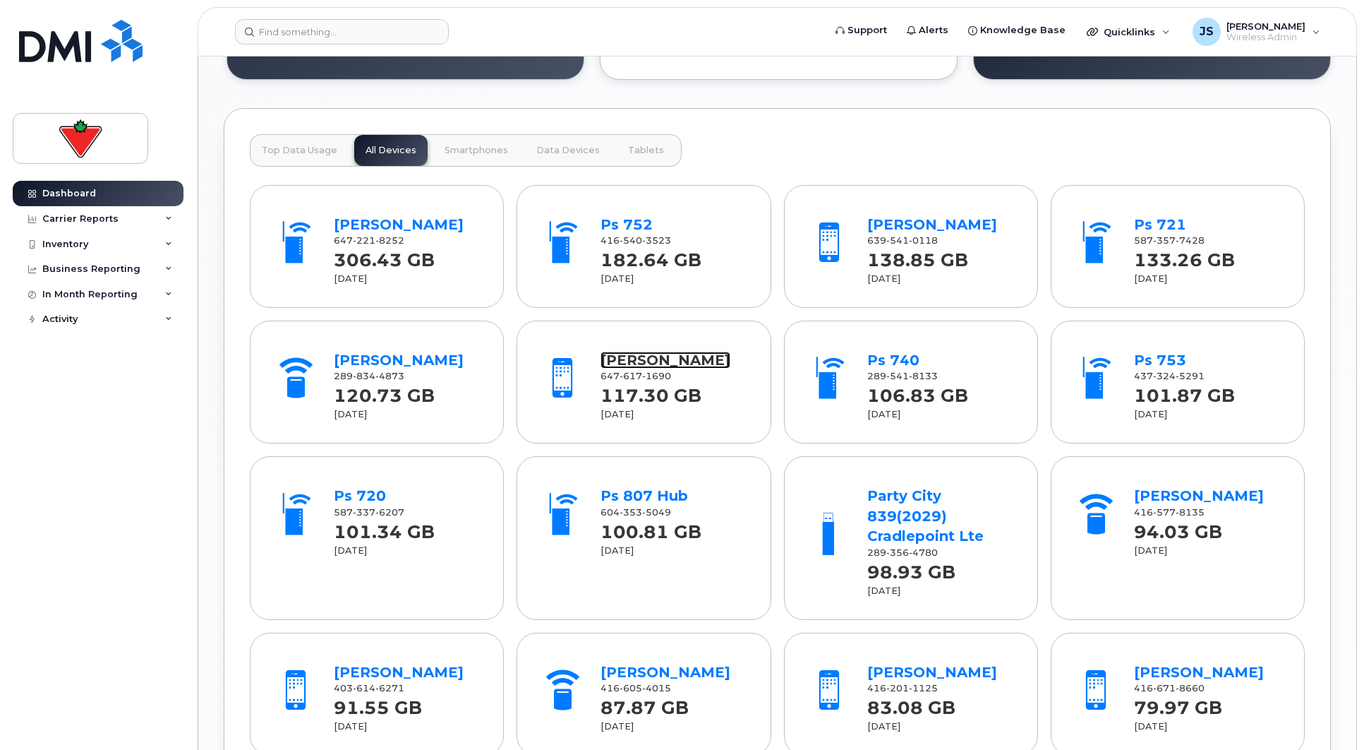
click at [668, 354] on link "John Critchley" at bounding box center [666, 360] width 130 height 17
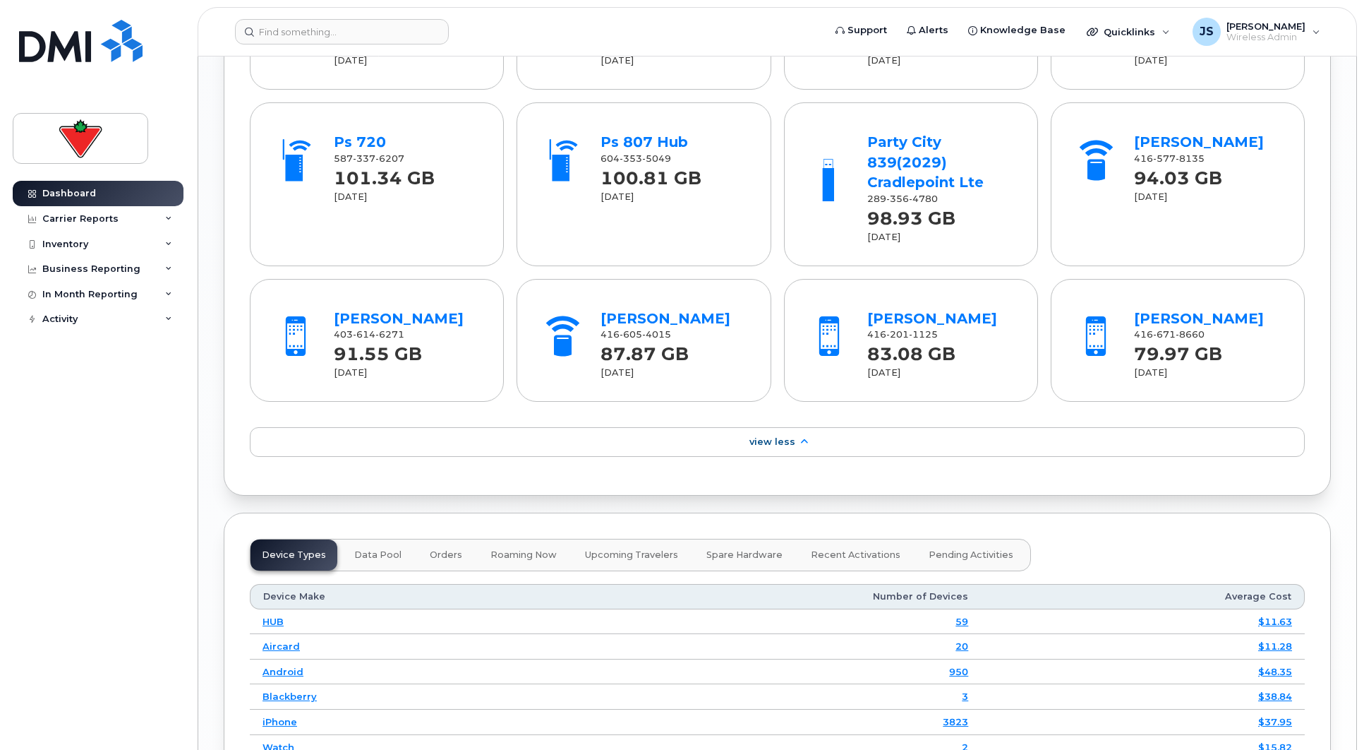
scroll to position [1683, 0]
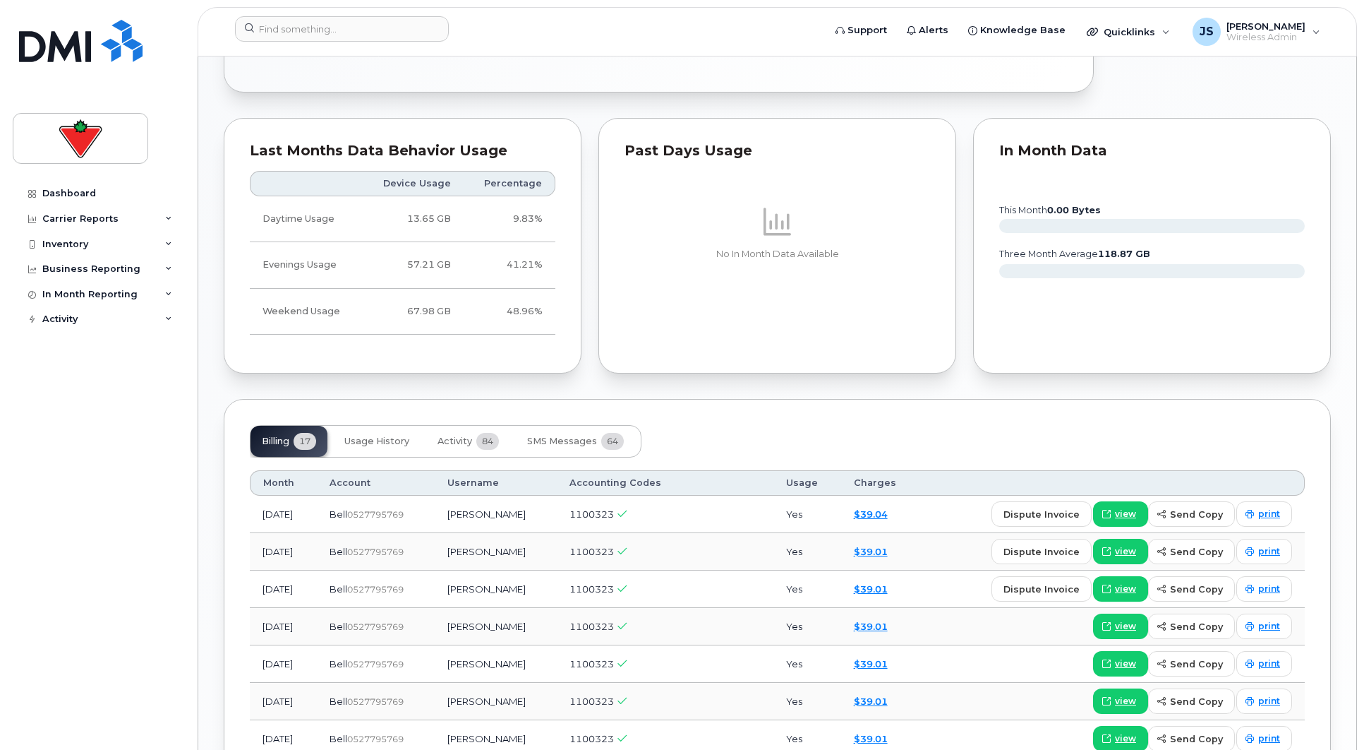
scroll to position [776, 0]
click at [552, 424] on button "SMS Messages 64" at bounding box center [575, 439] width 119 height 31
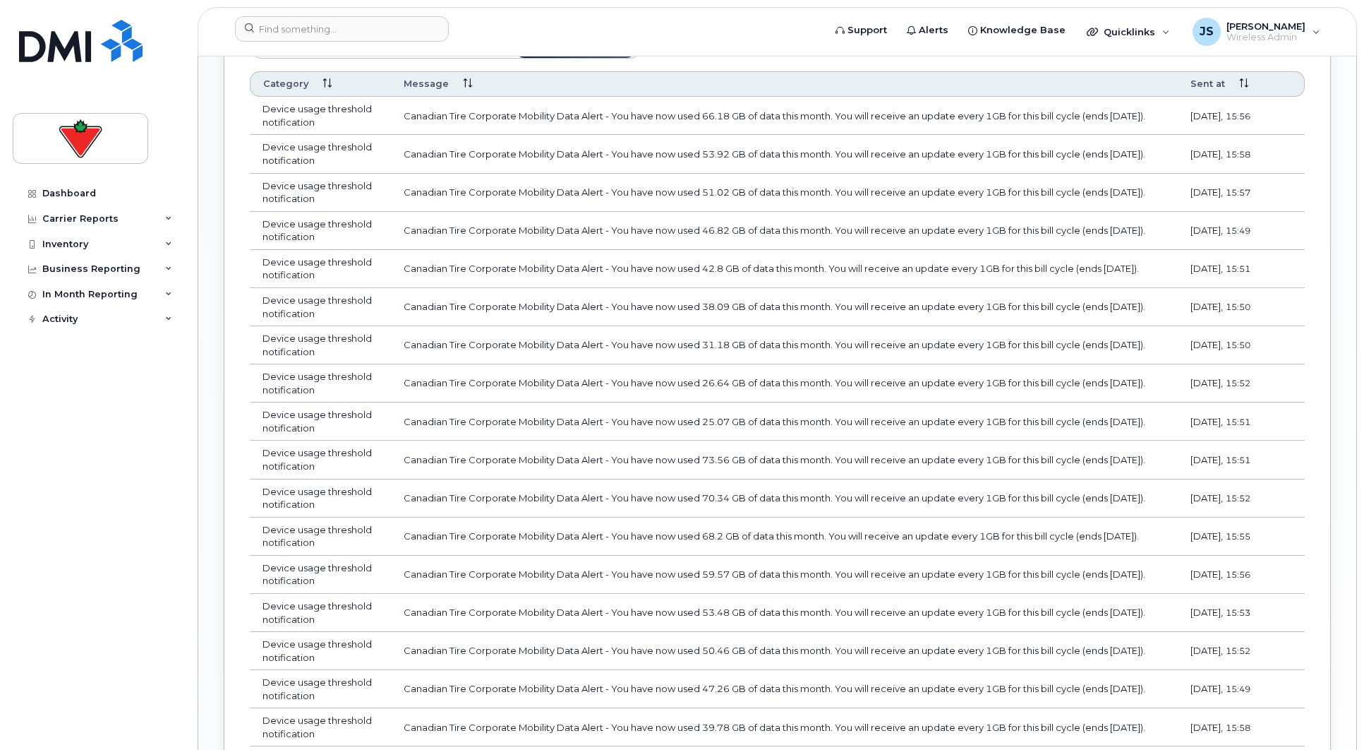
scroll to position [1609, 0]
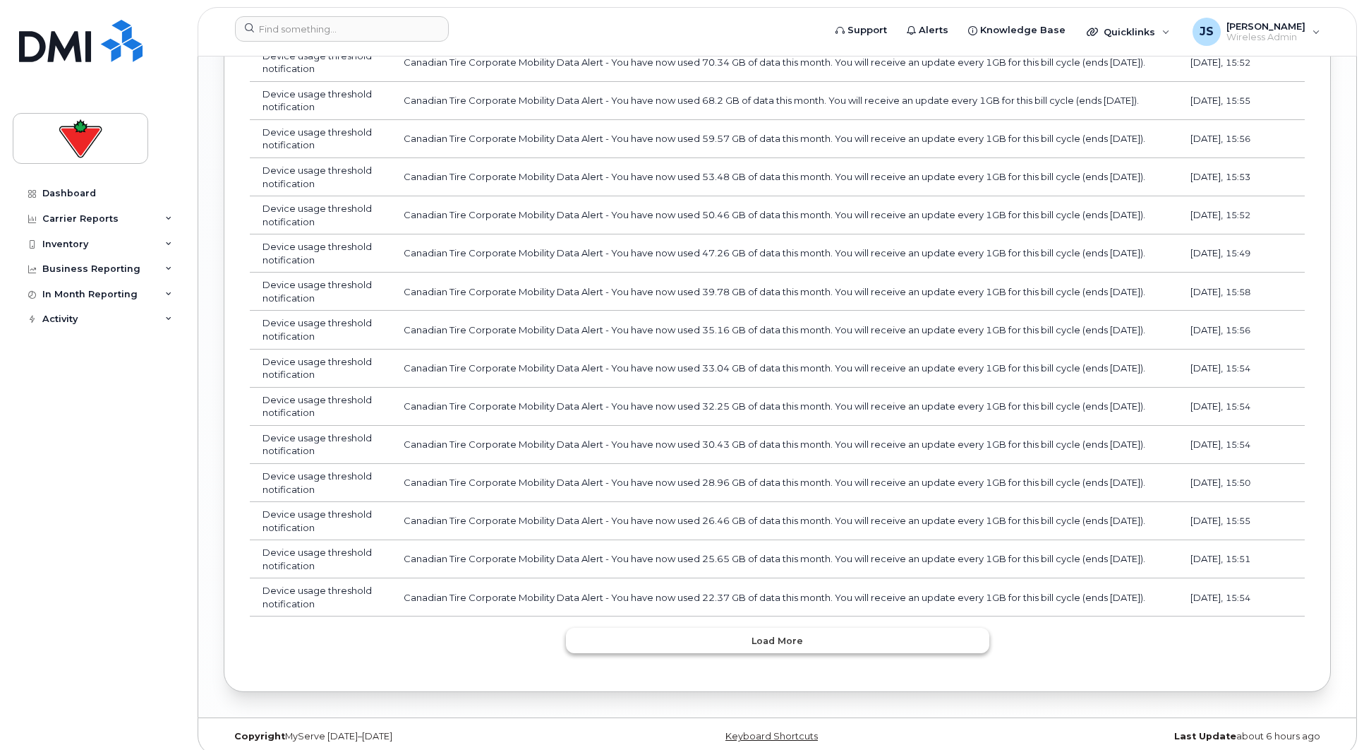
click at [784, 634] on span "Load more" at bounding box center [778, 640] width 52 height 13
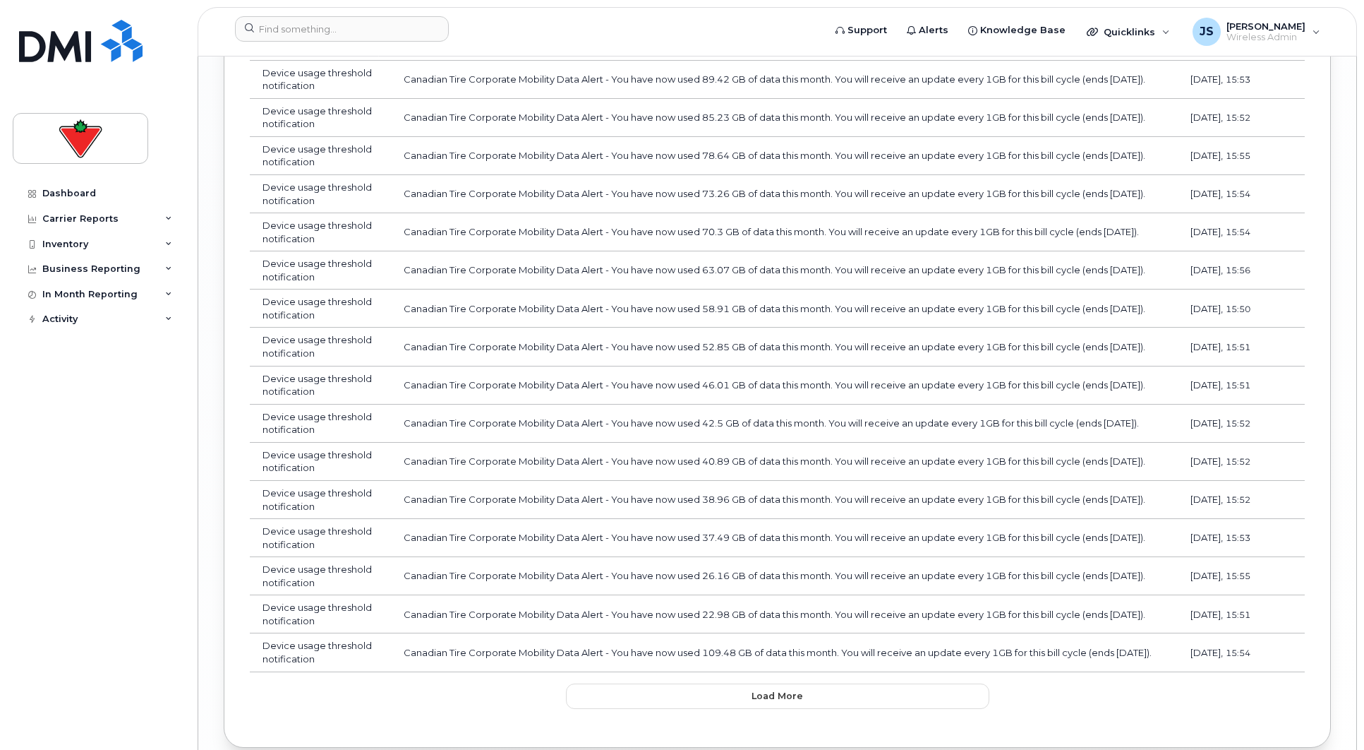
scroll to position [2527, 0]
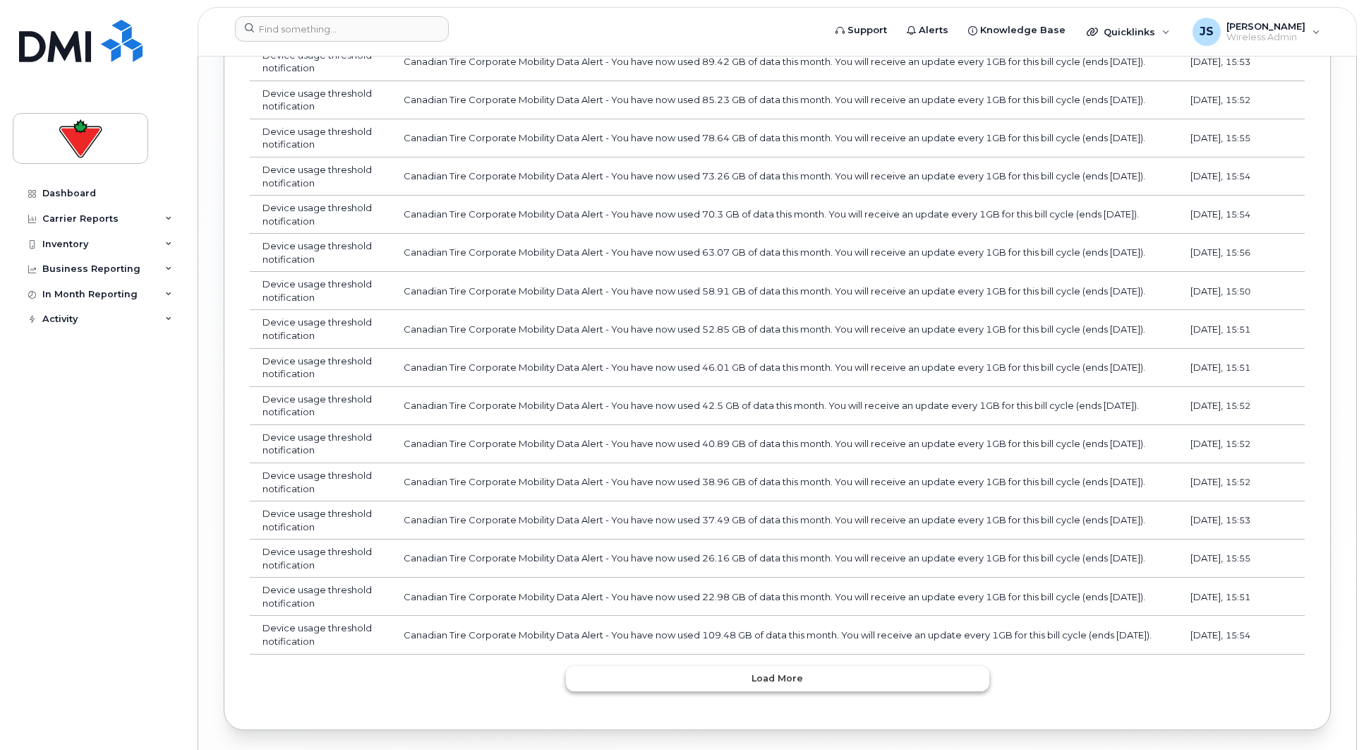
drag, startPoint x: 709, startPoint y: 663, endPoint x: 707, endPoint y: 651, distance: 11.5
click at [710, 666] on button "Load more" at bounding box center [777, 678] width 423 height 25
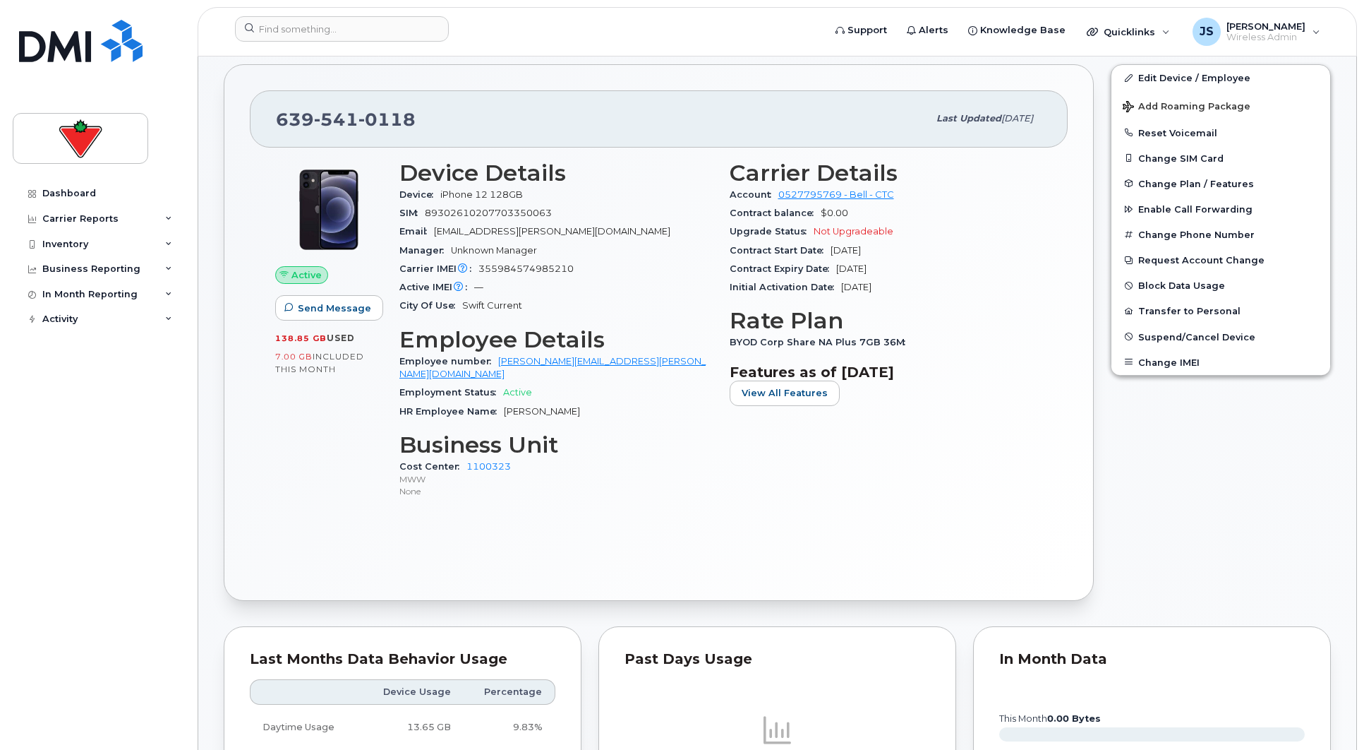
scroll to position [0, 0]
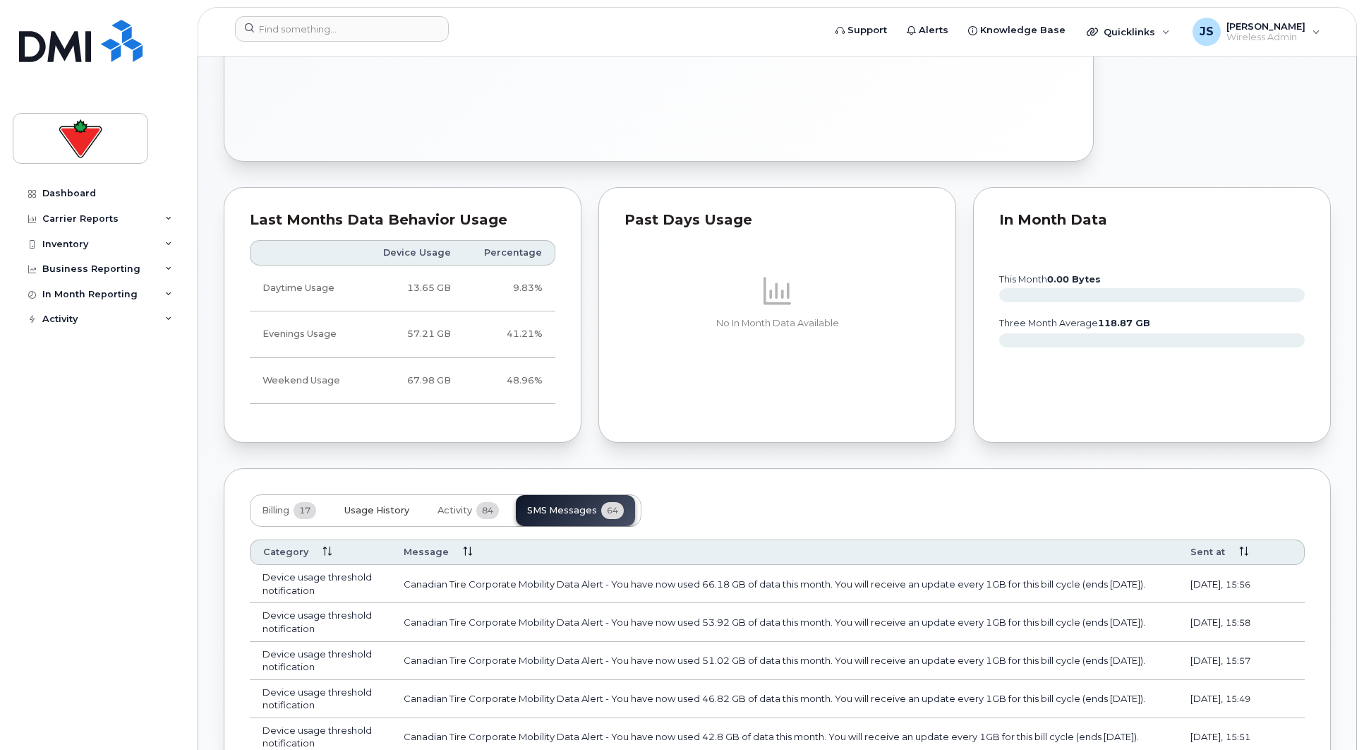
click at [366, 505] on span "Usage History" at bounding box center [376, 510] width 65 height 11
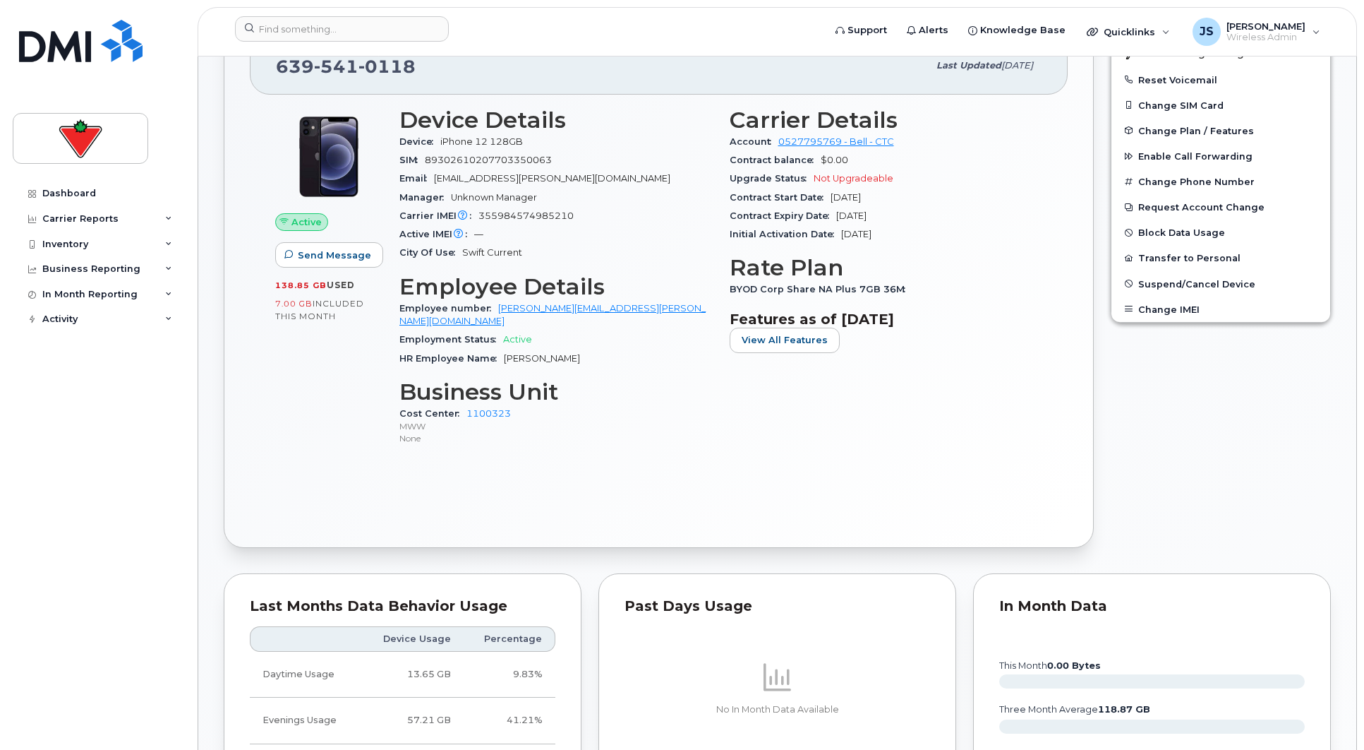
scroll to position [706, 0]
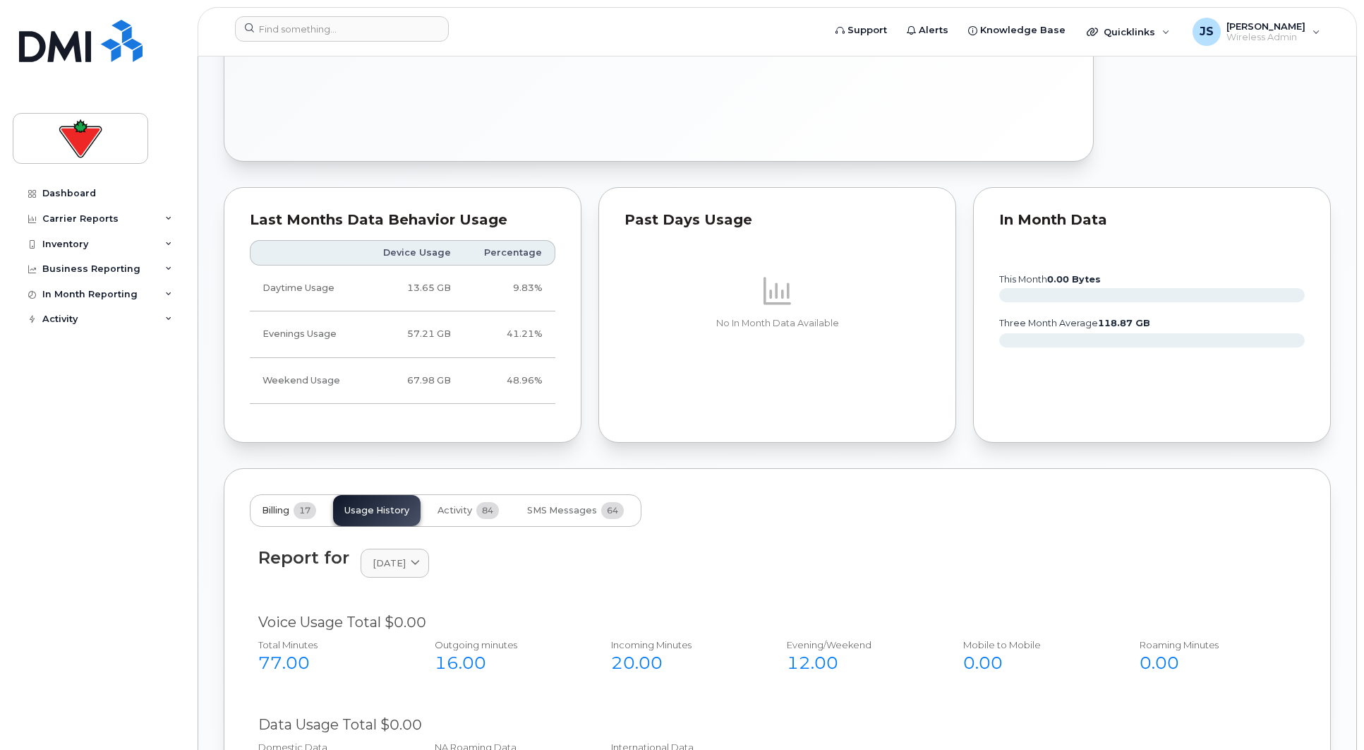
click at [292, 495] on button "Billing 17" at bounding box center [289, 510] width 77 height 31
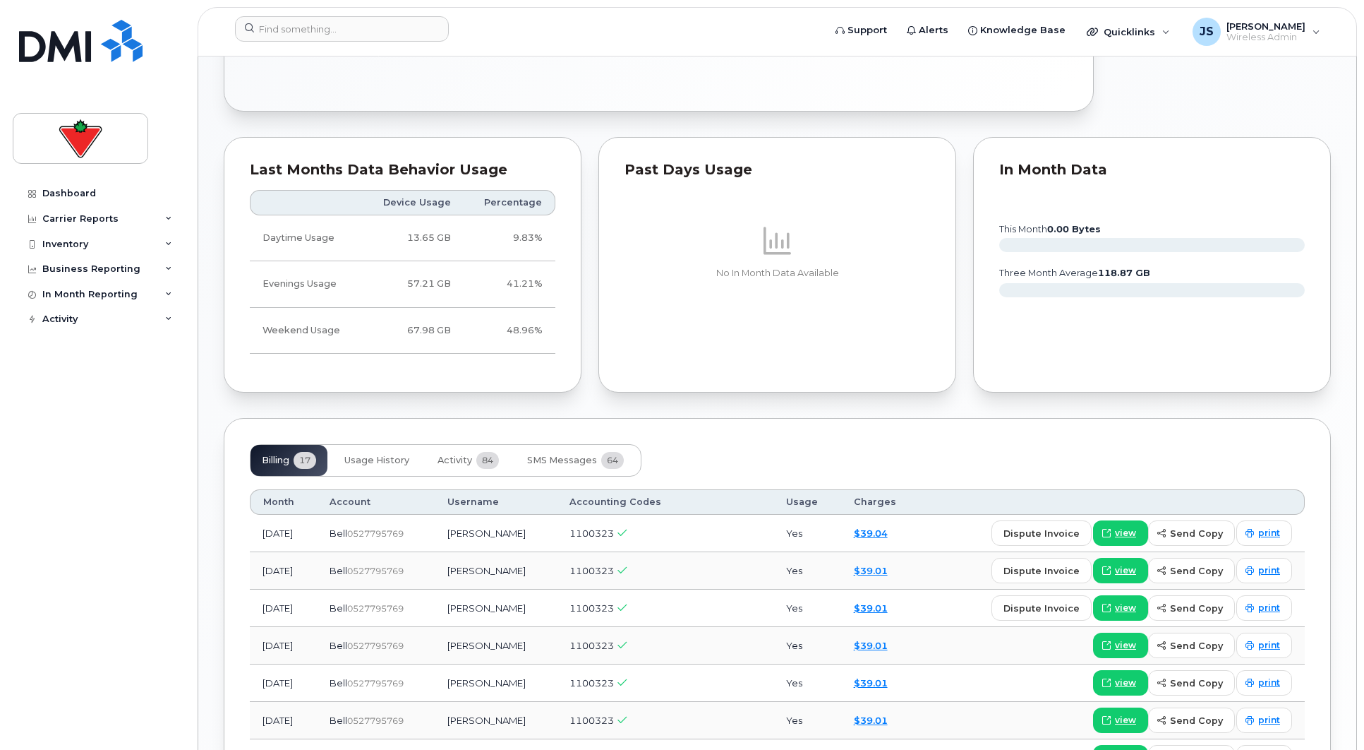
scroll to position [776, 0]
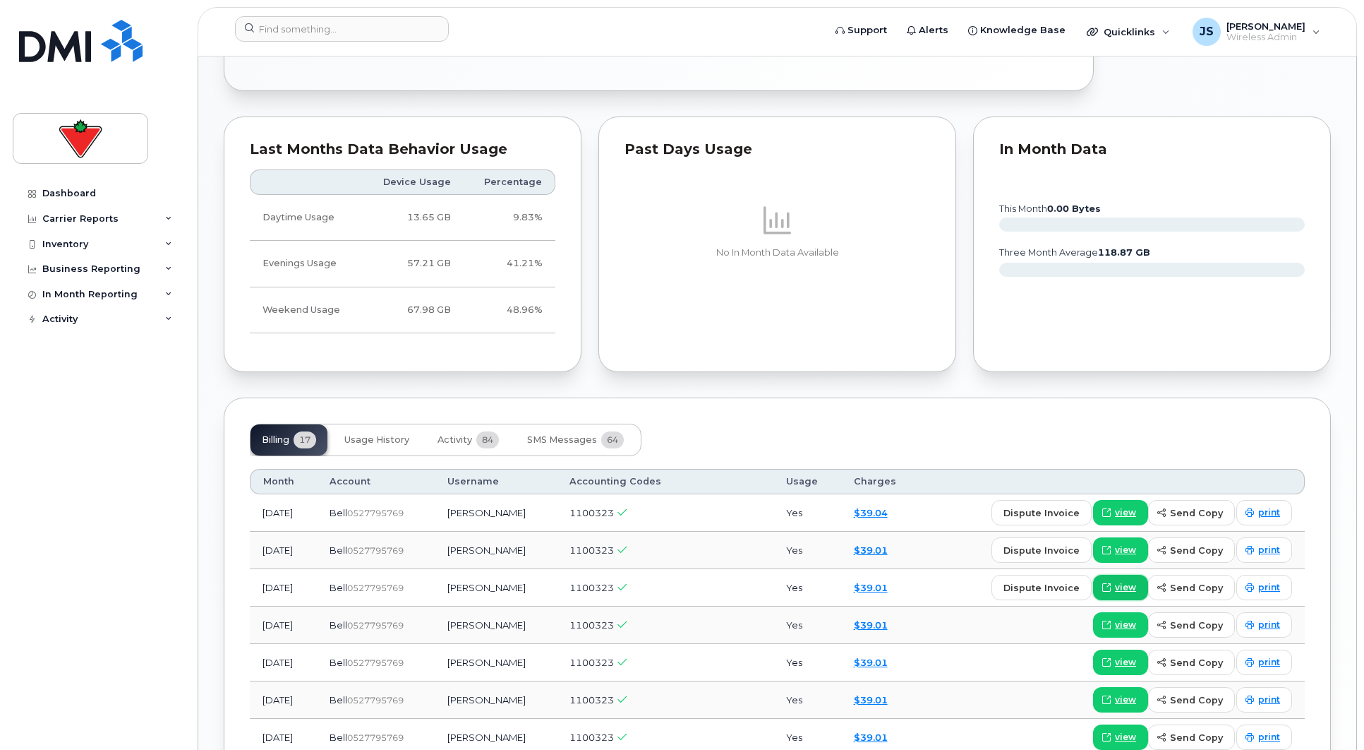
click at [1126, 581] on span "view" at bounding box center [1125, 587] width 21 height 13
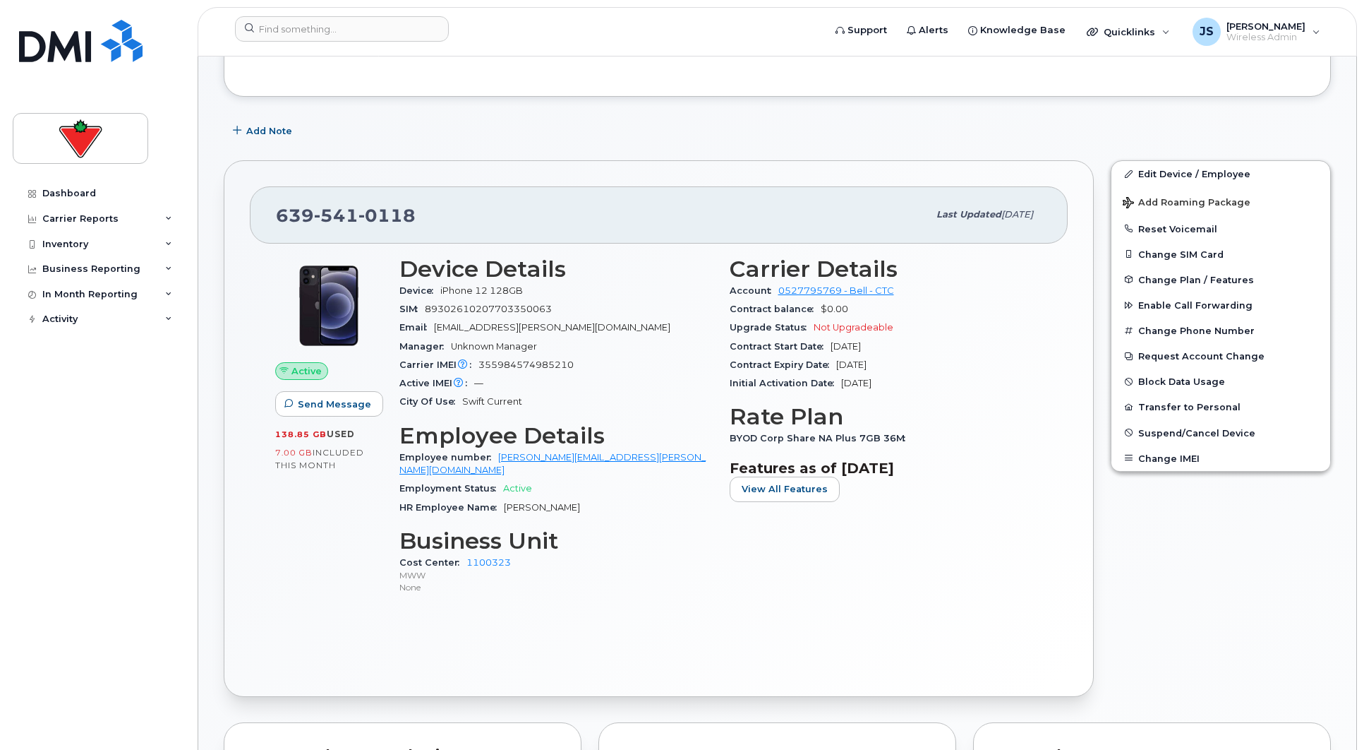
scroll to position [141, 0]
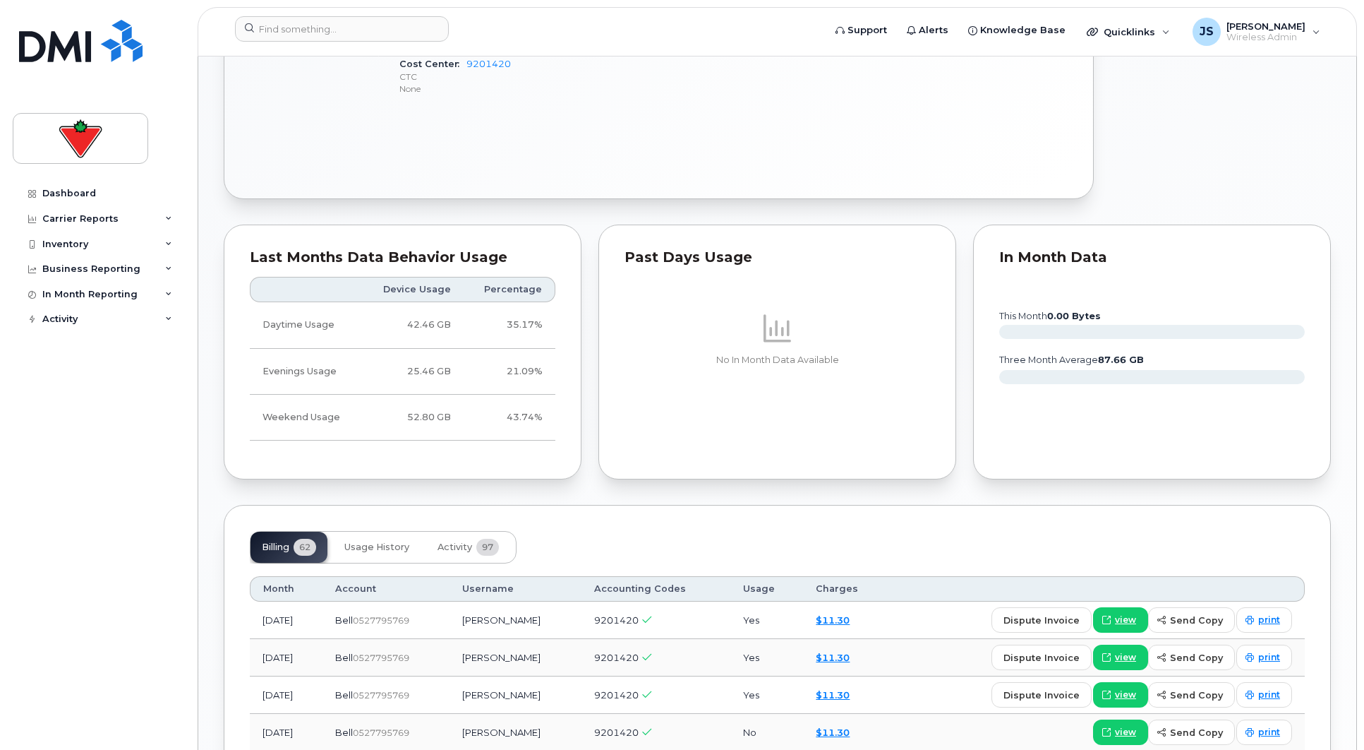
scroll to position [847, 0]
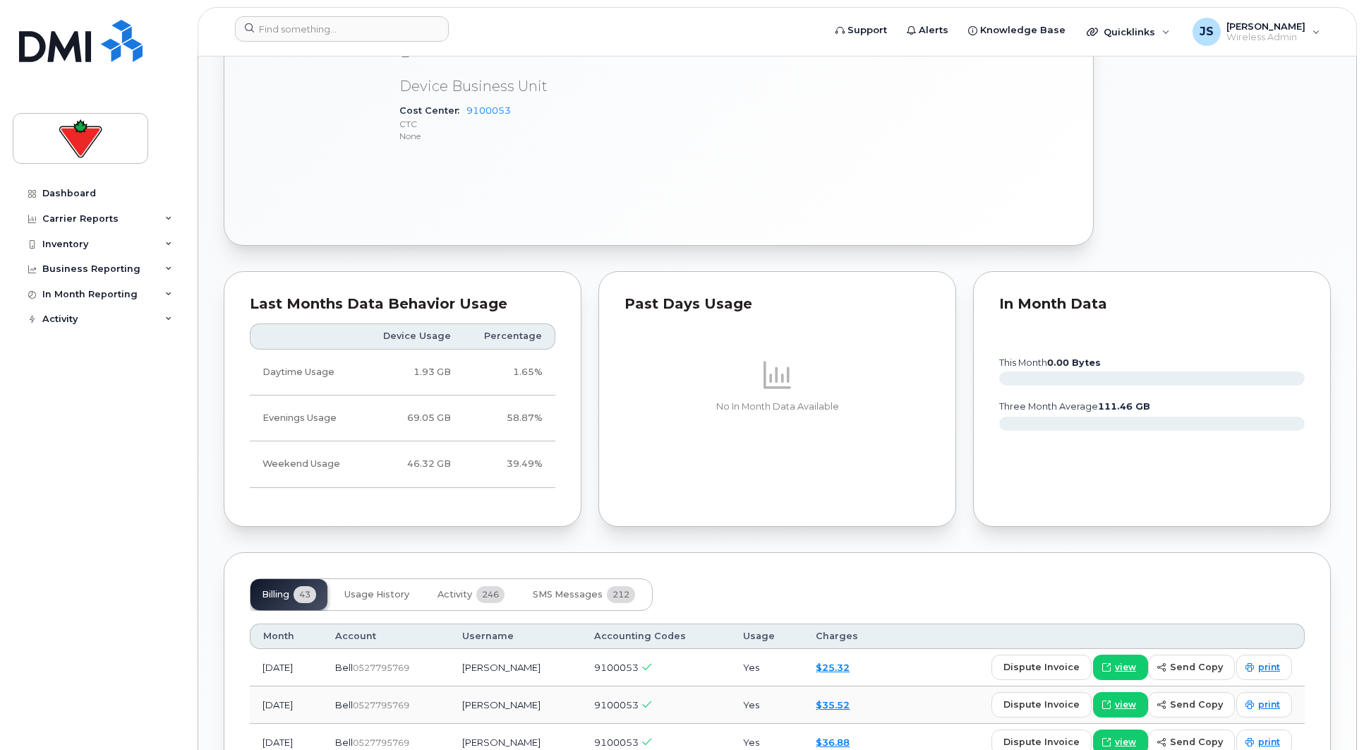
scroll to position [826, 0]
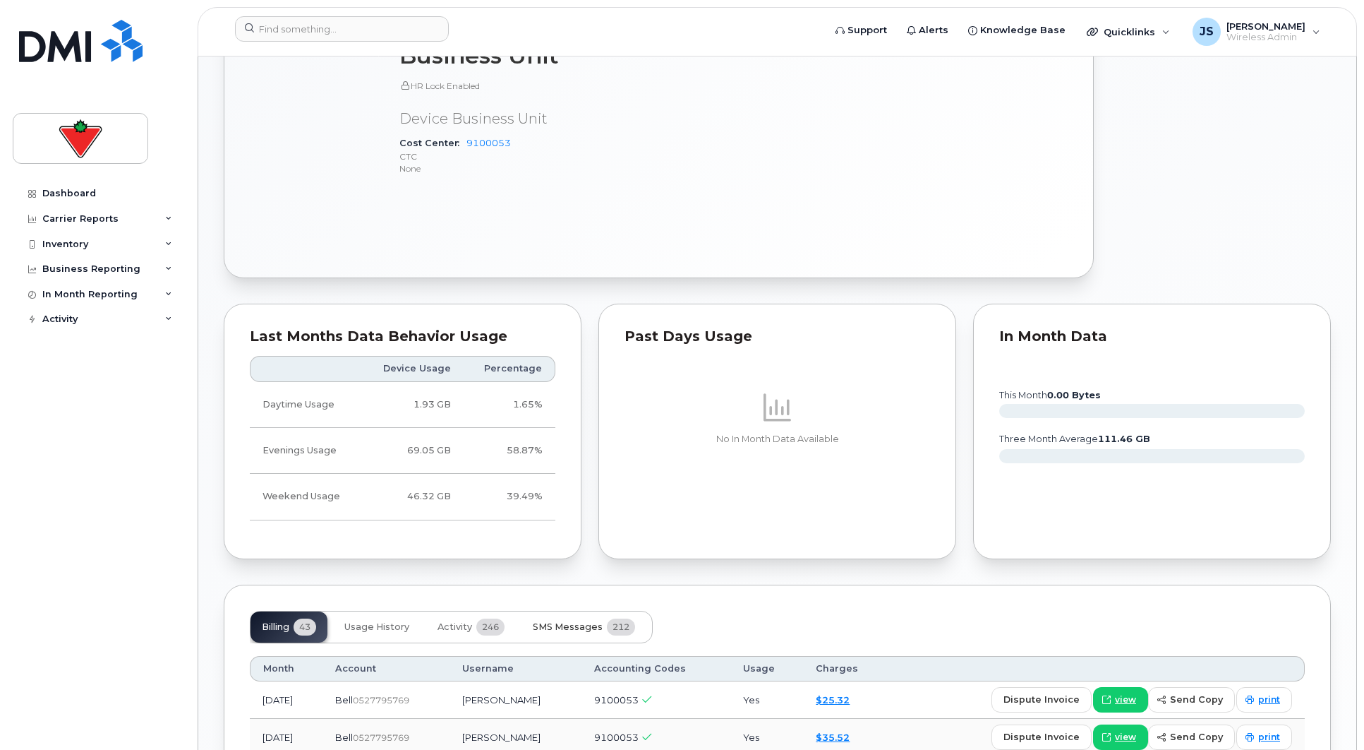
click at [565, 621] on span "SMS Messages" at bounding box center [568, 626] width 70 height 11
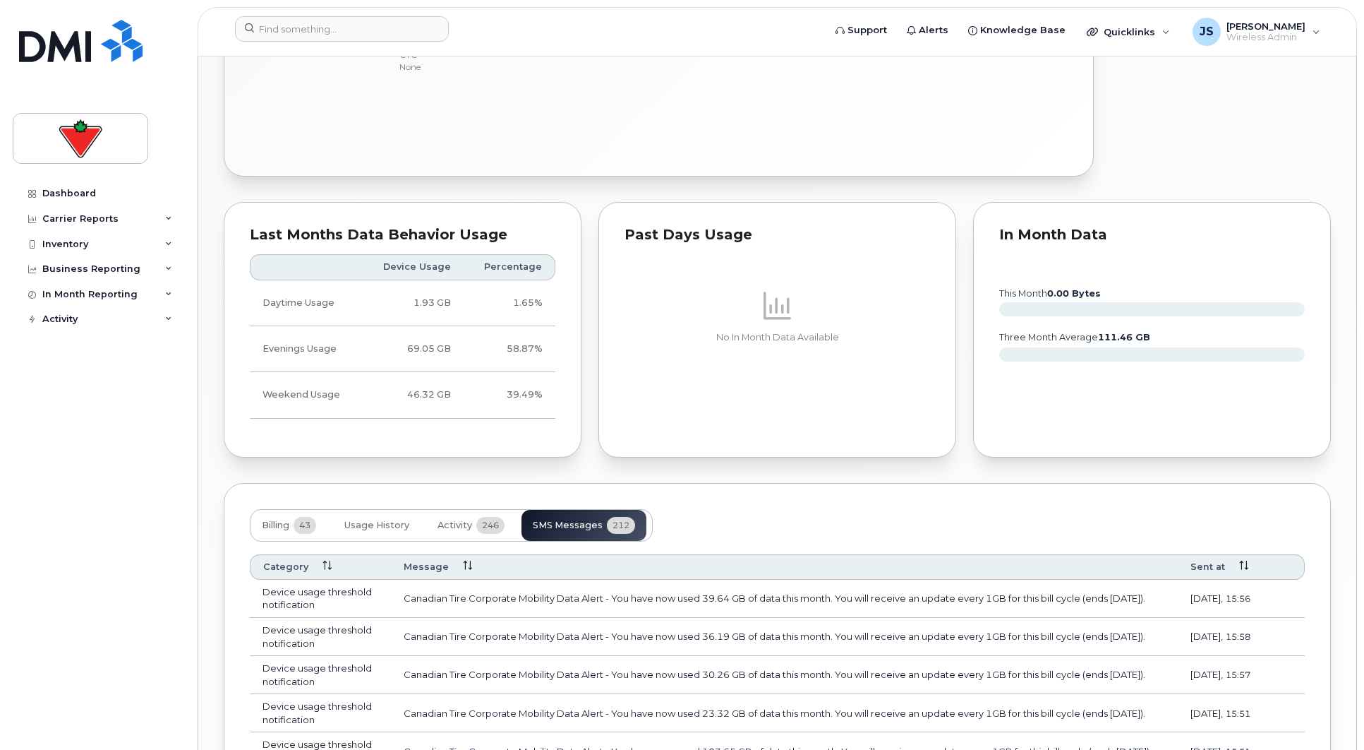
scroll to position [915, 0]
